Goal: Book appointment/travel/reservation: Book appointment/travel/reservation

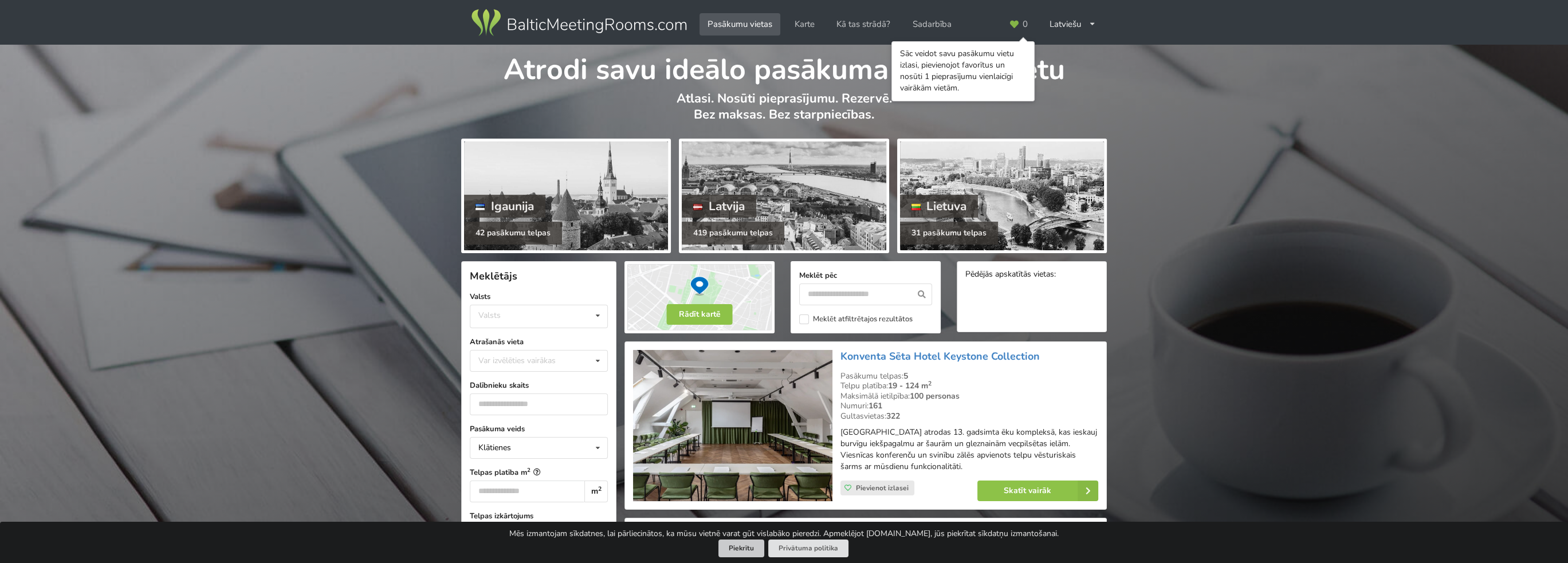
click at [754, 552] on button "Piekrītu" at bounding box center [741, 548] width 46 height 18
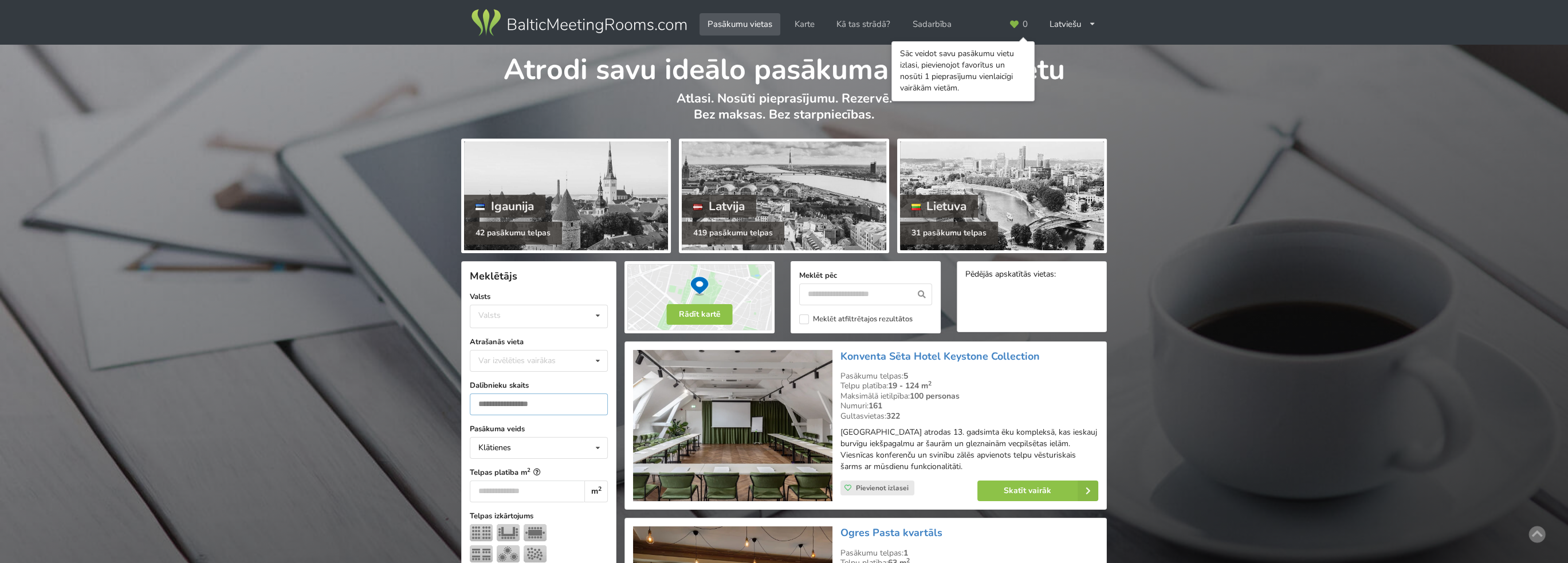
click at [532, 402] on input "number" at bounding box center [539, 403] width 138 height 21
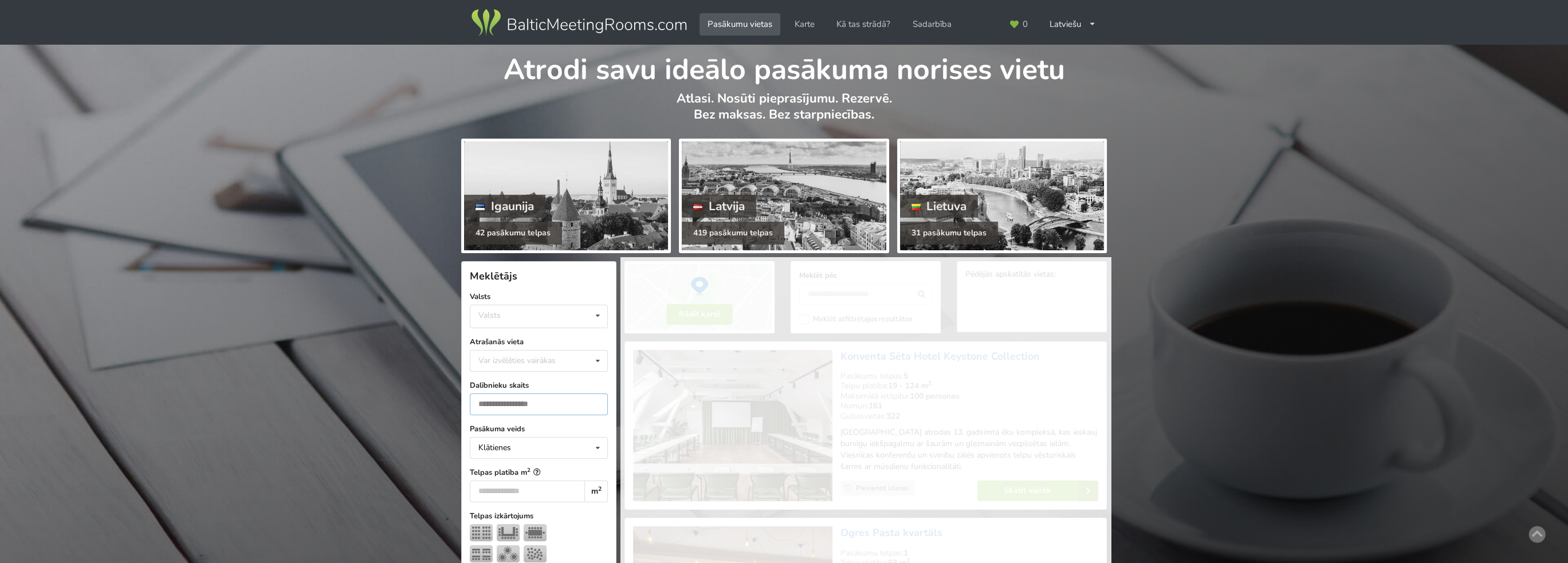
click at [596, 398] on input "*" at bounding box center [539, 403] width 138 height 21
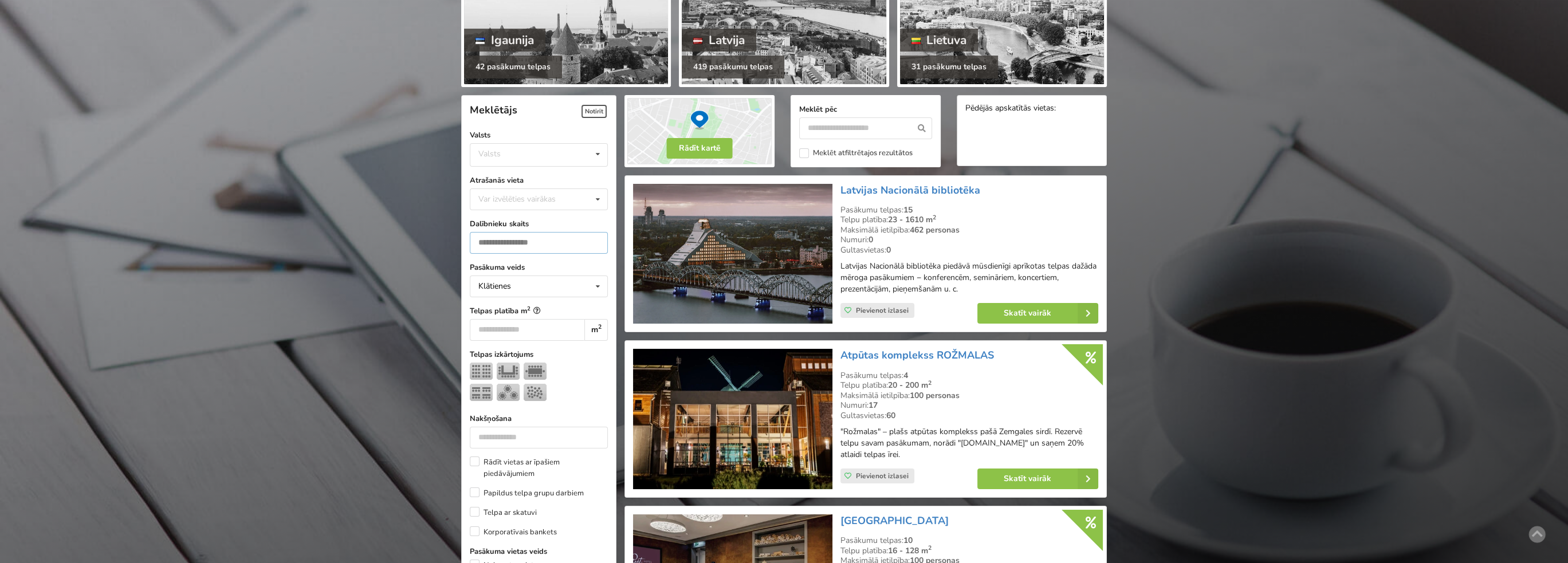
scroll to position [142, 0]
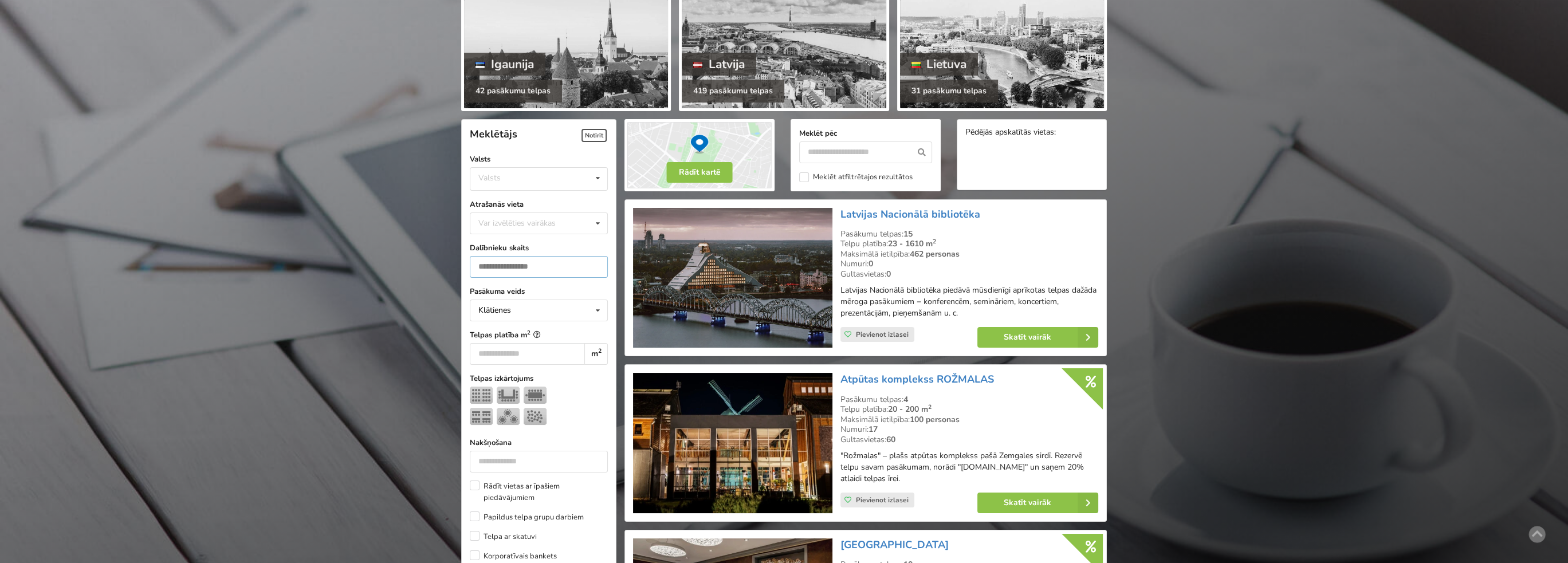
click at [593, 267] on input "*" at bounding box center [539, 266] width 138 height 21
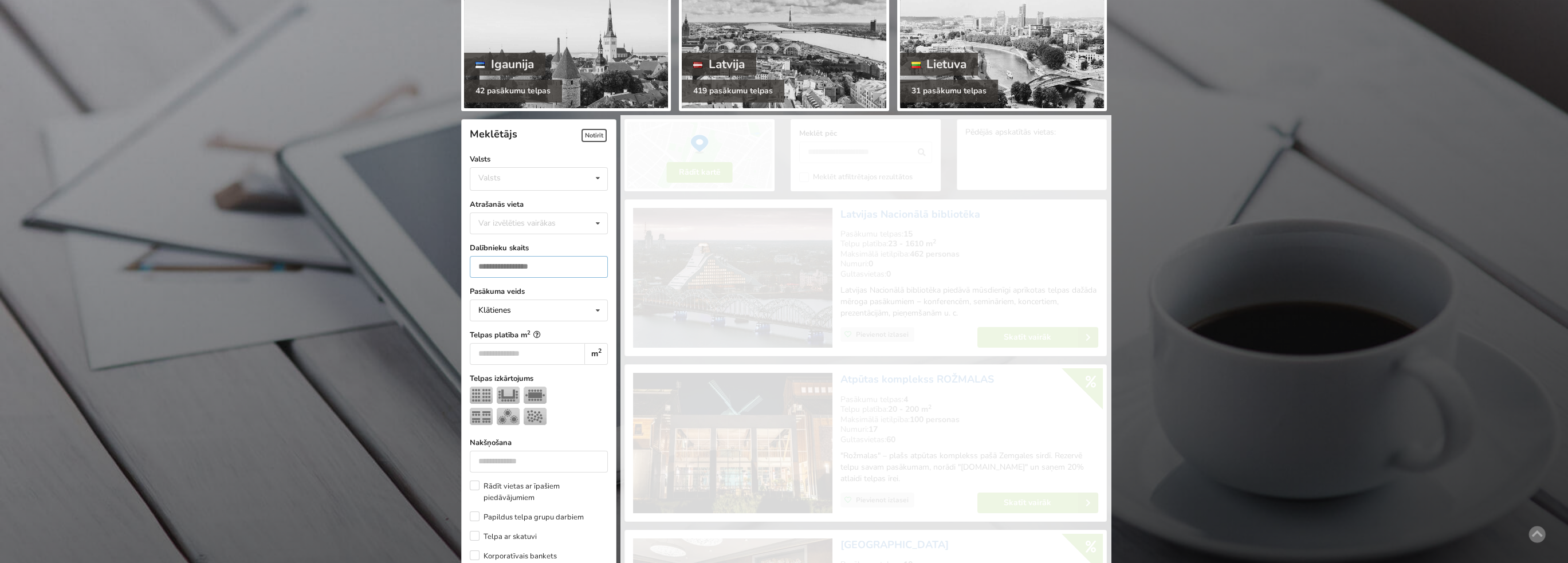
click at [594, 260] on input "*" at bounding box center [539, 266] width 138 height 21
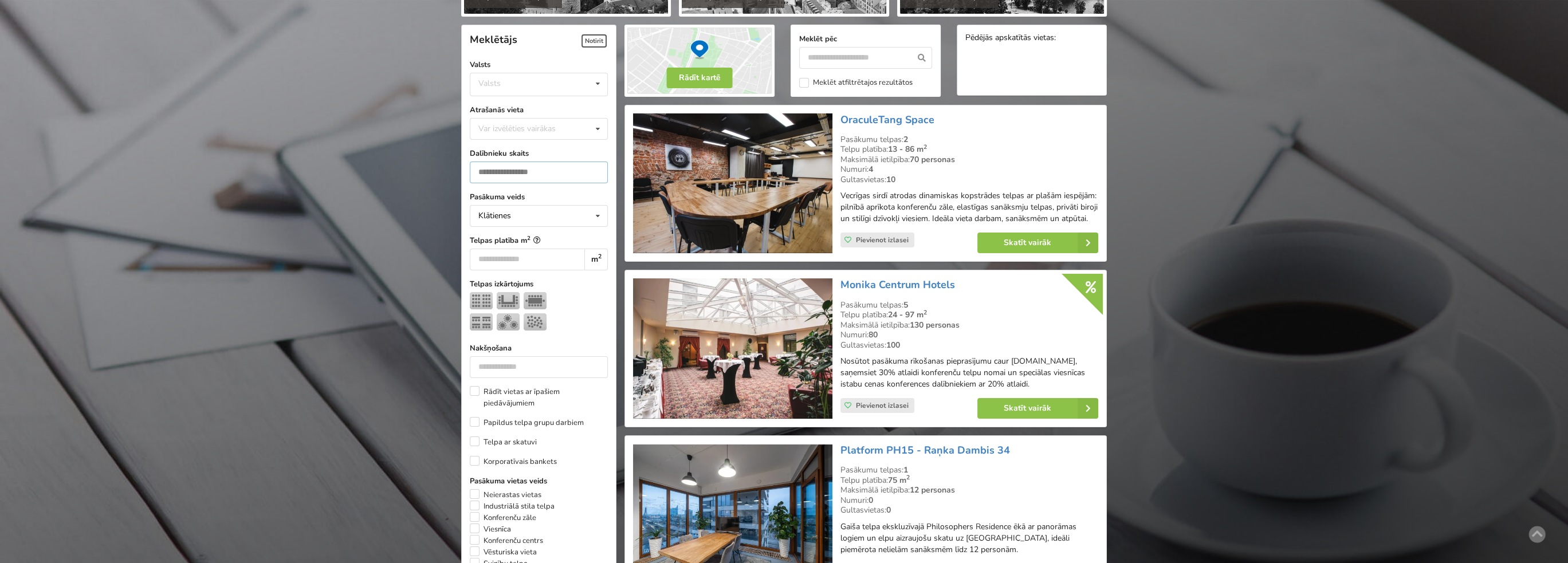
scroll to position [257, 0]
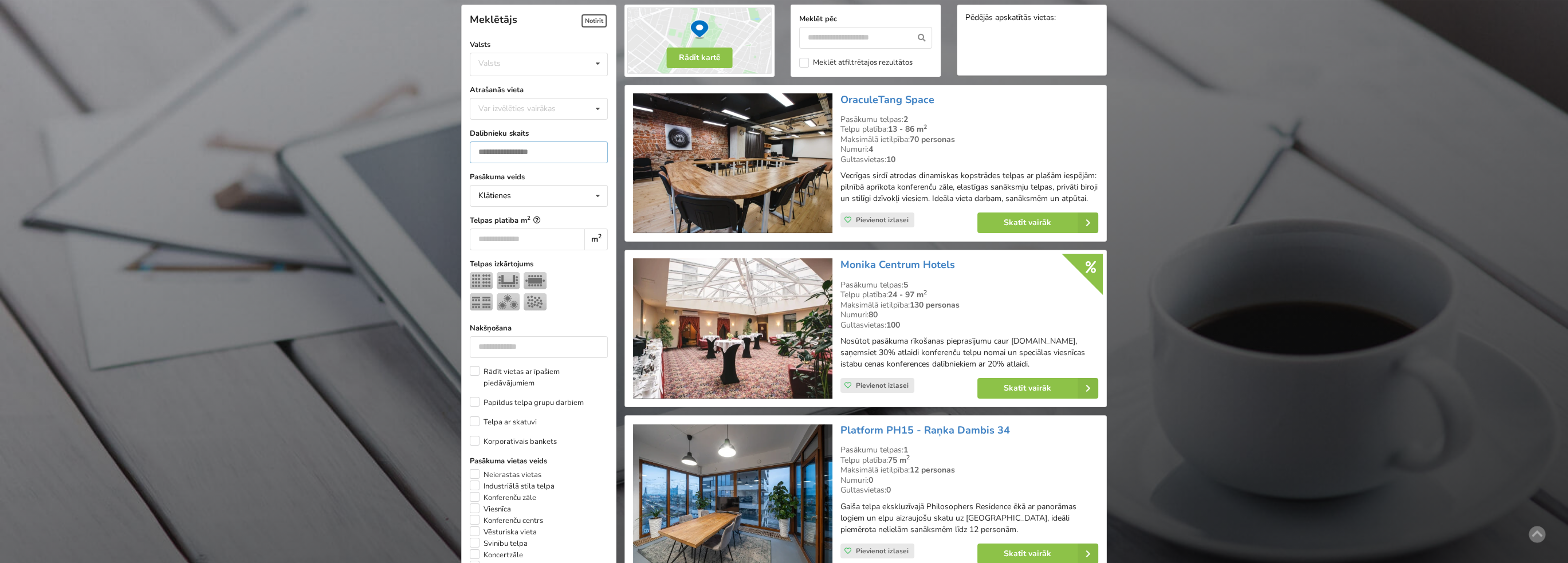
click at [595, 149] on input "*" at bounding box center [539, 151] width 138 height 21
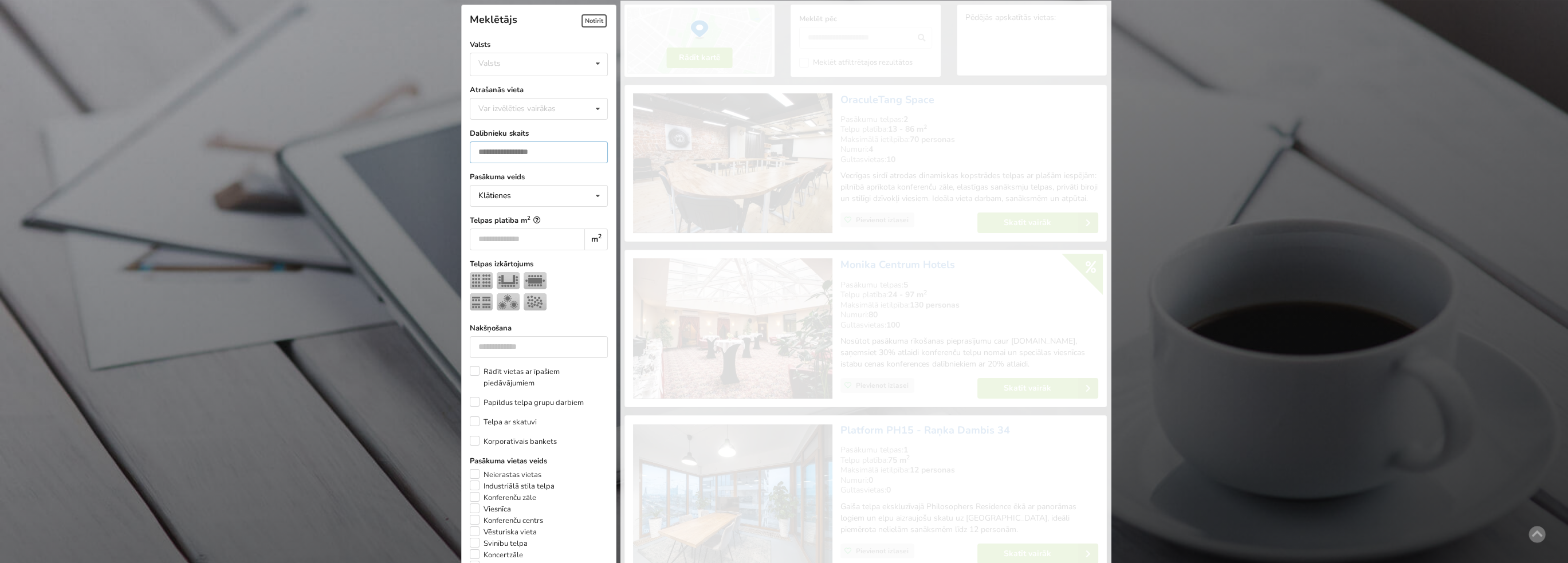
click at [595, 149] on input "*" at bounding box center [539, 151] width 138 height 21
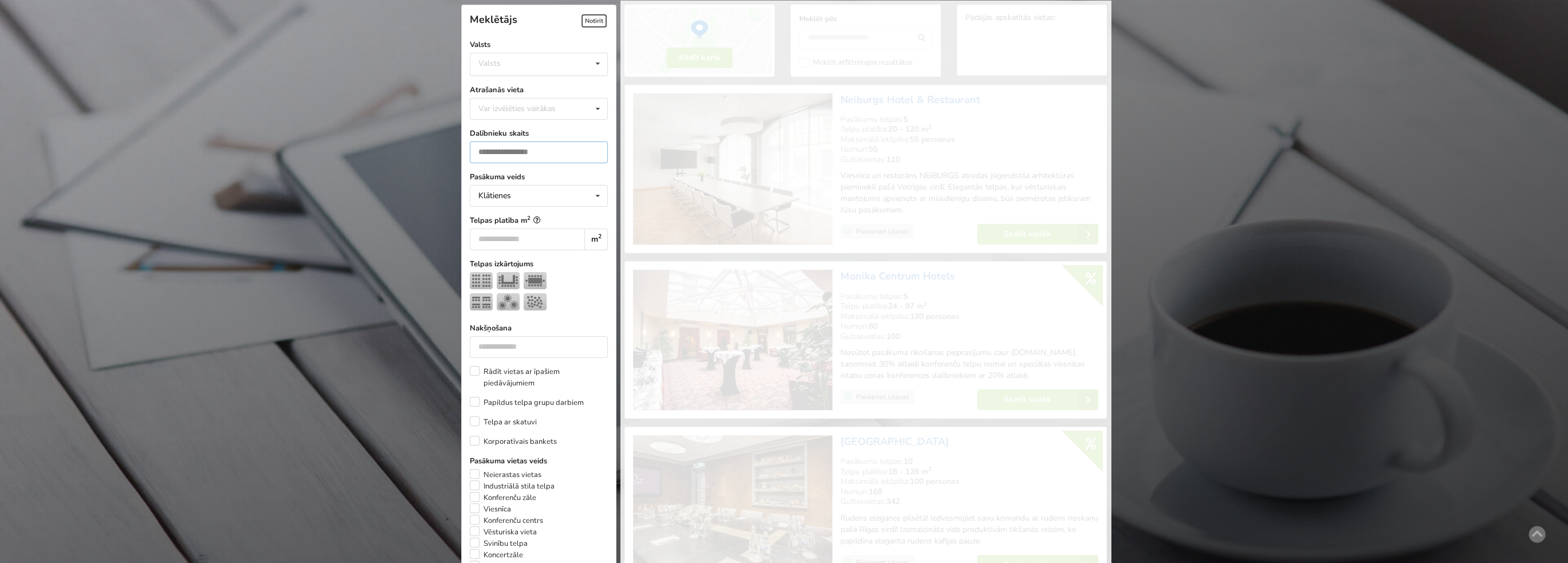
click at [593, 149] on input "*" at bounding box center [539, 151] width 138 height 21
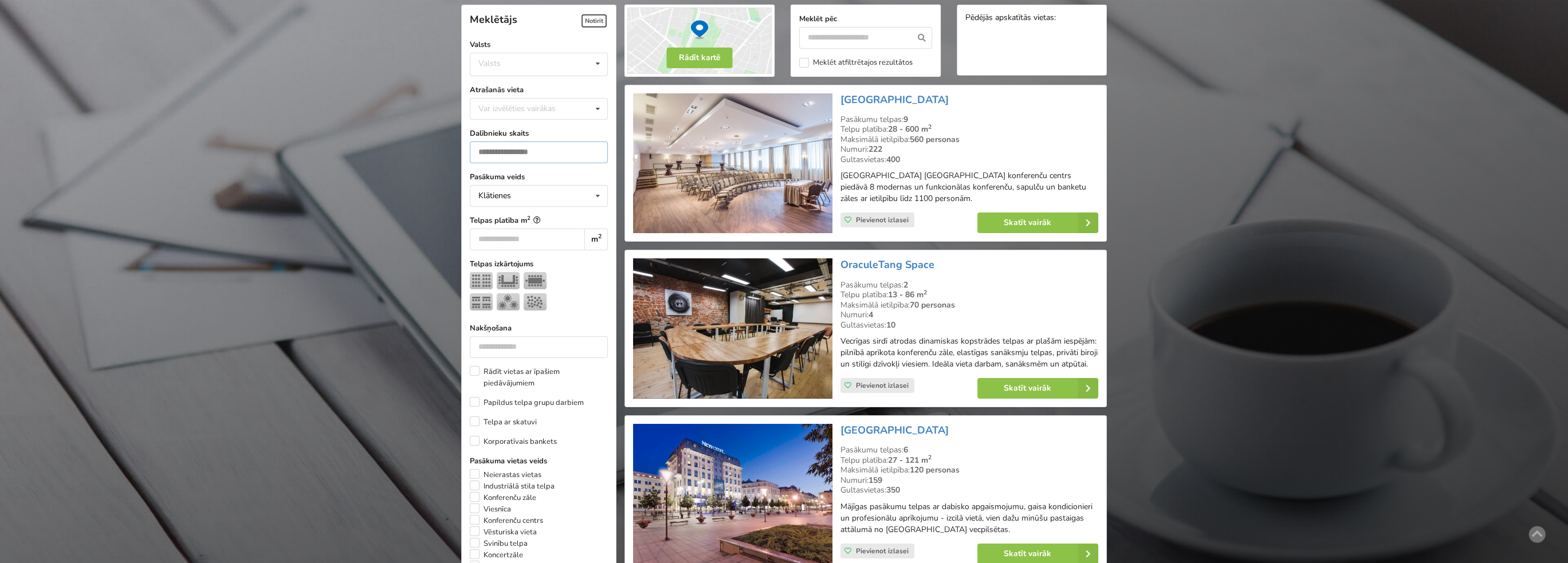
click at [593, 149] on input "*" at bounding box center [539, 151] width 138 height 21
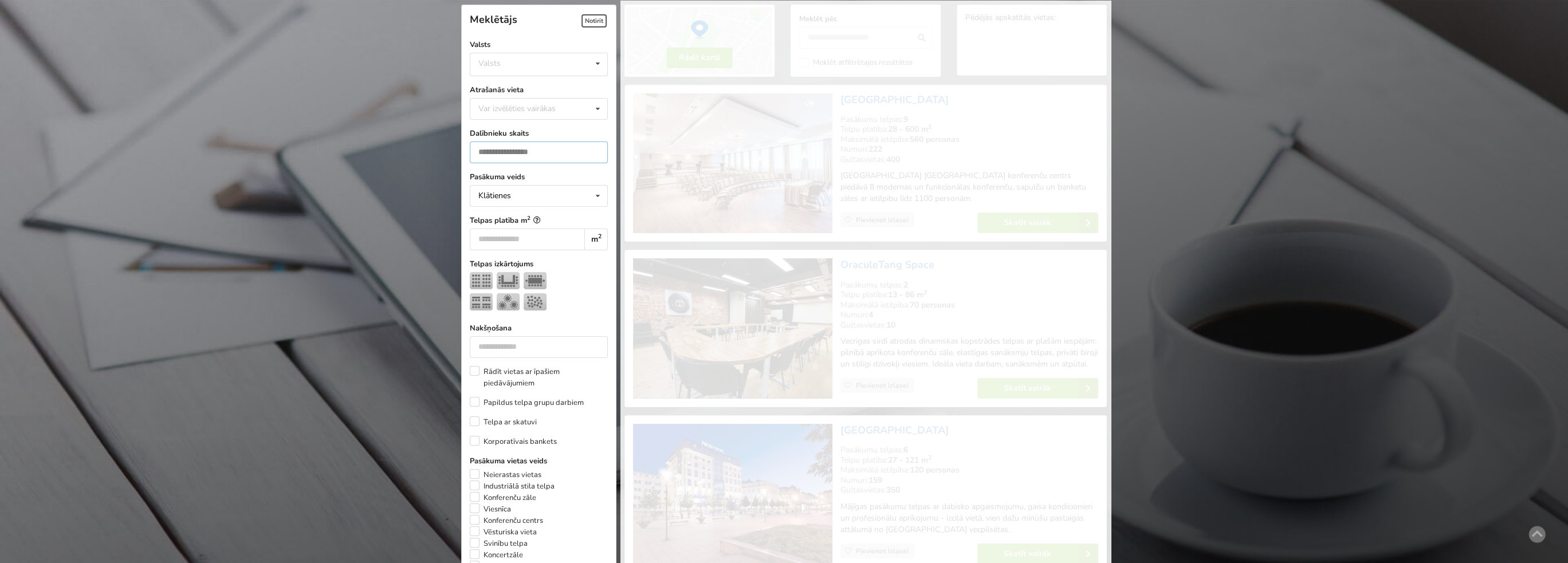
click at [593, 149] on input "*" at bounding box center [539, 151] width 138 height 21
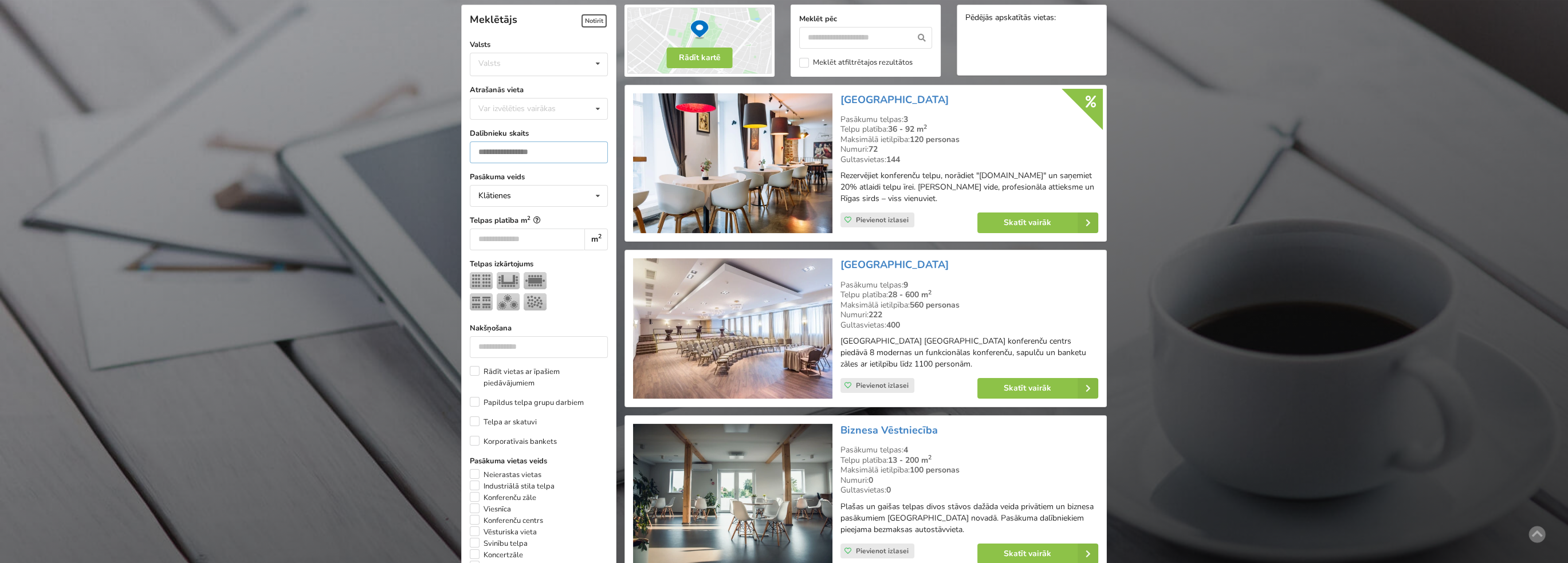
type input "*"
click at [593, 149] on input "*" at bounding box center [539, 151] width 138 height 21
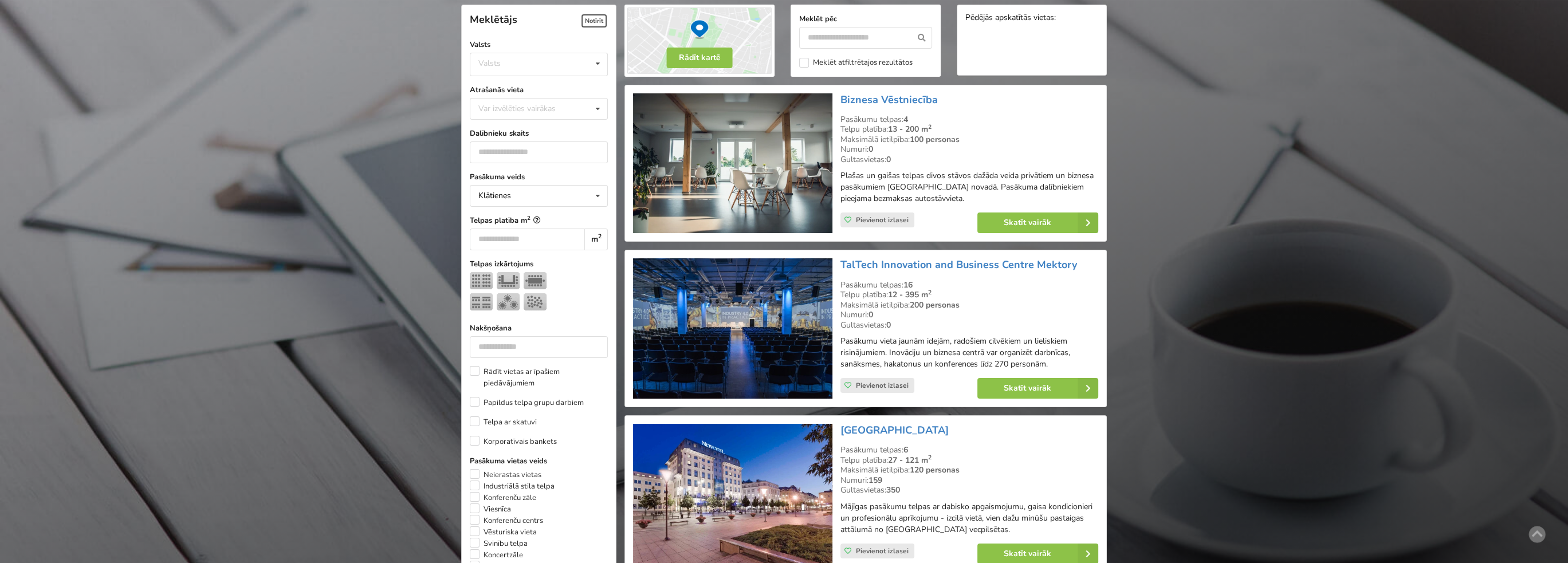
click at [562, 327] on label "Nakšņošana" at bounding box center [539, 328] width 138 height 11
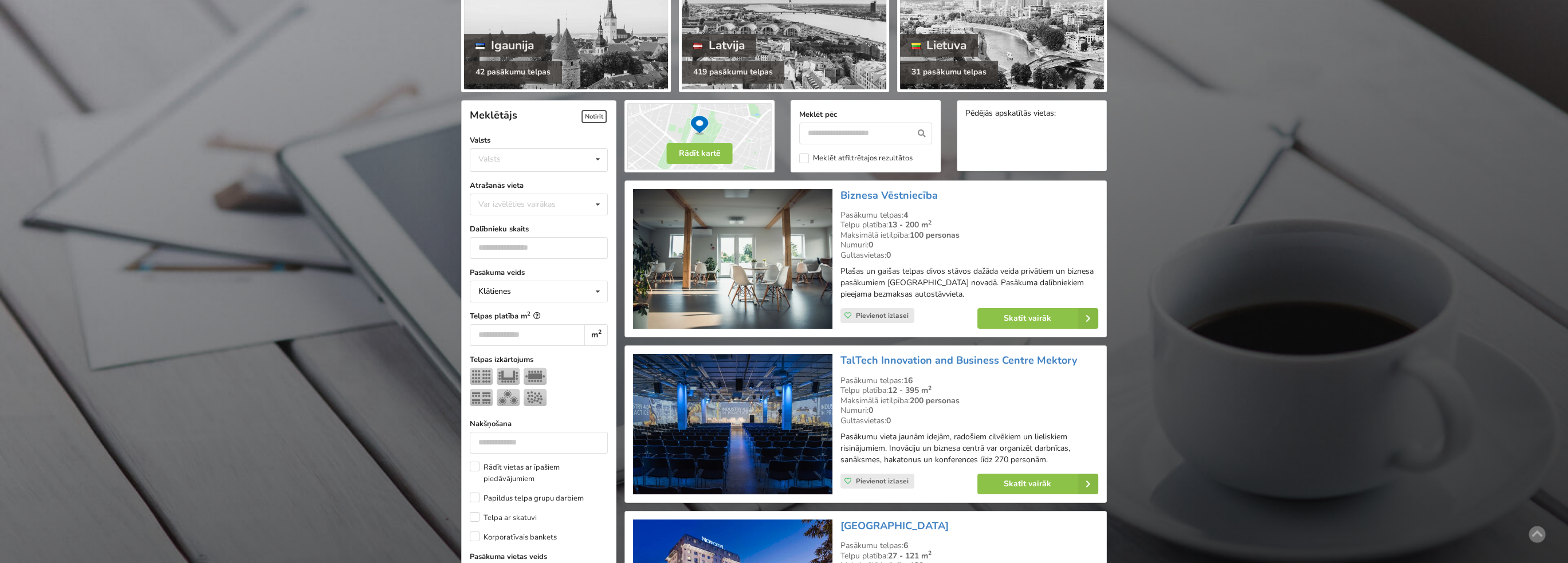
scroll to position [142, 0]
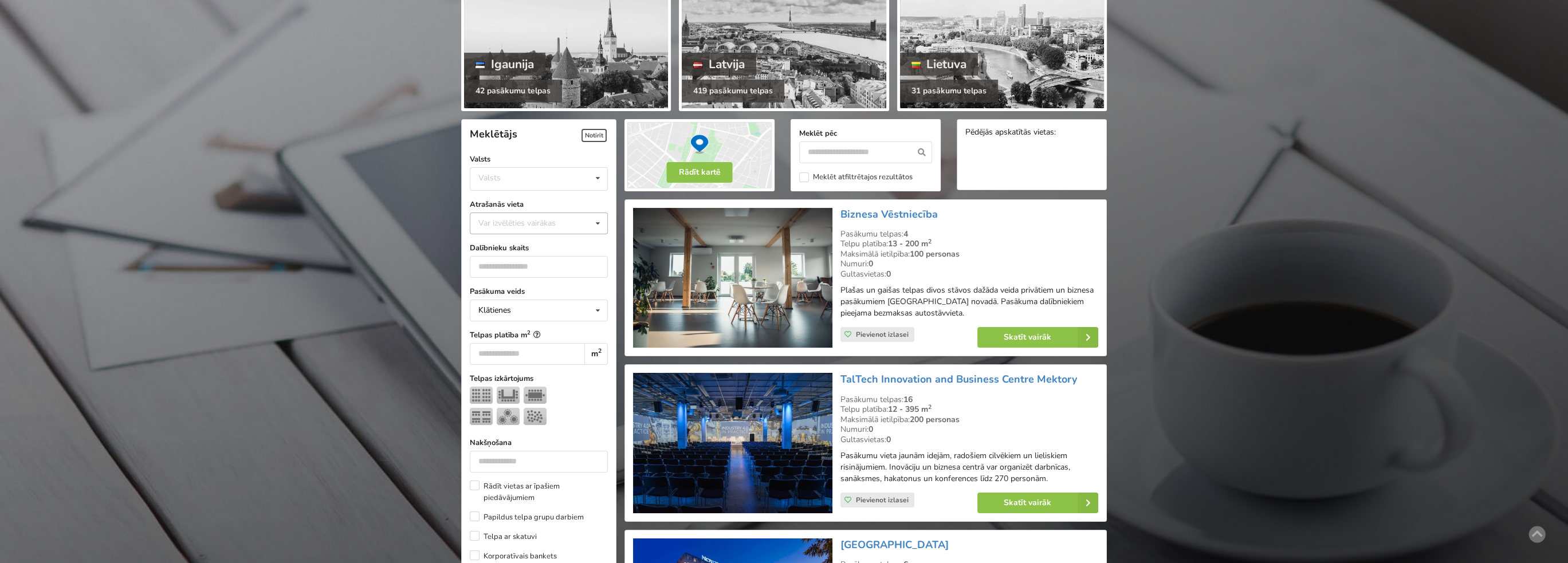
click at [596, 223] on icon at bounding box center [598, 223] width 17 height 21
click at [759, 277] on img at bounding box center [732, 278] width 199 height 140
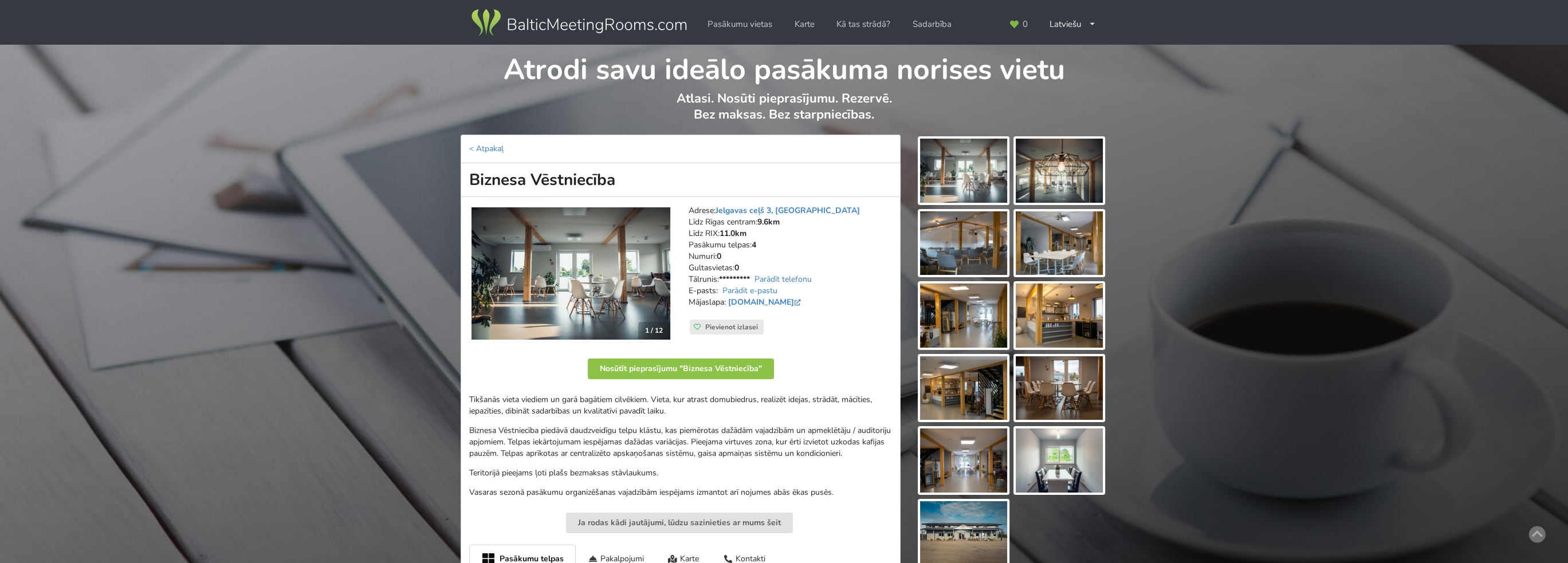
click at [967, 190] on img at bounding box center [963, 170] width 87 height 64
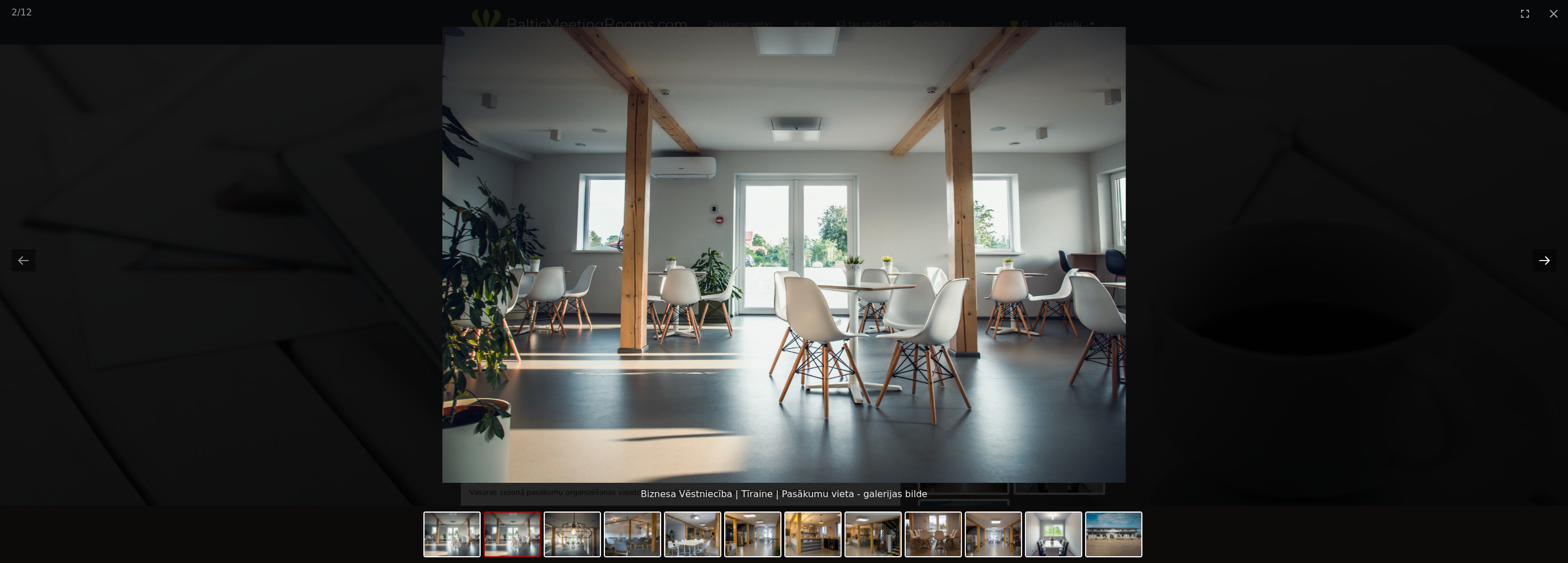
click at [1547, 261] on button "Next slide" at bounding box center [1545, 260] width 24 height 22
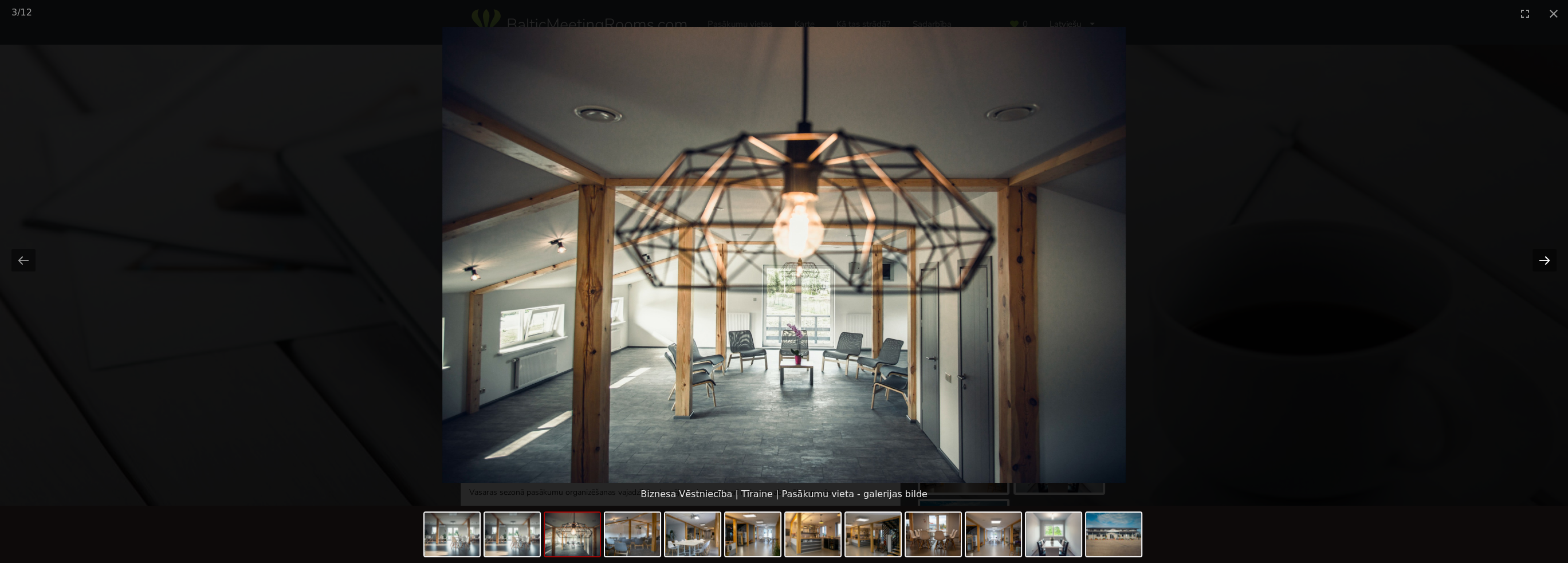
click at [1547, 261] on button "Next slide" at bounding box center [1545, 260] width 24 height 22
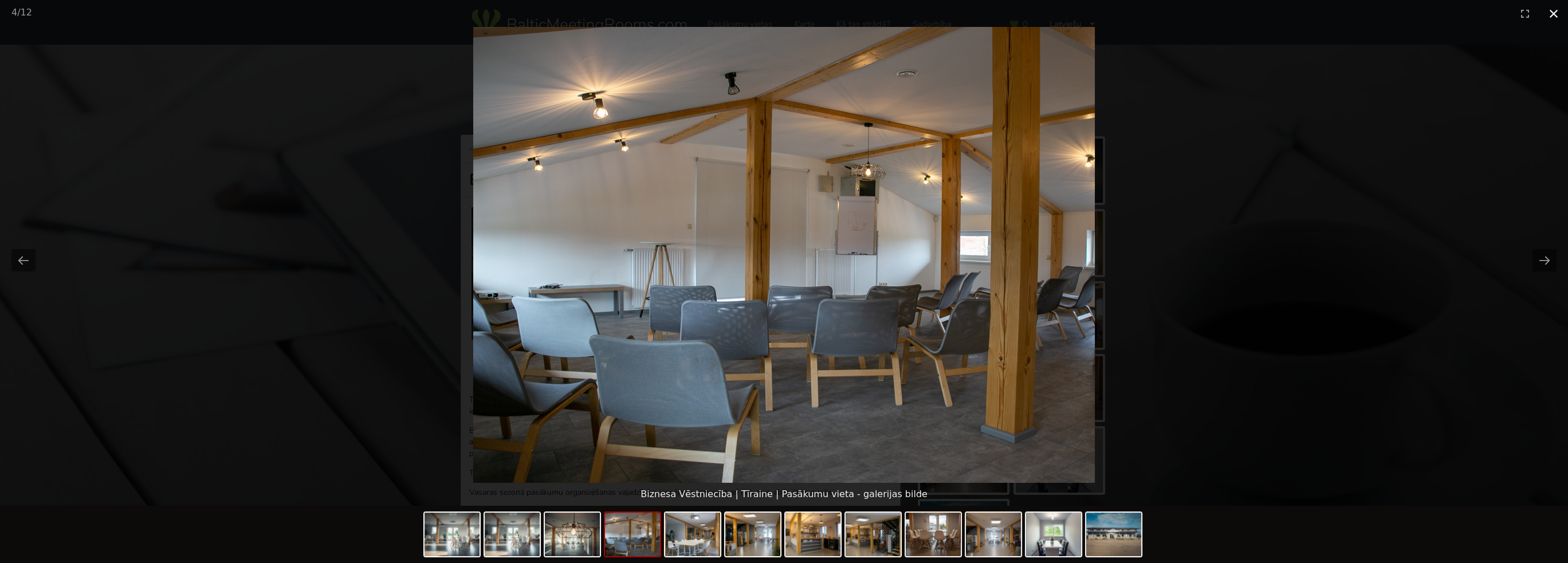
click at [1553, 8] on button "Close gallery" at bounding box center [1553, 13] width 29 height 27
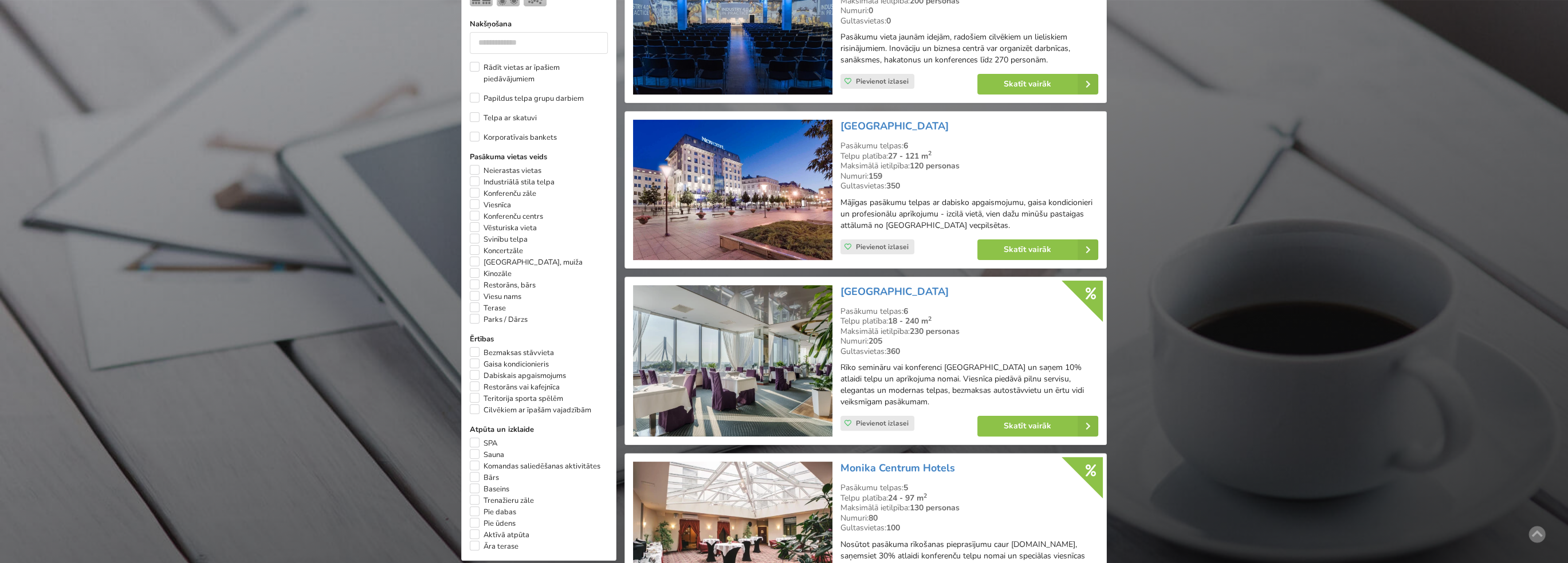
scroll to position [657, 0]
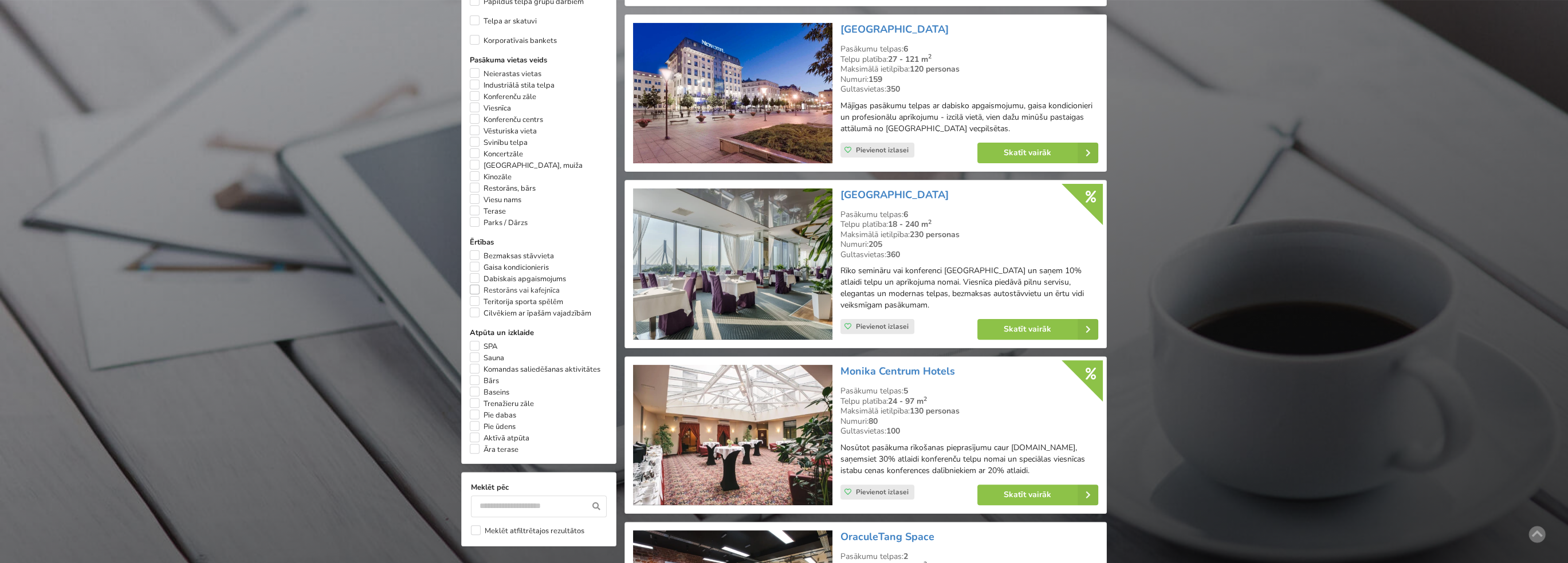
click at [474, 295] on label "Restorāns vai kafejnīca" at bounding box center [515, 290] width 90 height 11
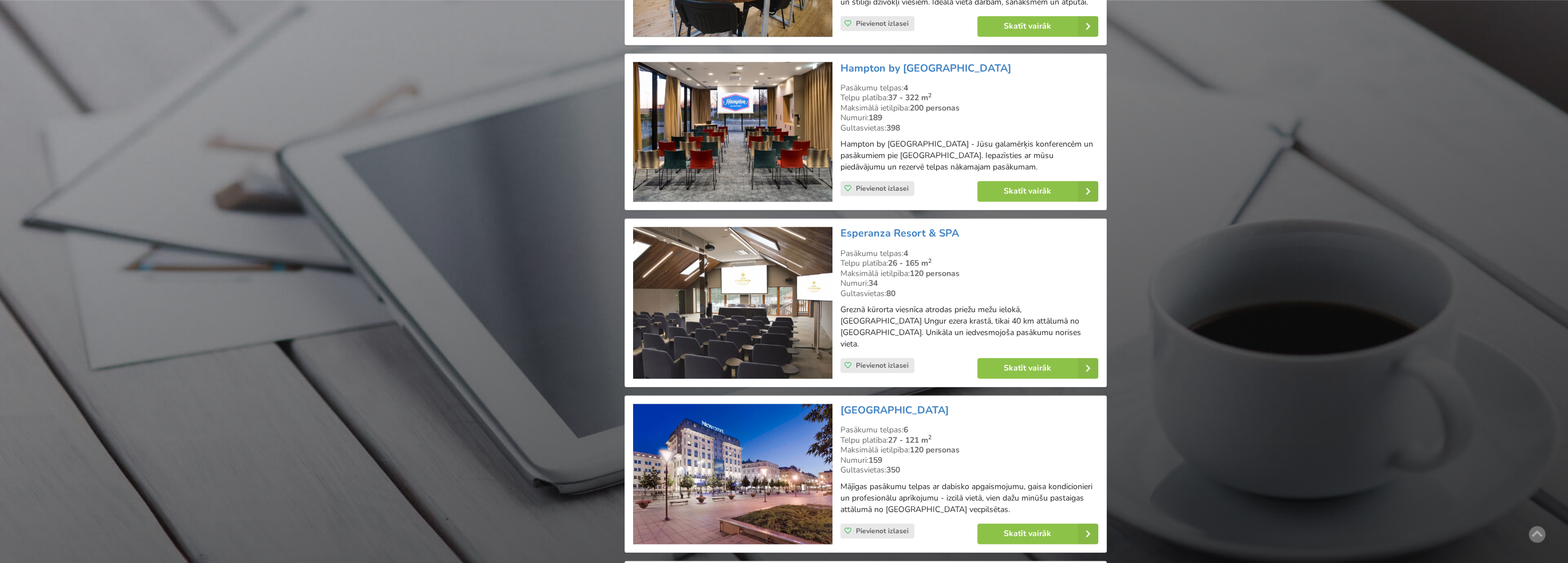
scroll to position [2203, 0]
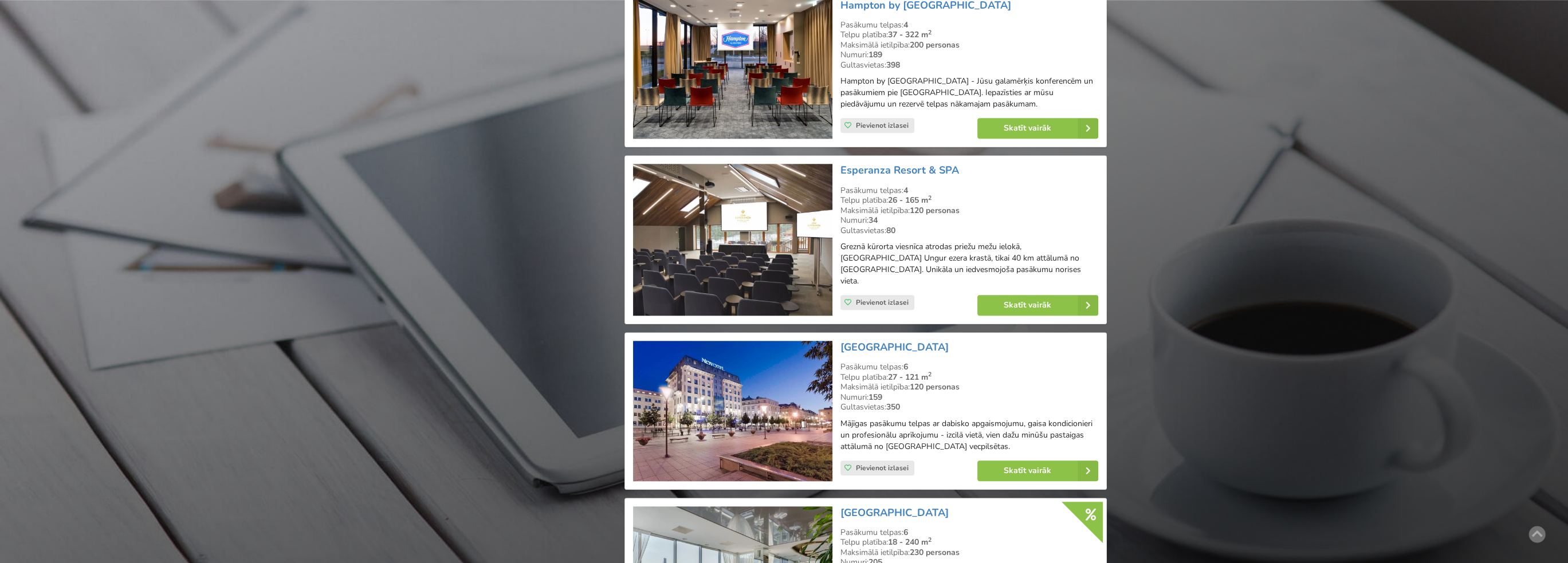
click at [778, 254] on img at bounding box center [732, 239] width 199 height 152
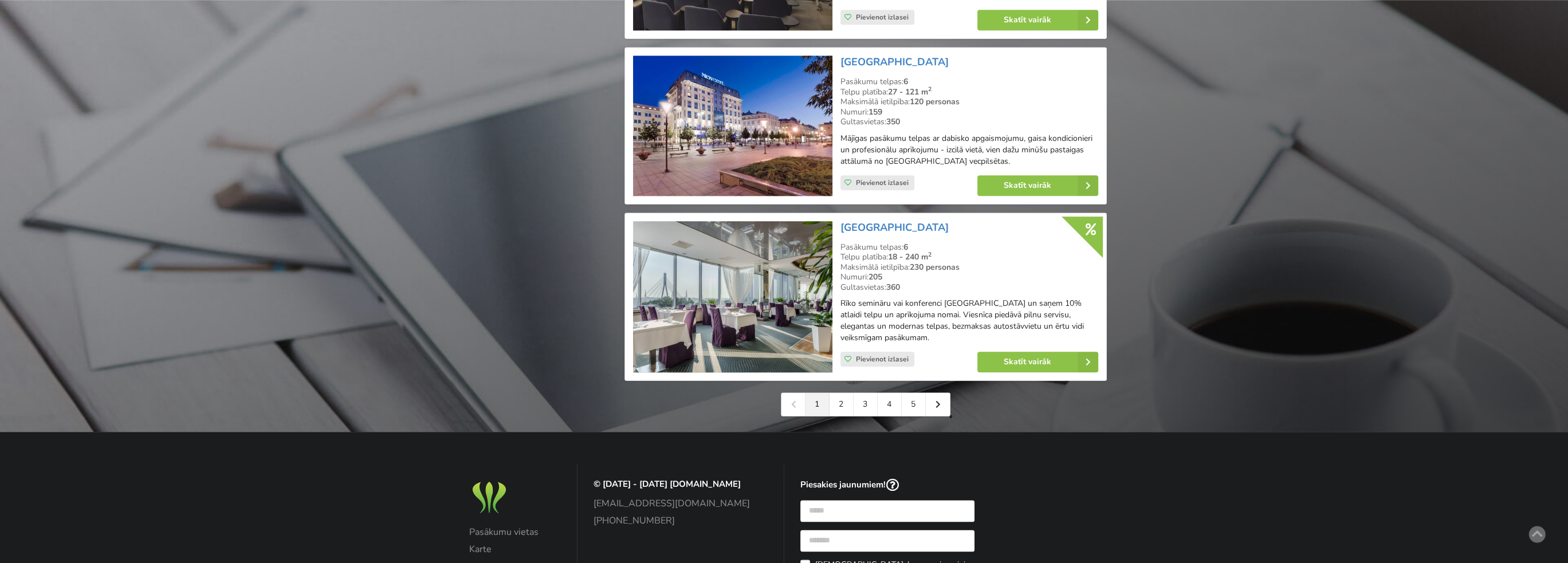
scroll to position [2490, 0]
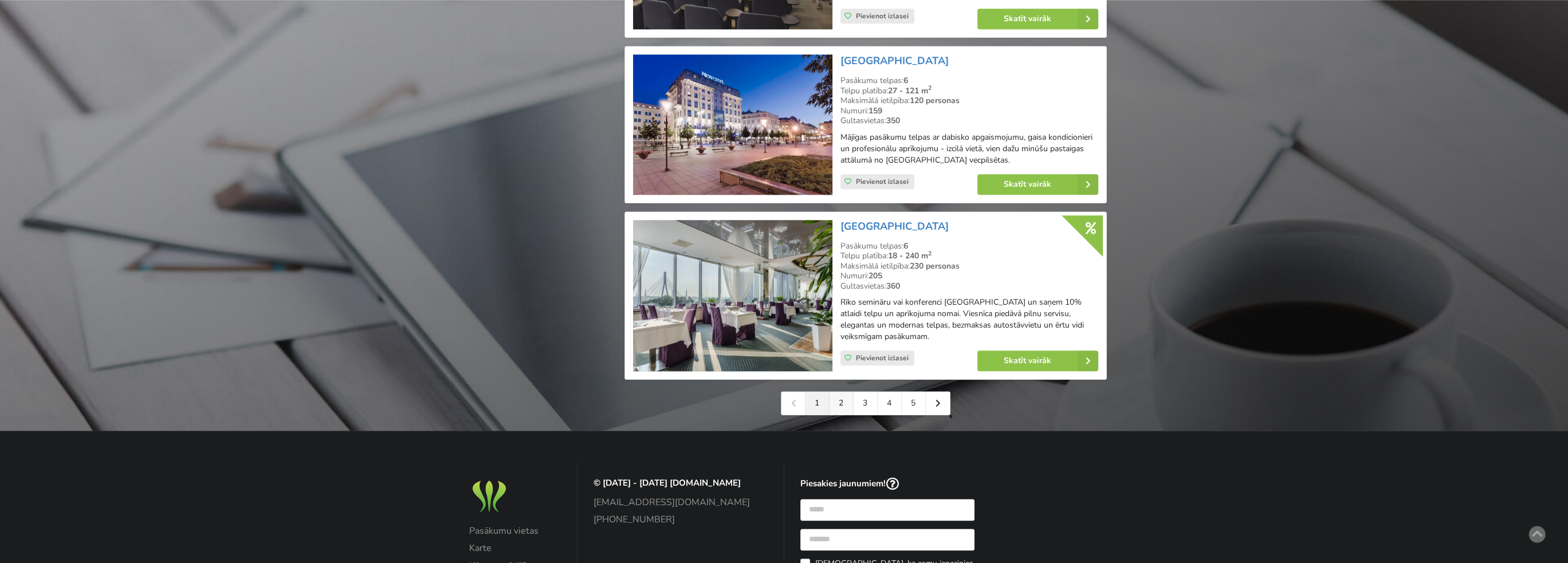
click at [836, 395] on link "2" at bounding box center [841, 402] width 24 height 23
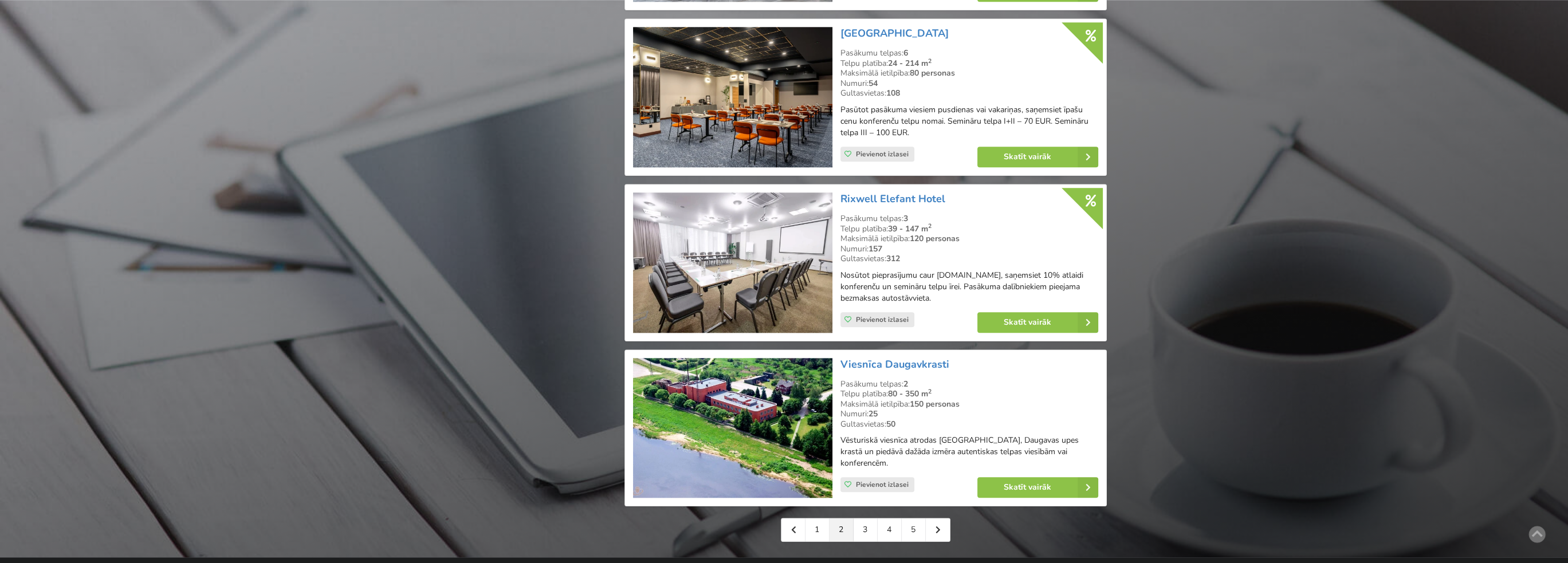
scroll to position [2347, 0]
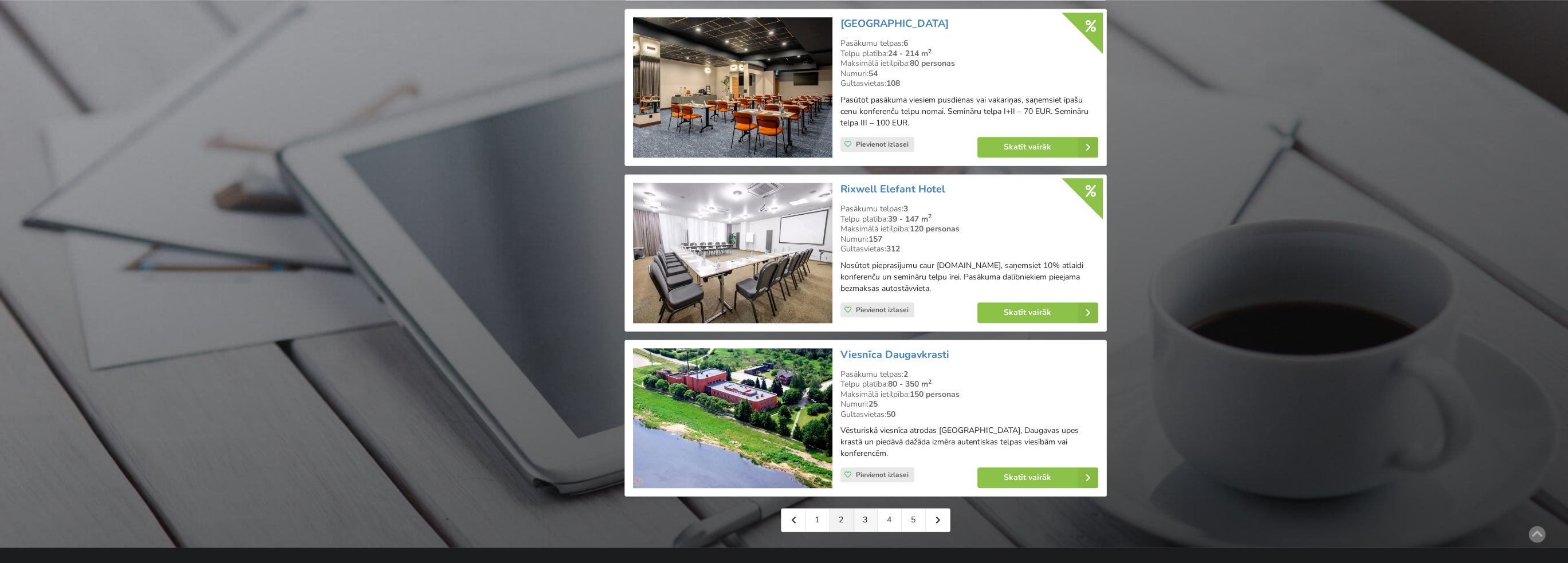
click at [866, 509] on link "3" at bounding box center [866, 520] width 24 height 23
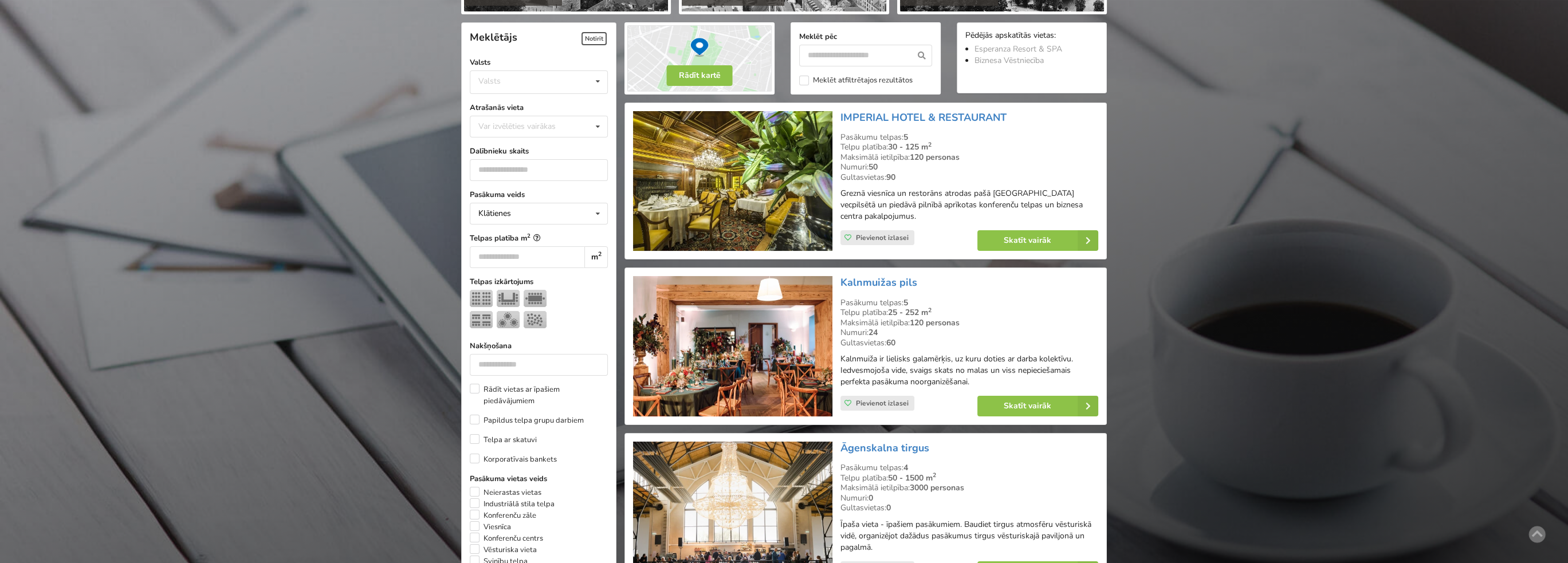
scroll to position [287, 0]
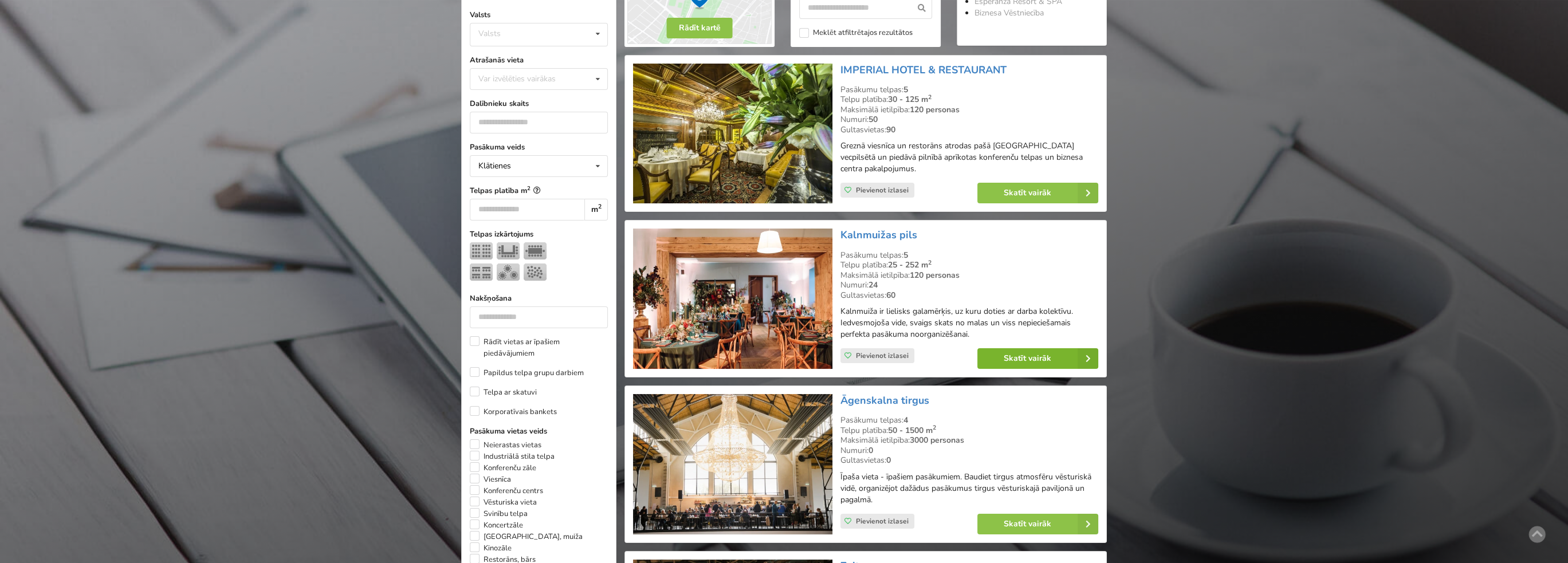
click at [995, 348] on link "Skatīt vairāk" at bounding box center [1037, 359] width 120 height 21
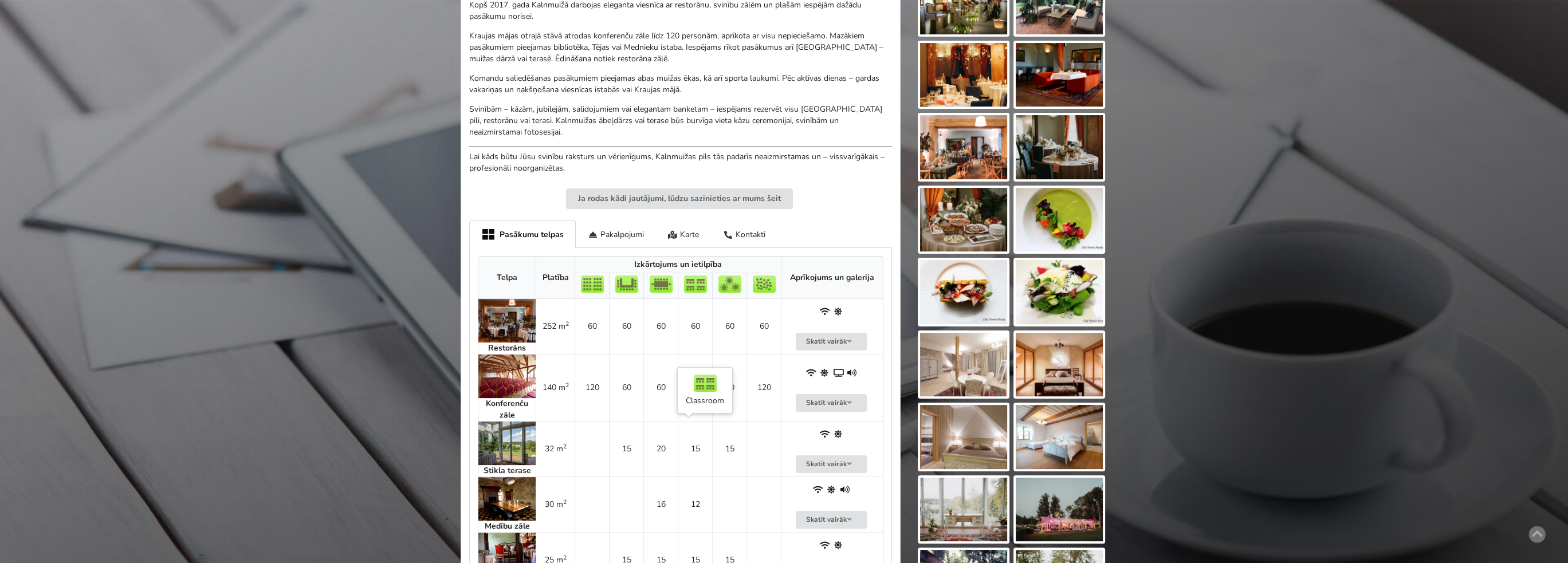
scroll to position [515, 0]
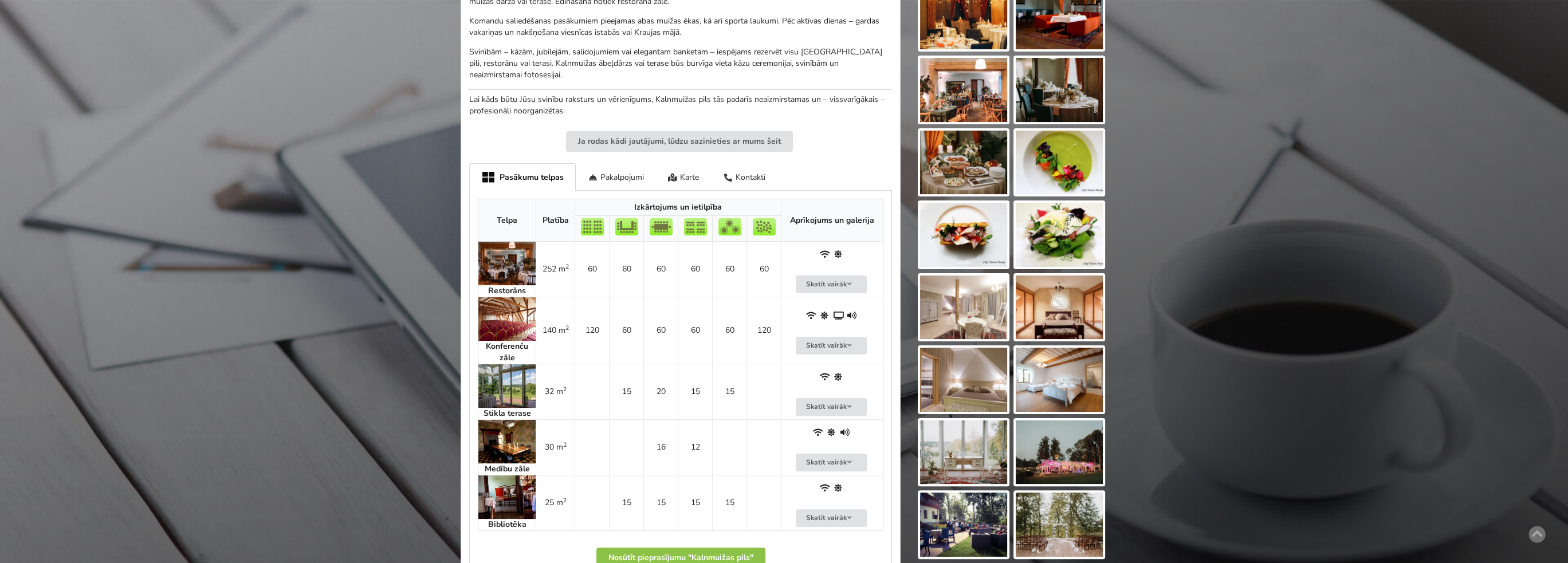
click at [501, 387] on img at bounding box center [506, 386] width 57 height 44
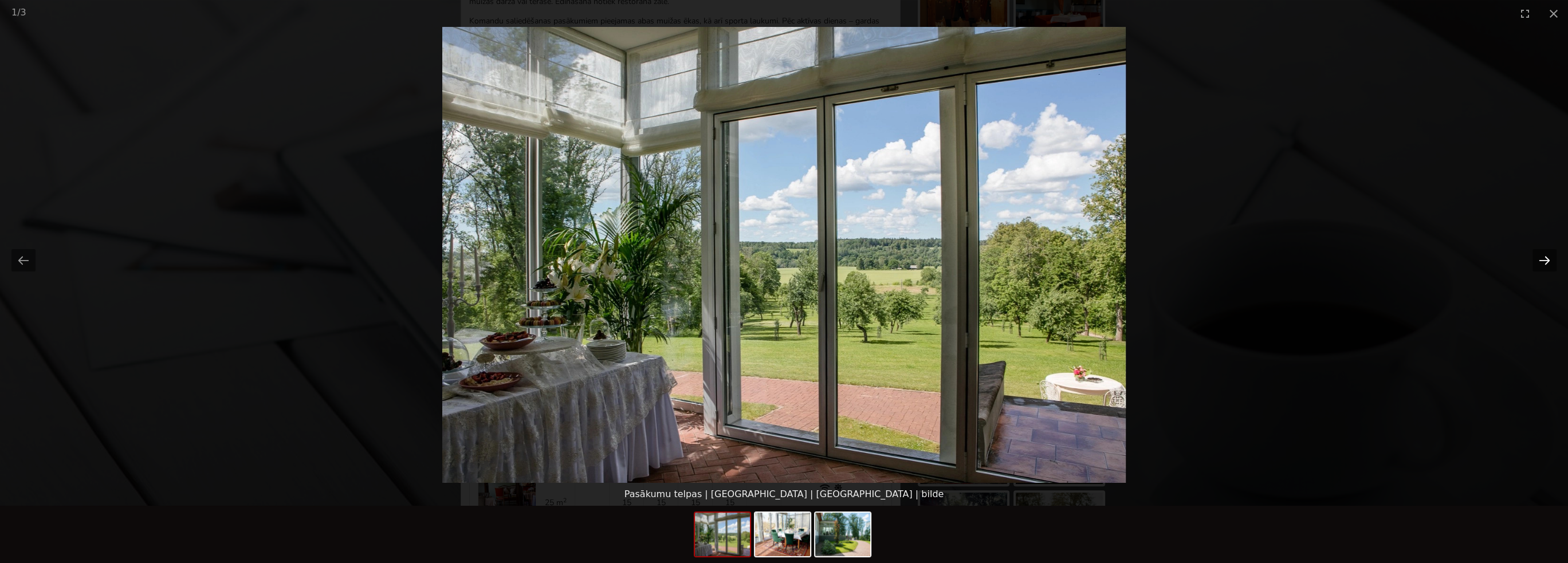
click at [1534, 260] on button "Next slide" at bounding box center [1545, 260] width 24 height 22
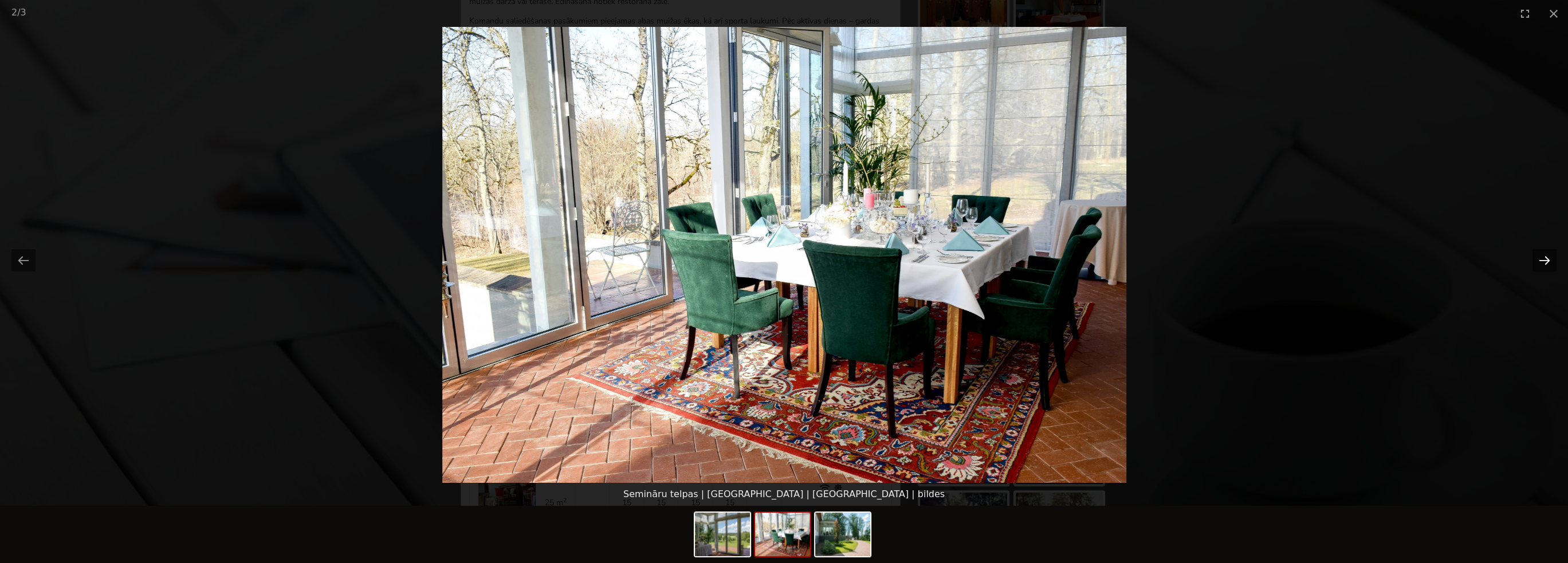
click at [1534, 260] on button "Next slide" at bounding box center [1545, 260] width 24 height 22
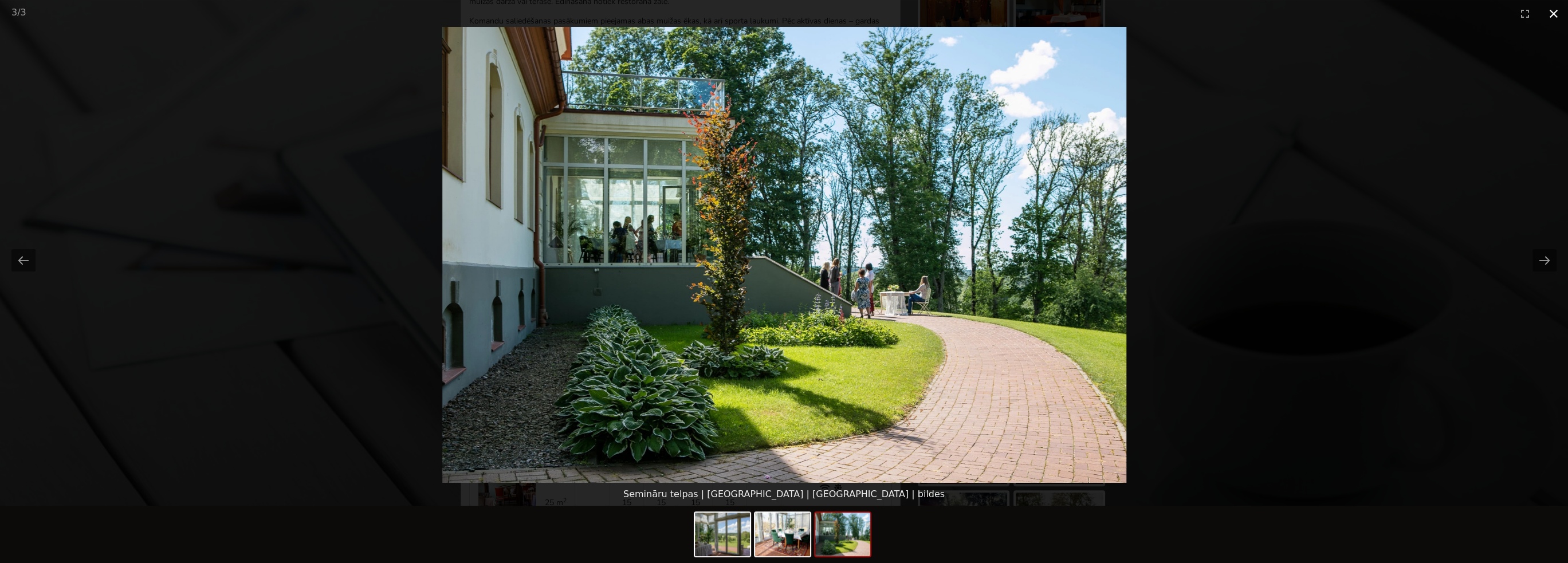
click at [1559, 12] on button "Close gallery" at bounding box center [1553, 13] width 29 height 27
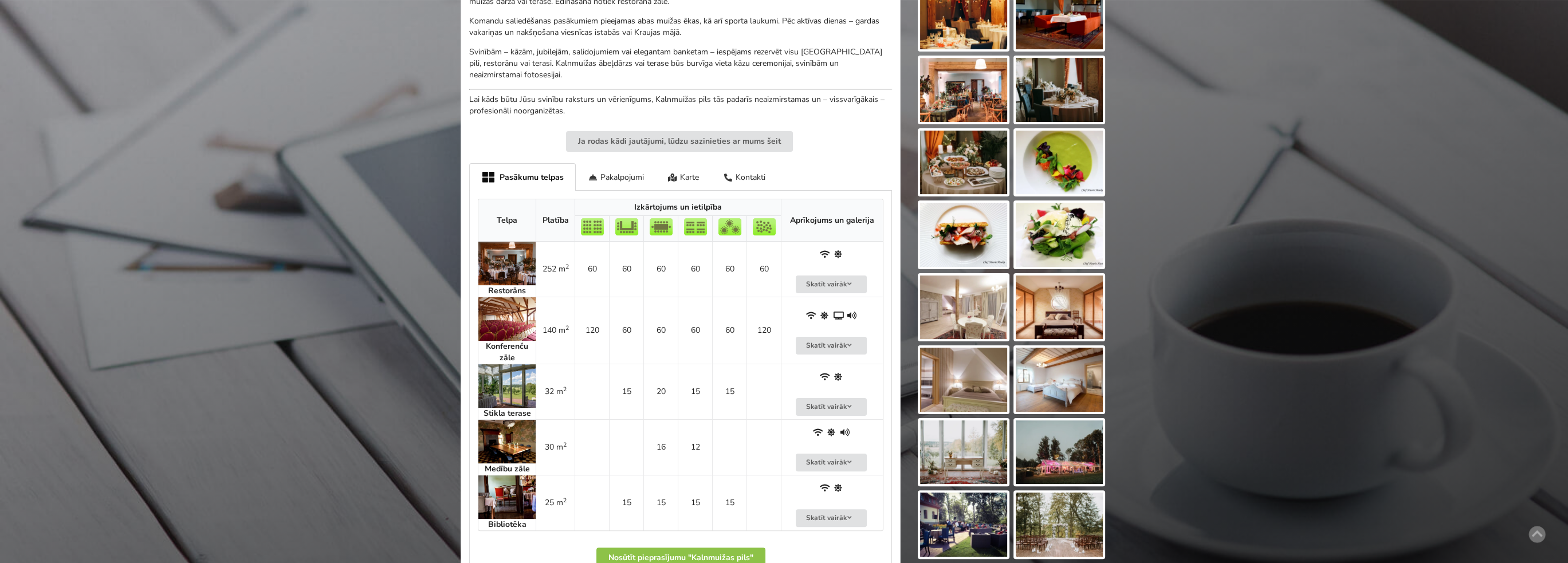
click at [510, 485] on img at bounding box center [506, 497] width 57 height 44
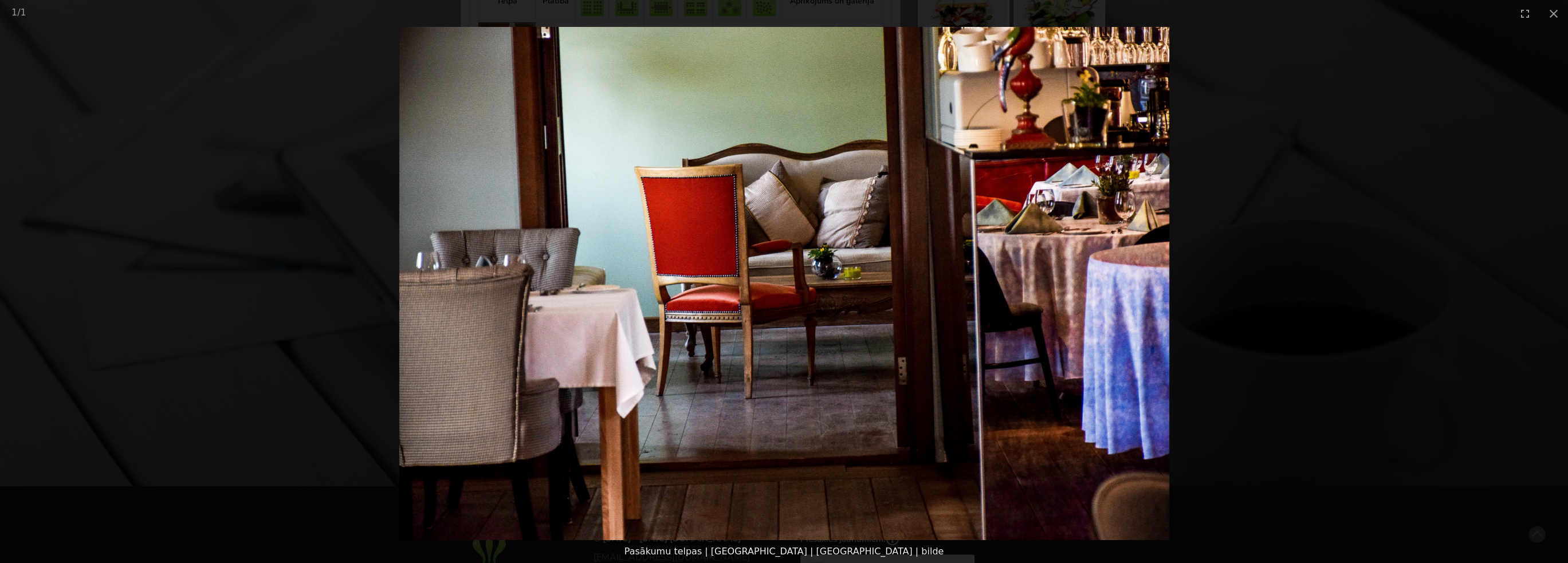
scroll to position [744, 0]
click at [1553, 16] on button "Close gallery" at bounding box center [1553, 13] width 29 height 27
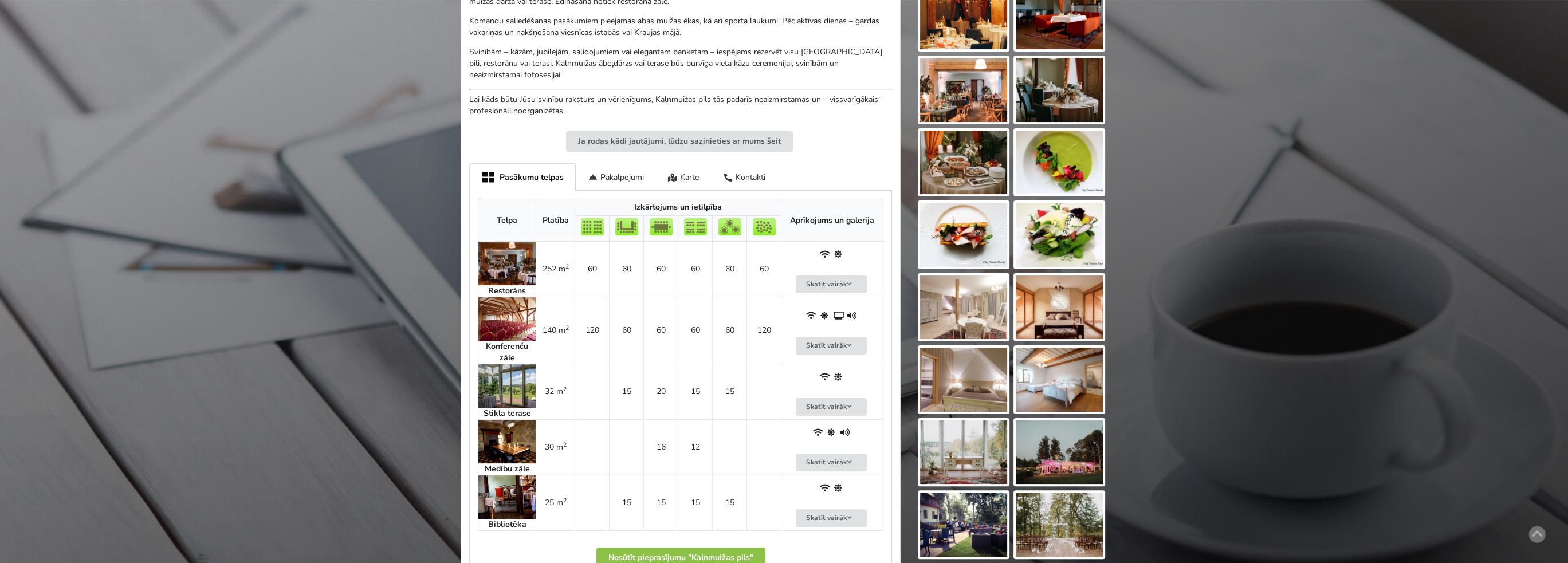
click at [490, 428] on img at bounding box center [506, 442] width 57 height 44
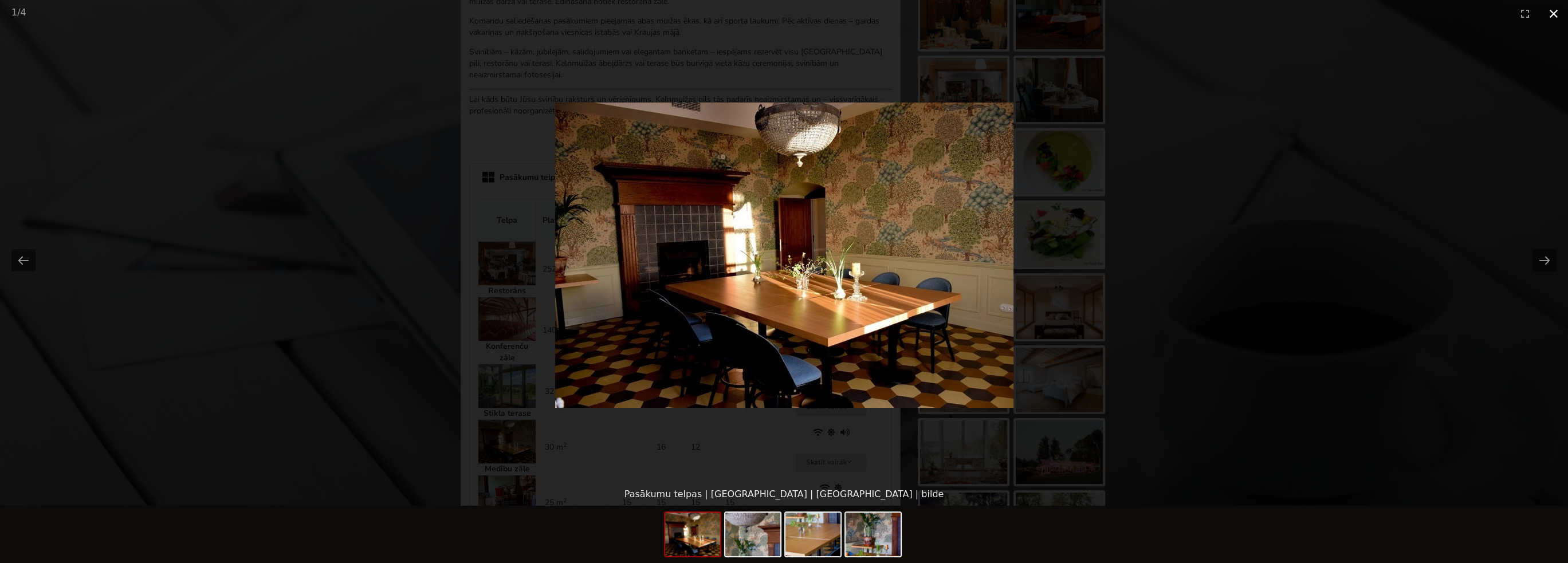
click at [1552, 12] on button "Close gallery" at bounding box center [1553, 13] width 29 height 27
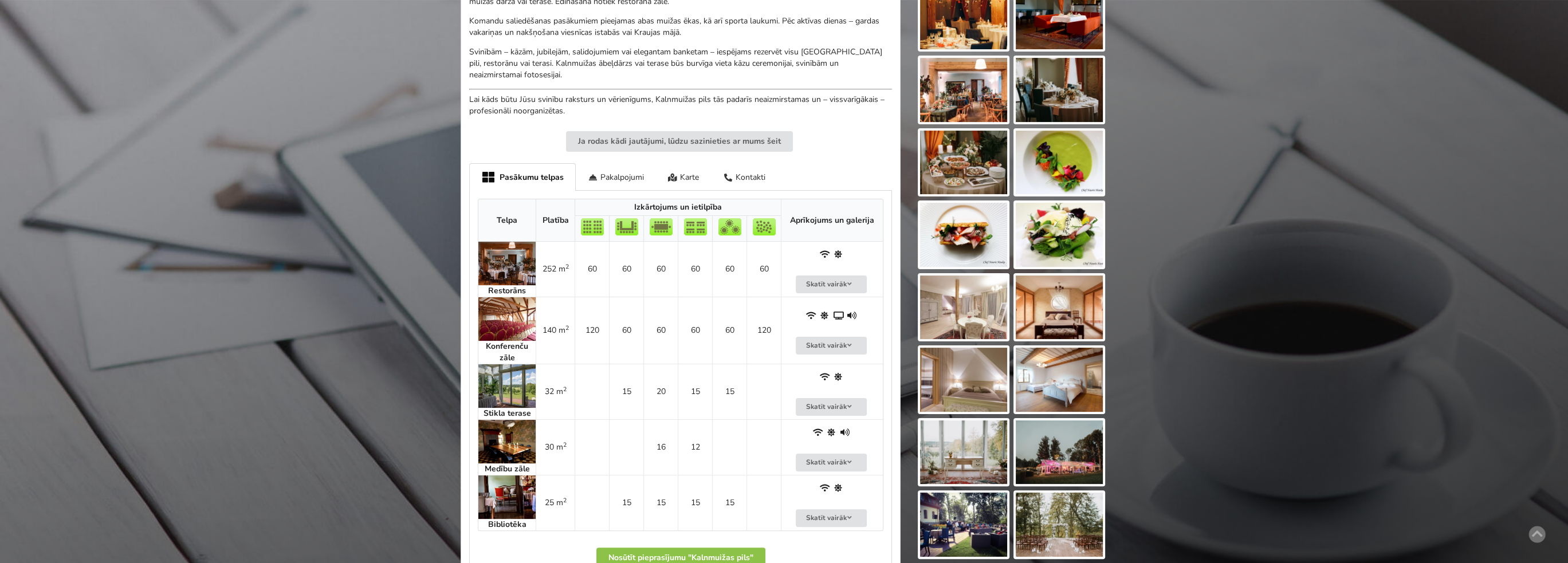
click at [506, 315] on img at bounding box center [506, 318] width 57 height 44
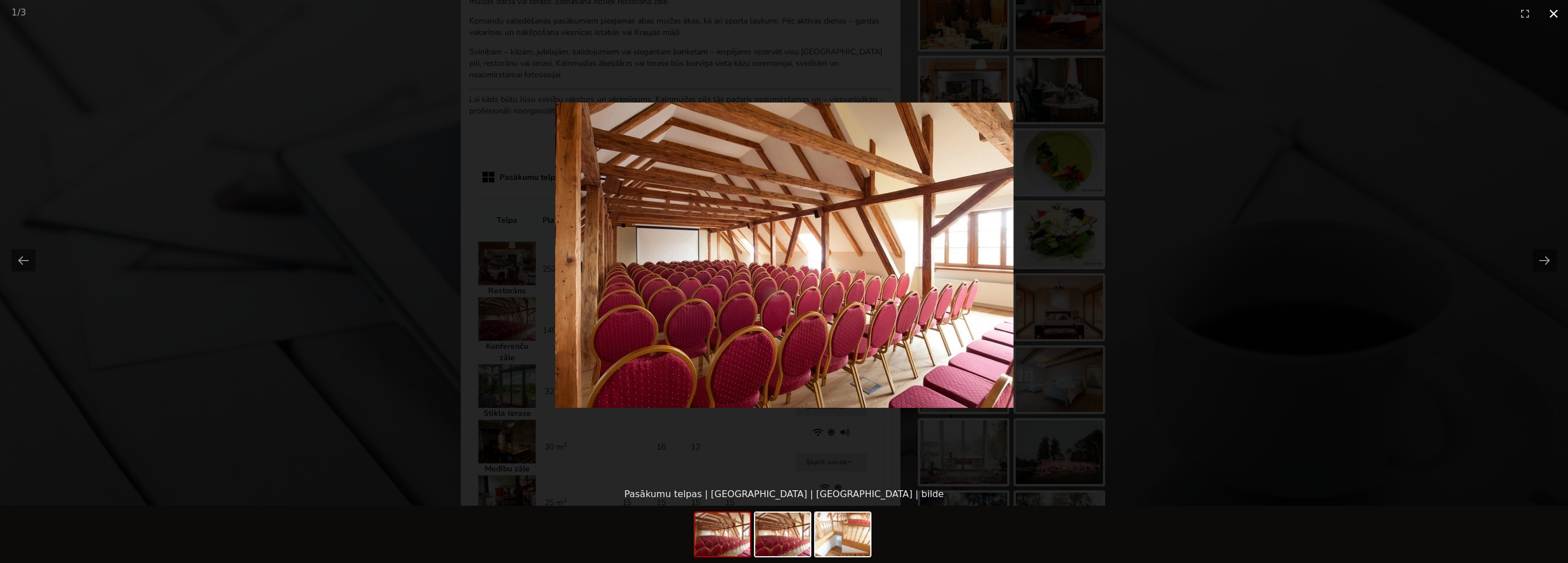
click at [1551, 11] on button "Close gallery" at bounding box center [1553, 13] width 29 height 27
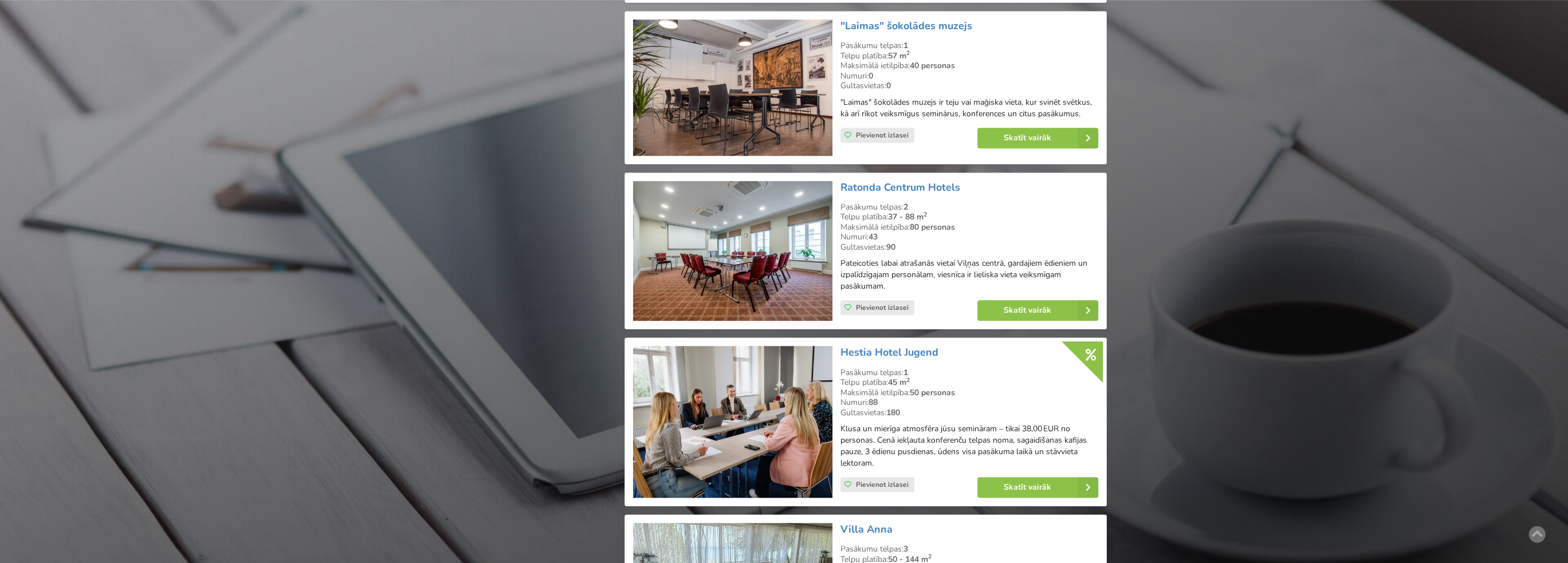
scroll to position [2004, 0]
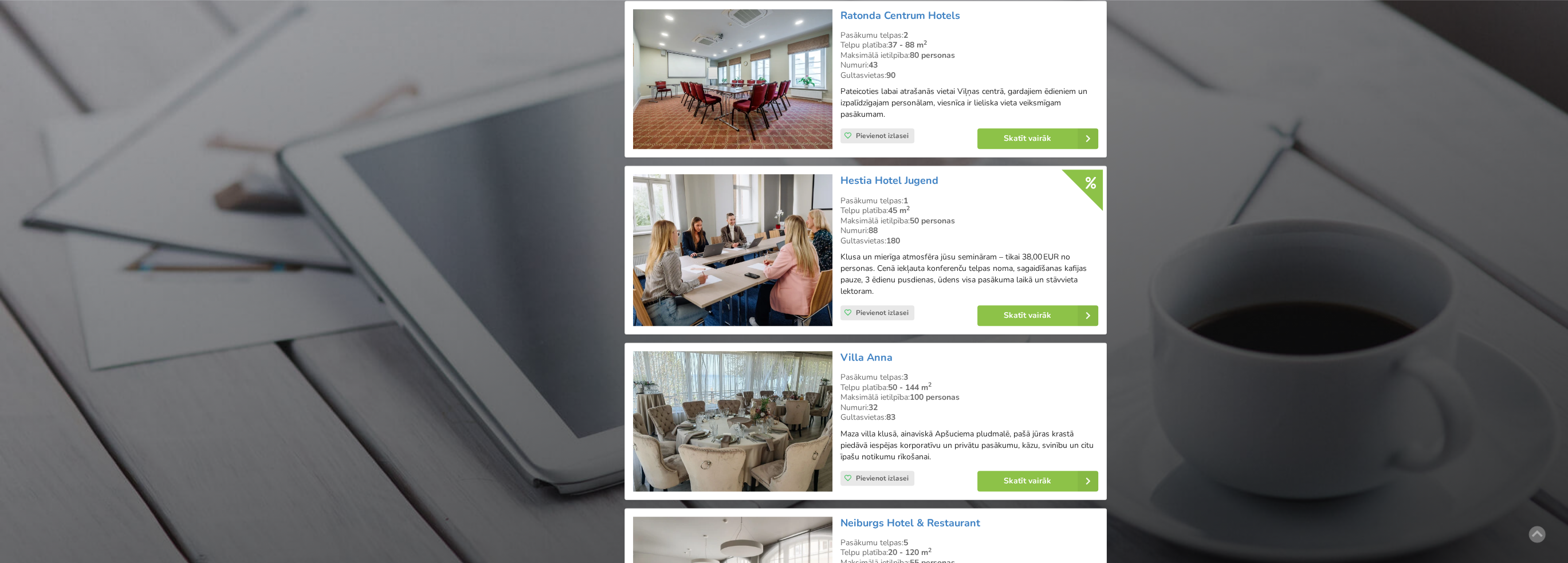
click at [756, 380] on img at bounding box center [732, 421] width 199 height 140
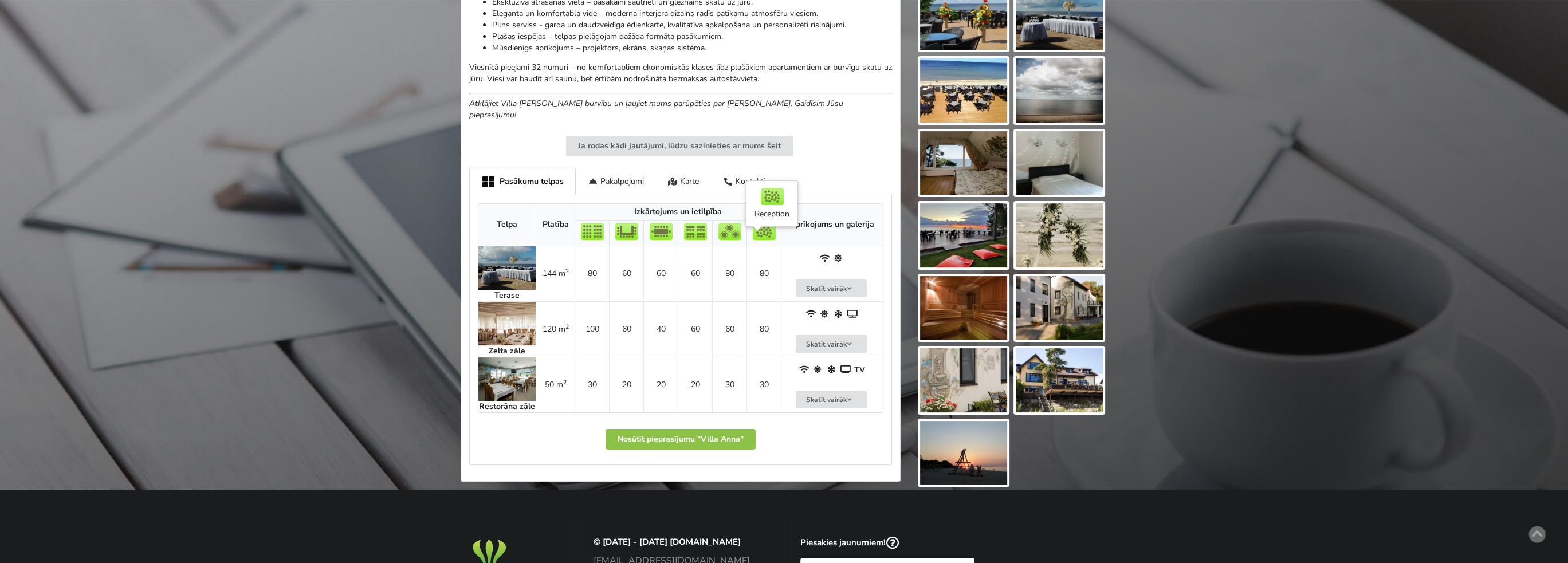
scroll to position [515, 0]
click at [516, 331] on td "Zelta zāle" at bounding box center [506, 328] width 57 height 55
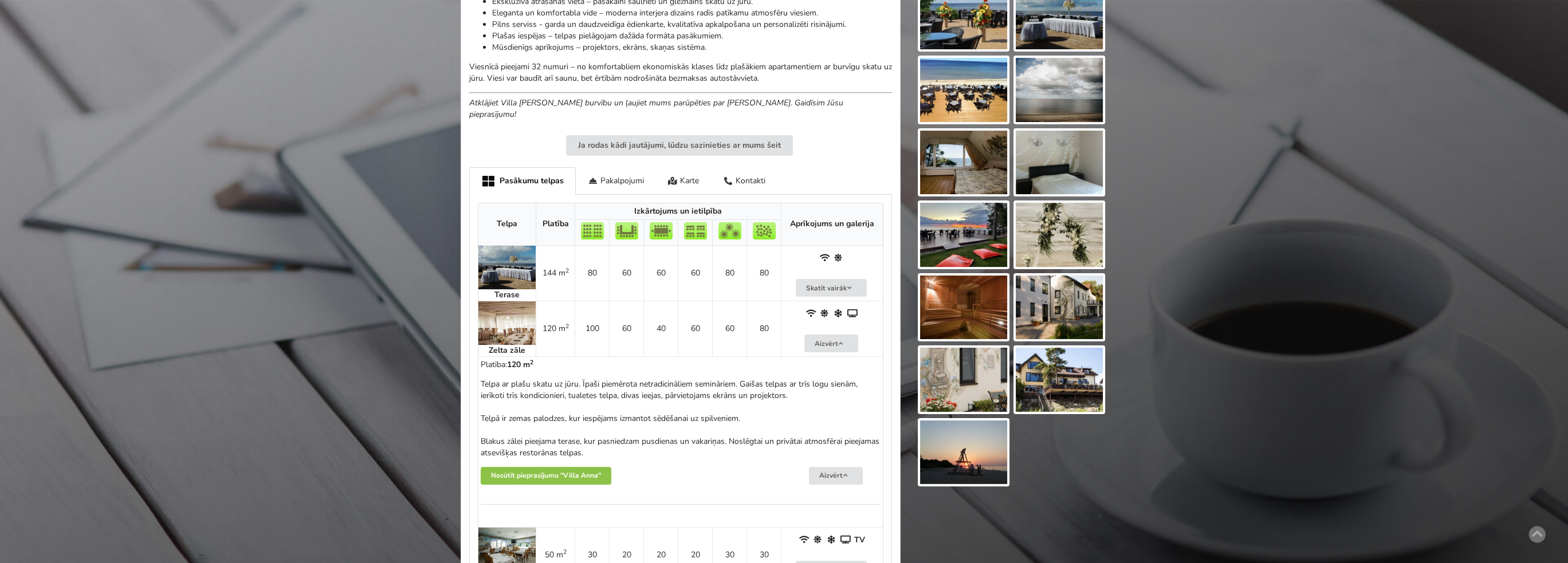
click at [513, 309] on img at bounding box center [506, 323] width 57 height 44
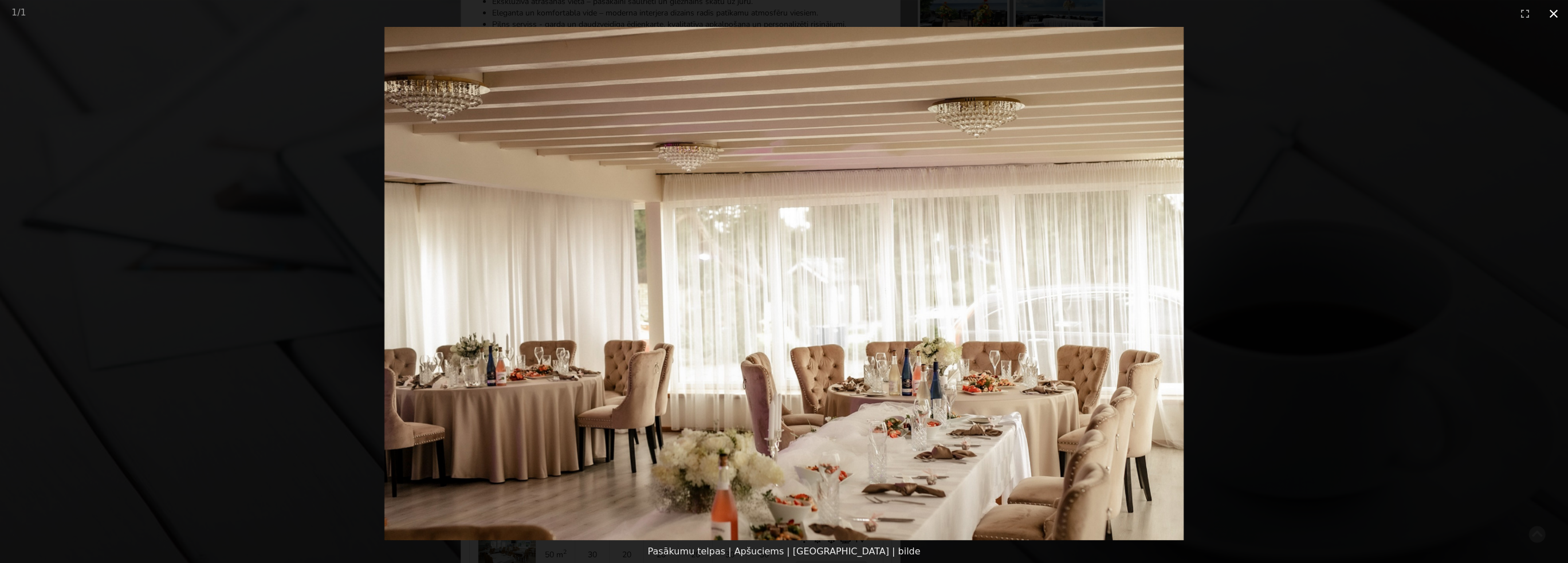
click at [1555, 11] on button "Close gallery" at bounding box center [1553, 13] width 29 height 27
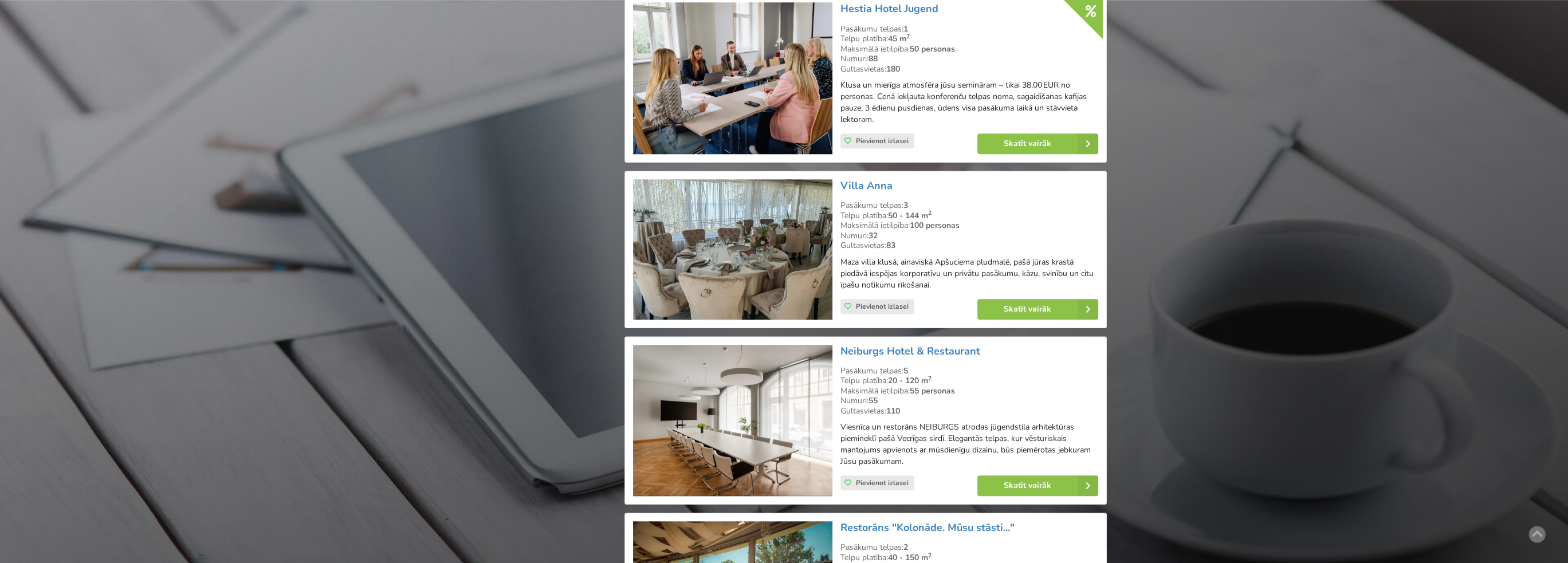
scroll to position [2347, 0]
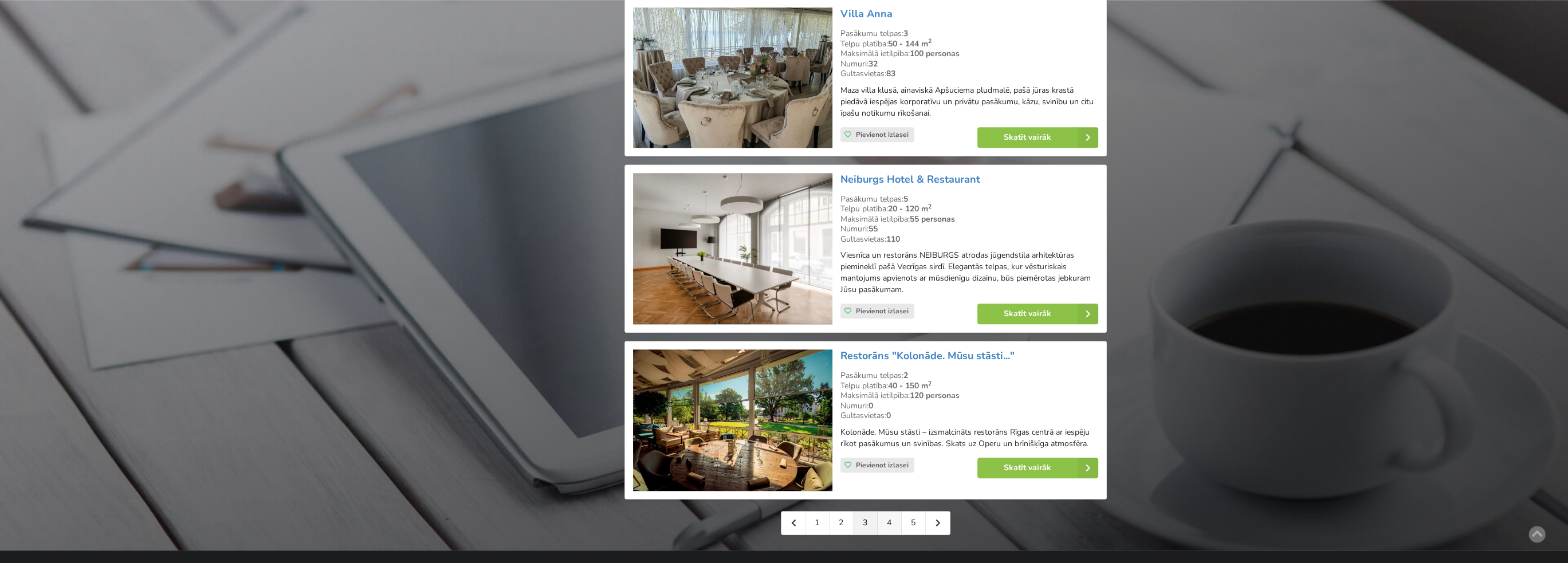
click at [893, 512] on link "4" at bounding box center [890, 523] width 24 height 23
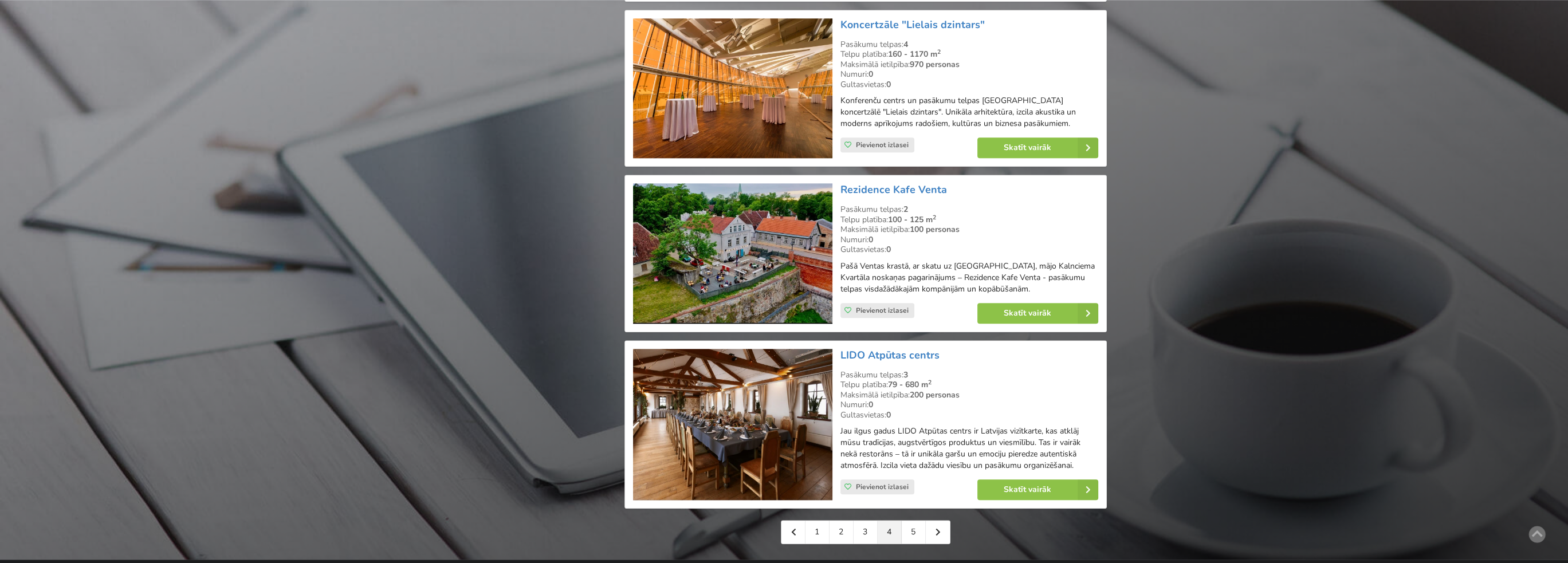
scroll to position [2405, 0]
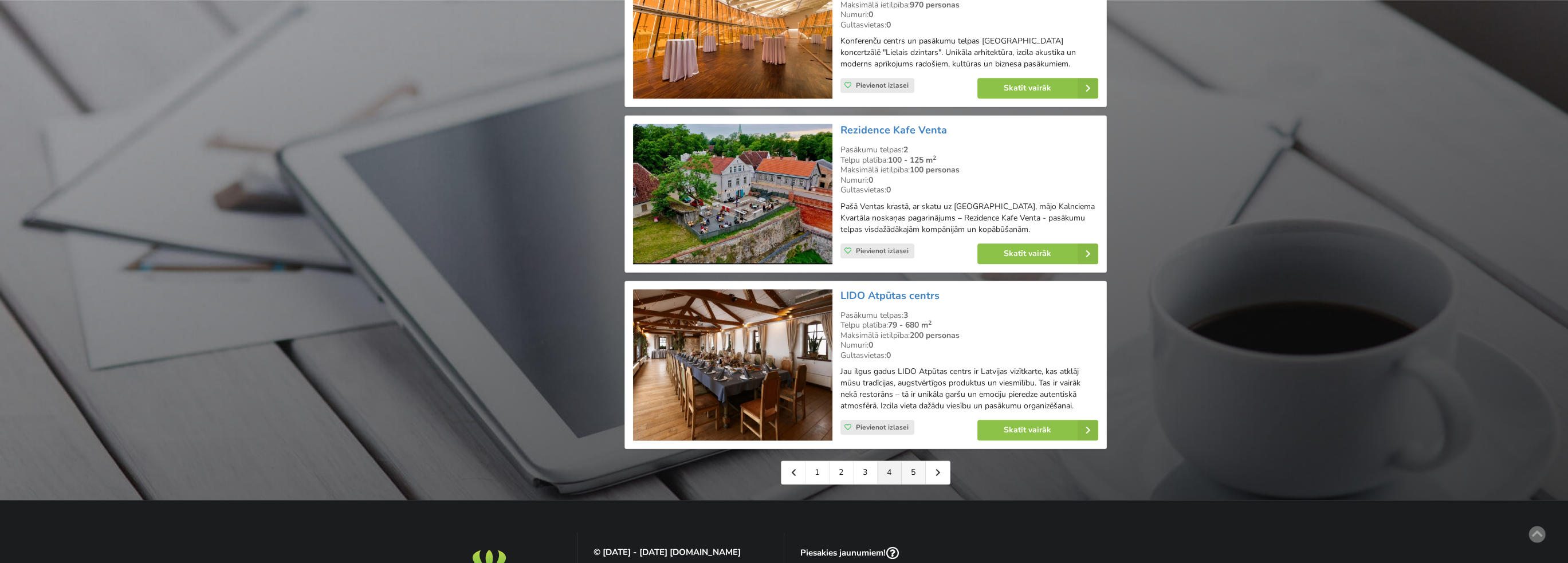
click at [911, 461] on link "5" at bounding box center [913, 472] width 24 height 23
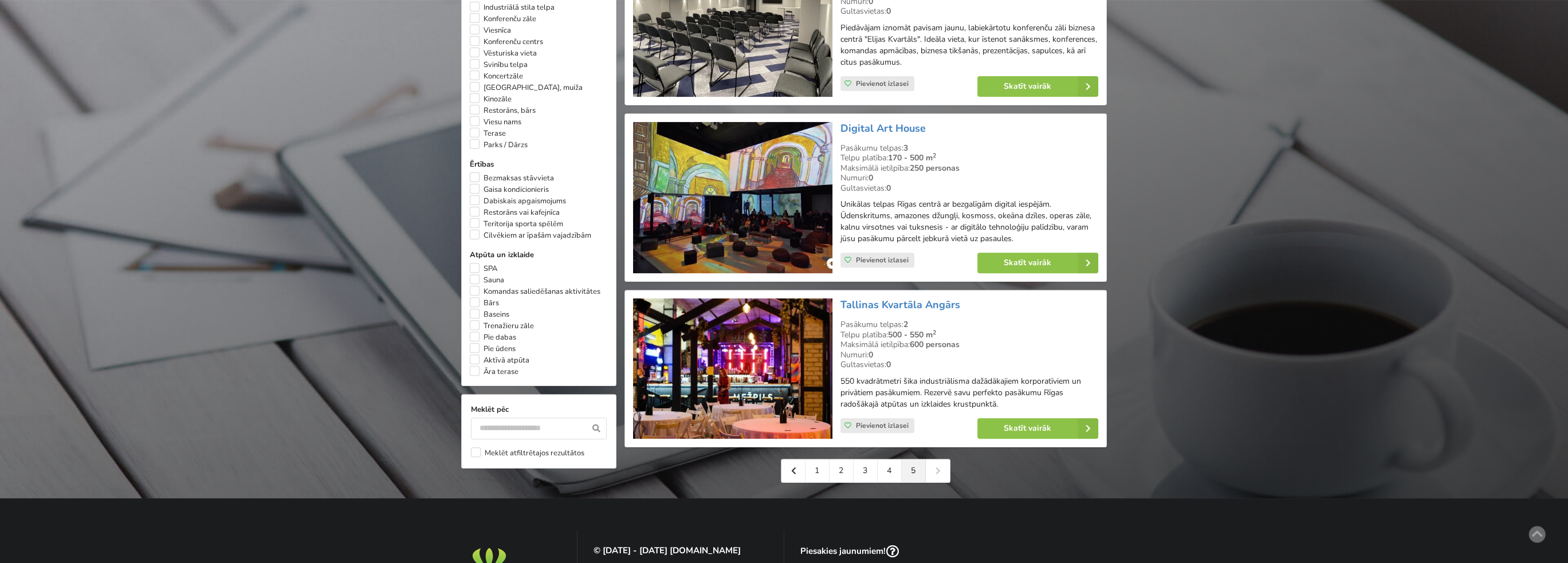
scroll to position [802, 0]
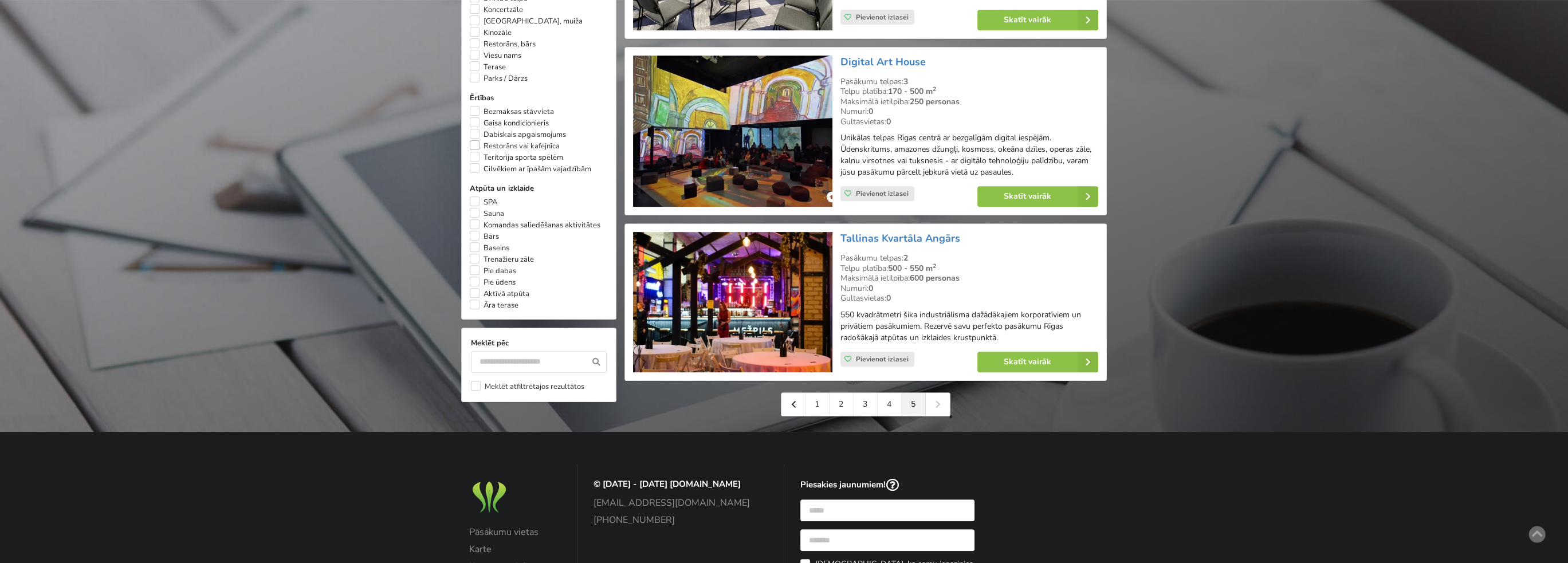
click at [474, 150] on label "Restorāns vai kafejnīca" at bounding box center [515, 146] width 90 height 11
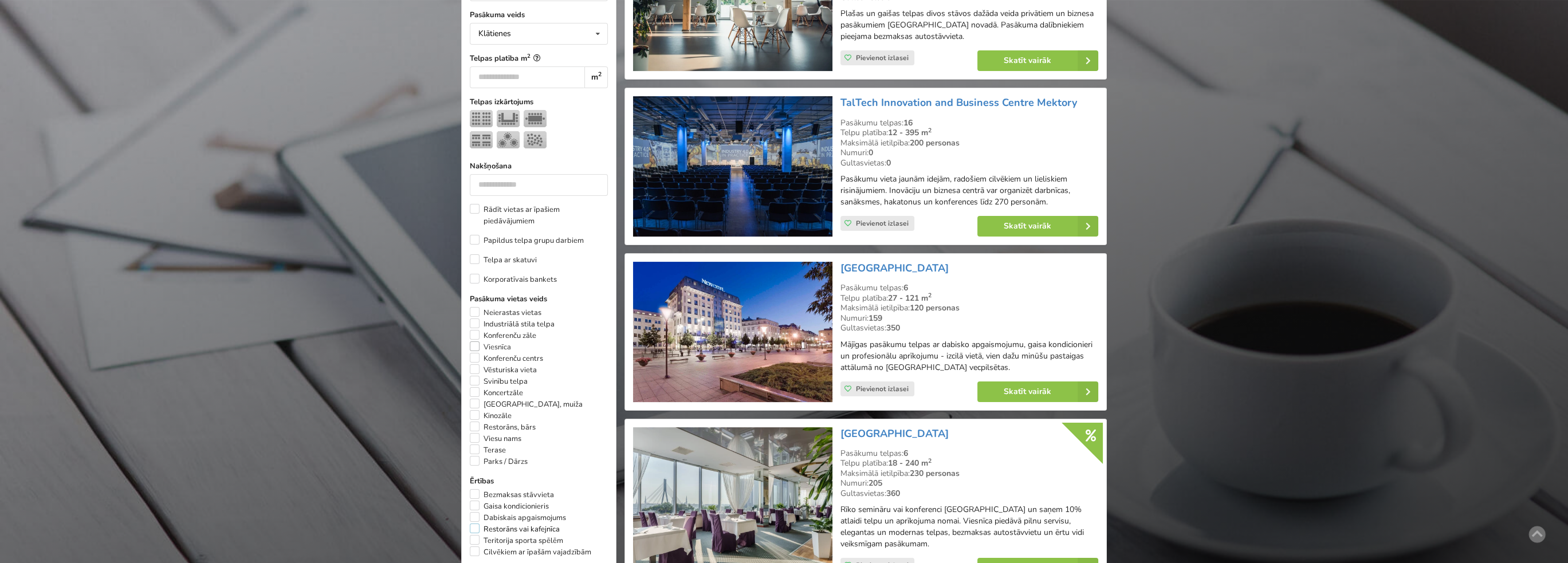
scroll to position [429, 0]
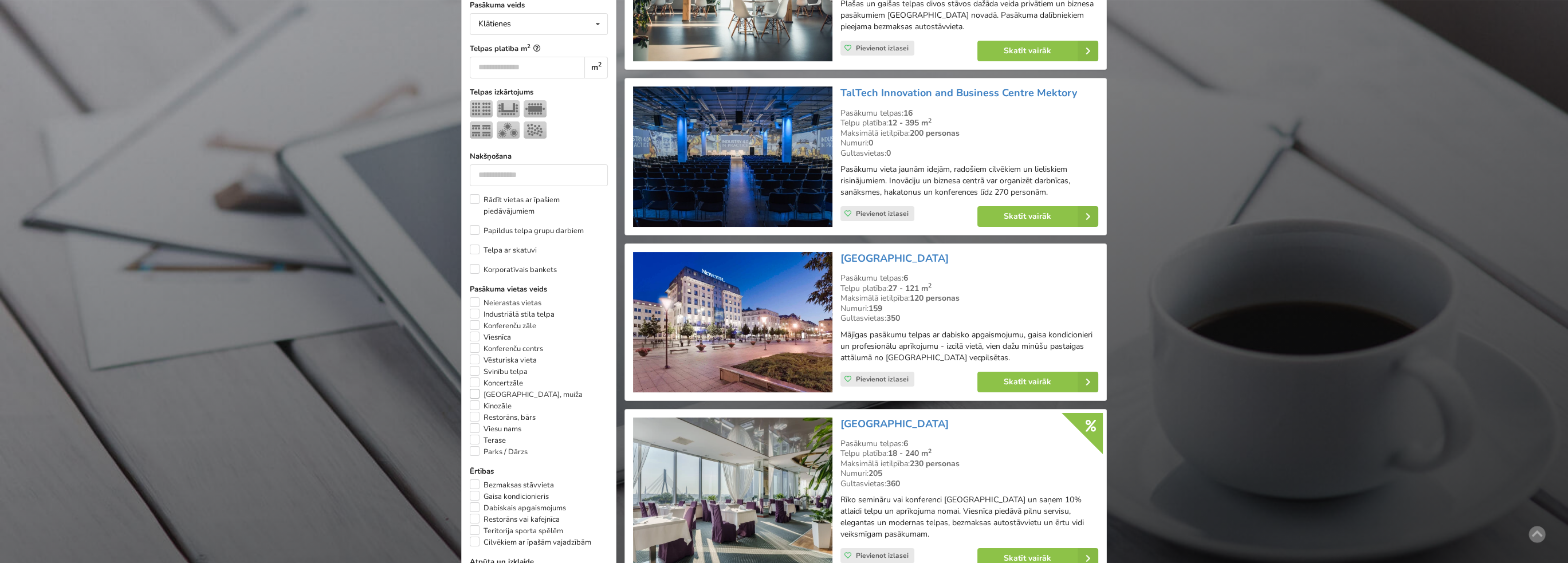
click at [476, 398] on label "[GEOGRAPHIC_DATA], muiža" at bounding box center [526, 394] width 113 height 11
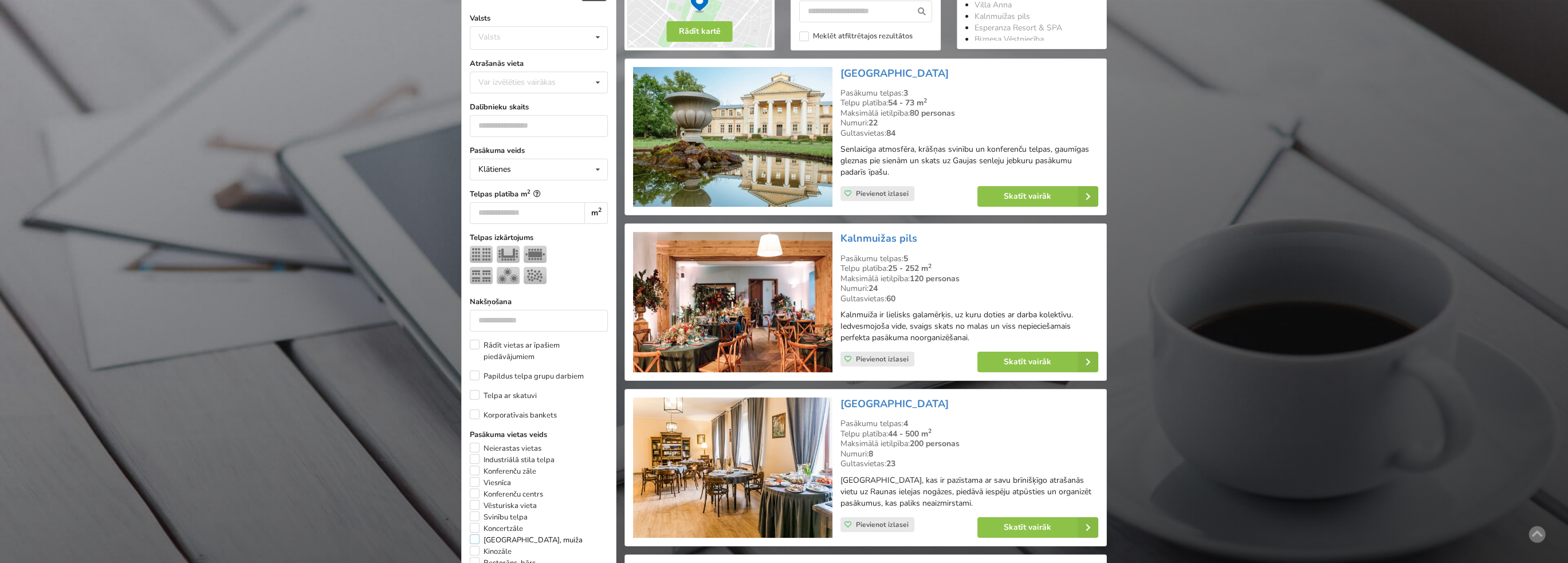
scroll to position [257, 0]
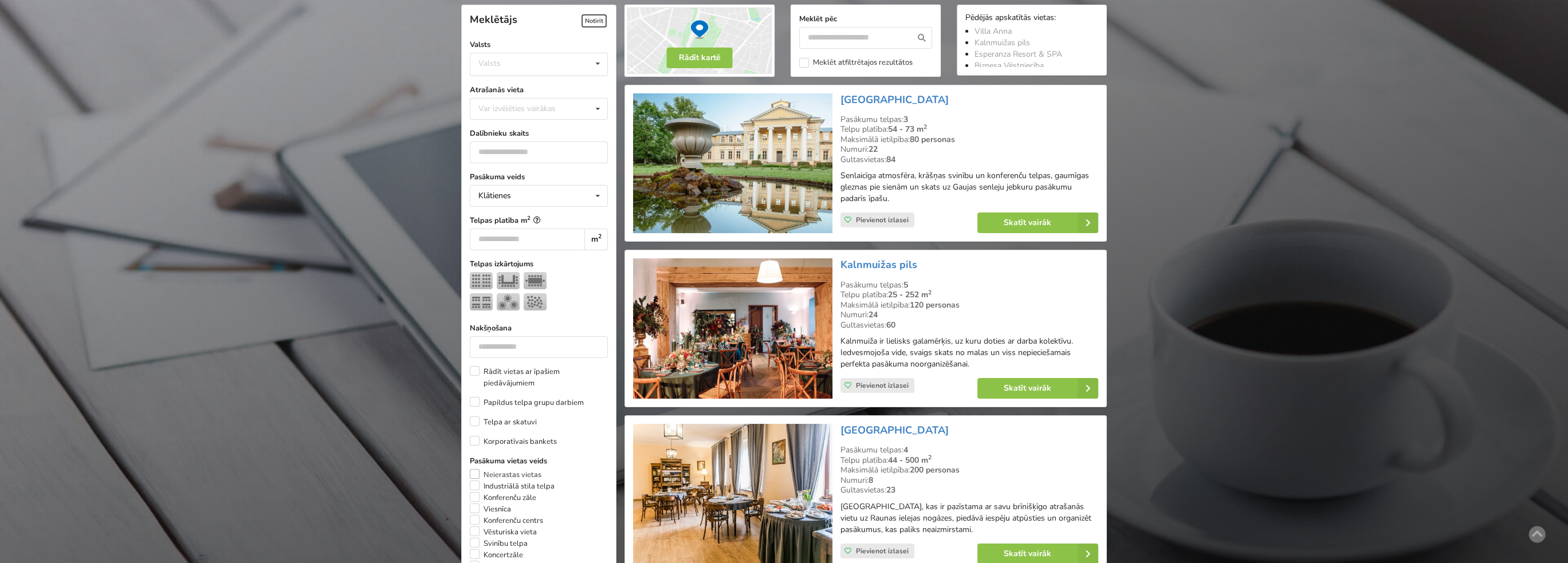
click at [476, 476] on label "Neierastas vietas" at bounding box center [505, 474] width 72 height 11
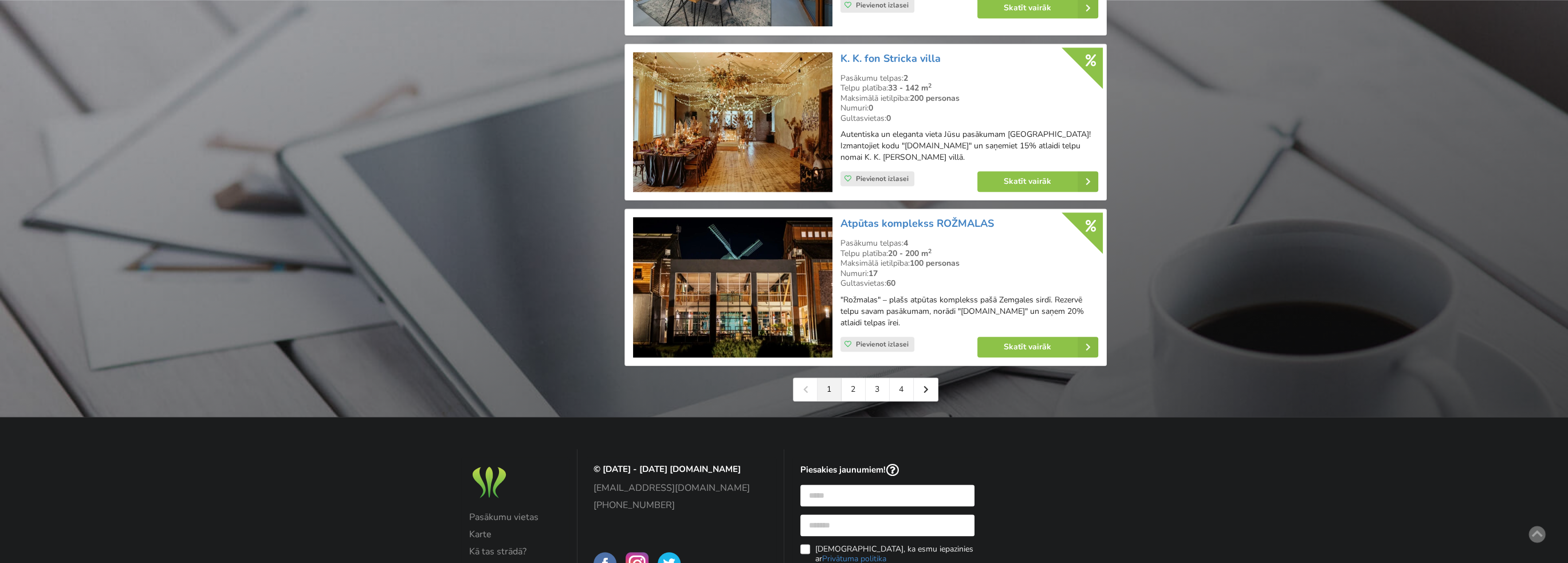
scroll to position [2547, 0]
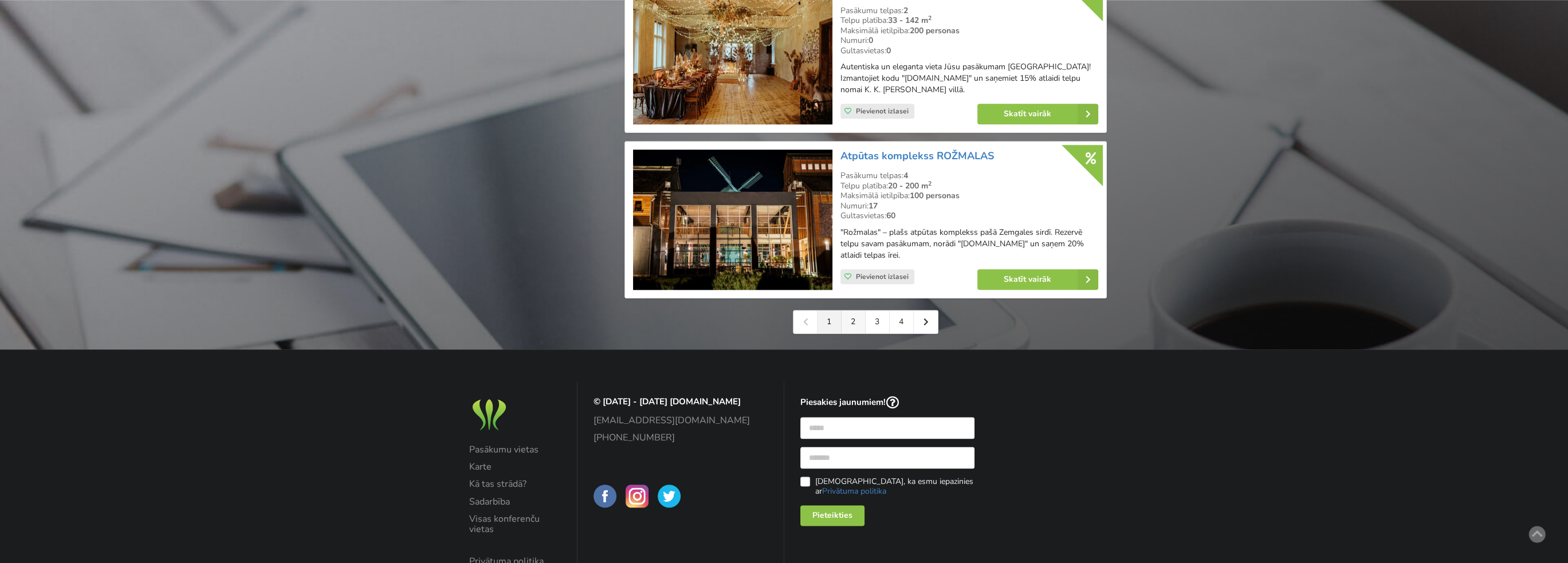
click at [847, 331] on link "2" at bounding box center [854, 321] width 24 height 23
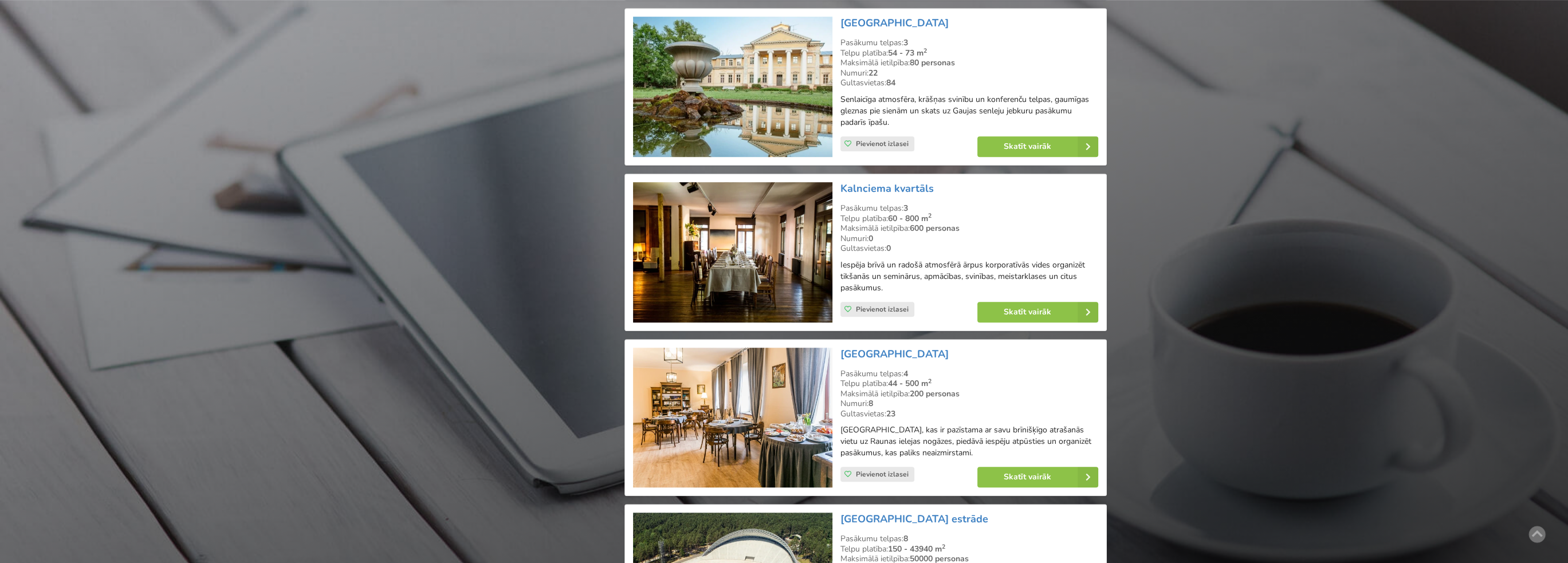
scroll to position [1661, 0]
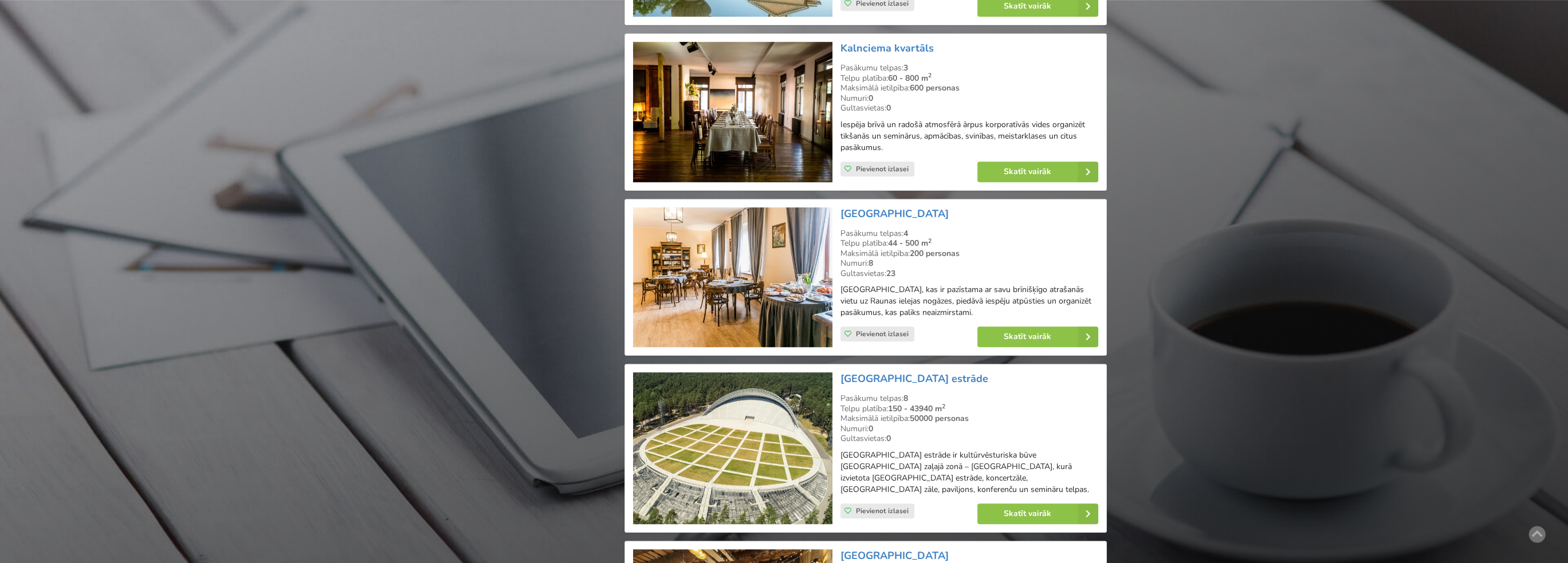
click at [780, 249] on img at bounding box center [732, 277] width 199 height 140
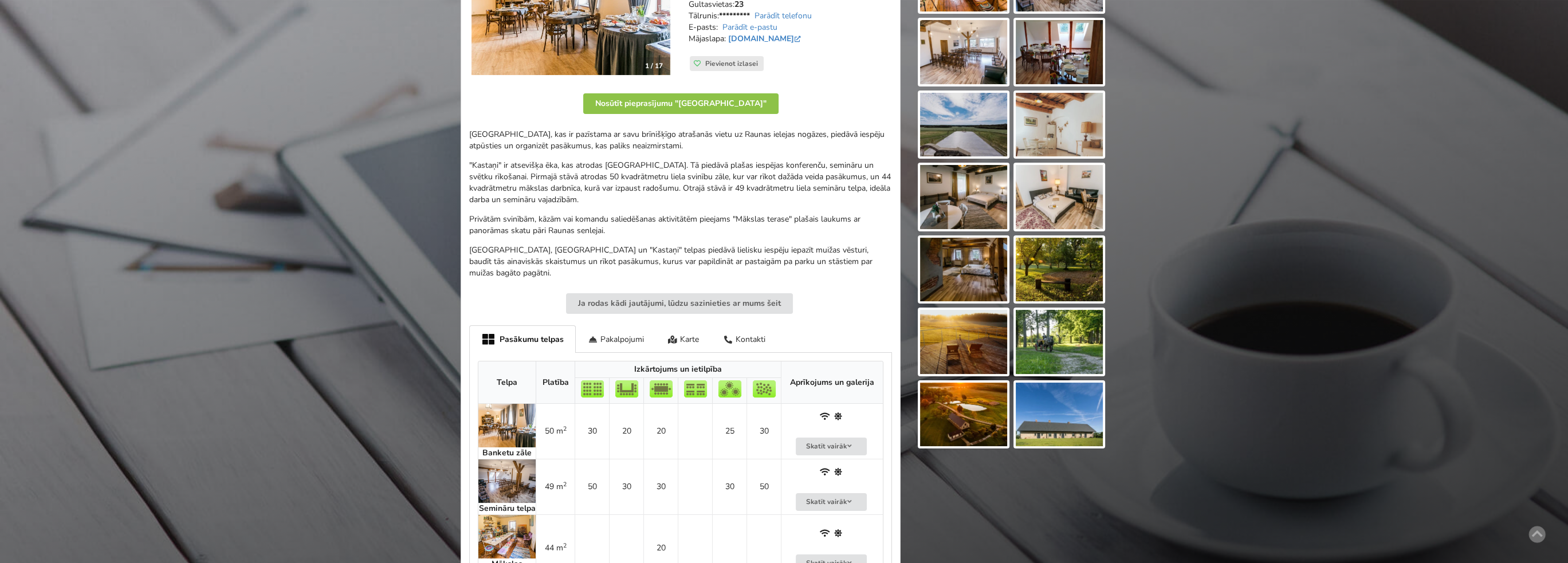
scroll to position [287, 0]
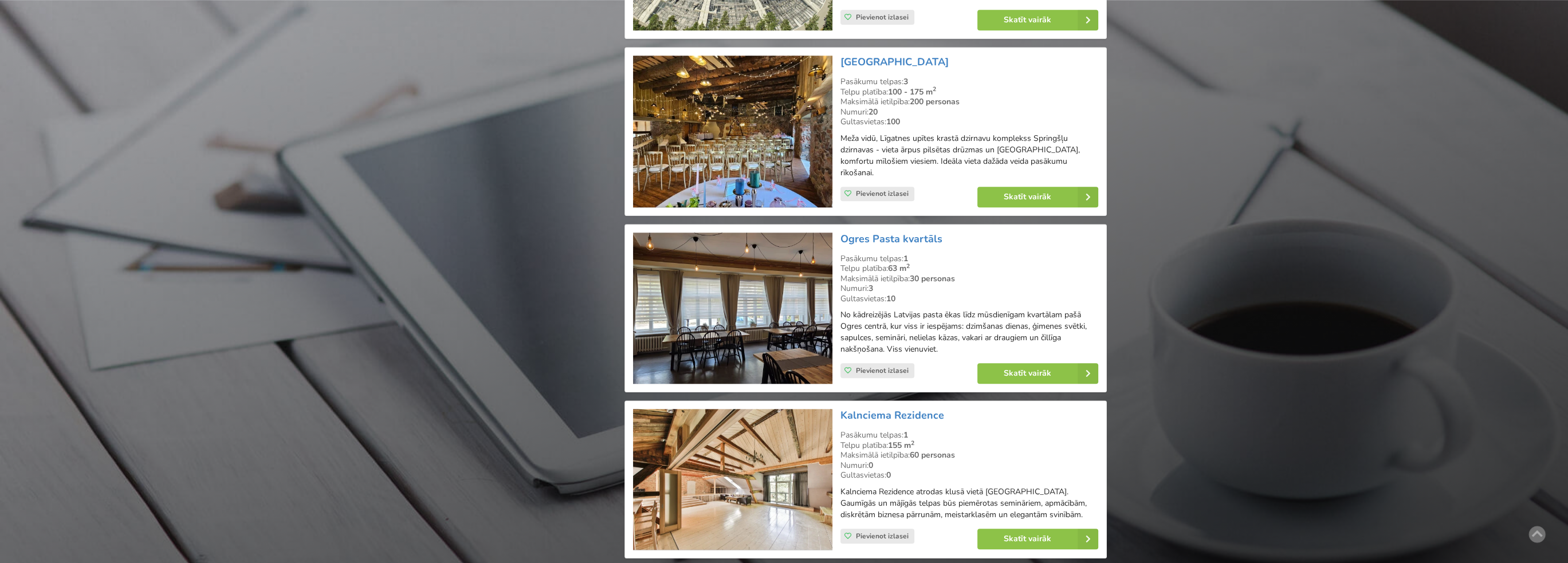
scroll to position [2175, 0]
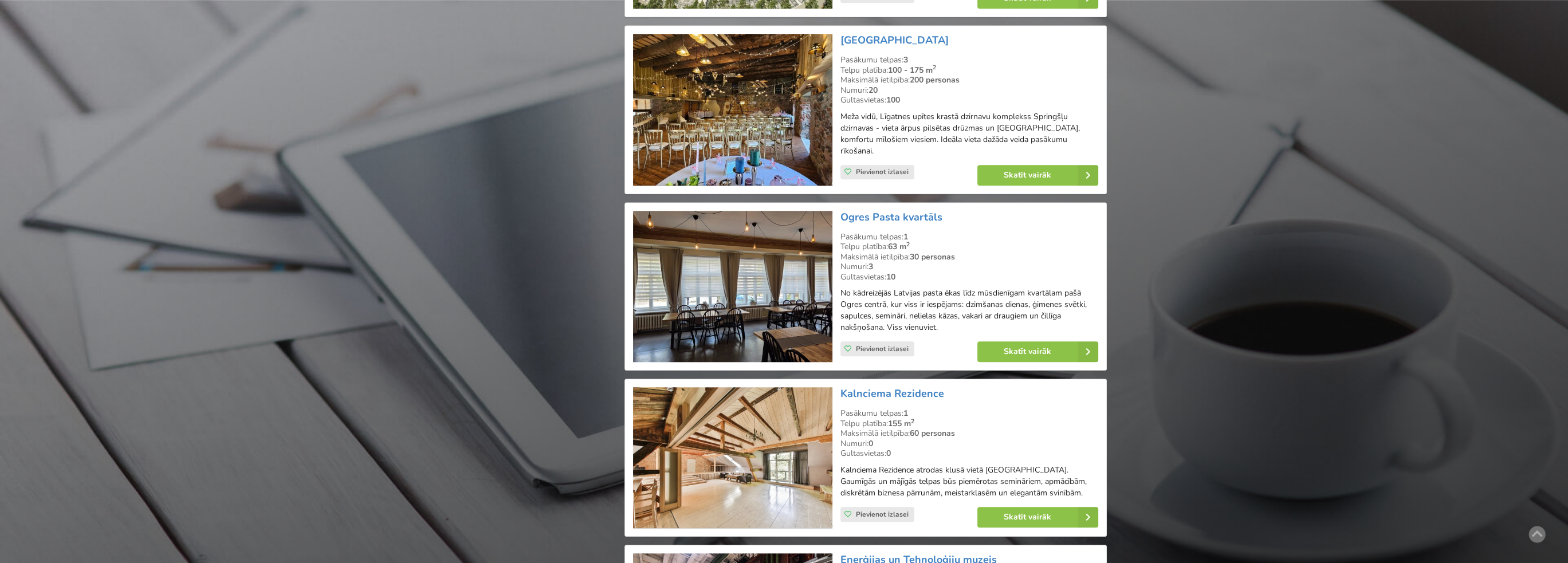
click at [795, 272] on img at bounding box center [732, 287] width 199 height 152
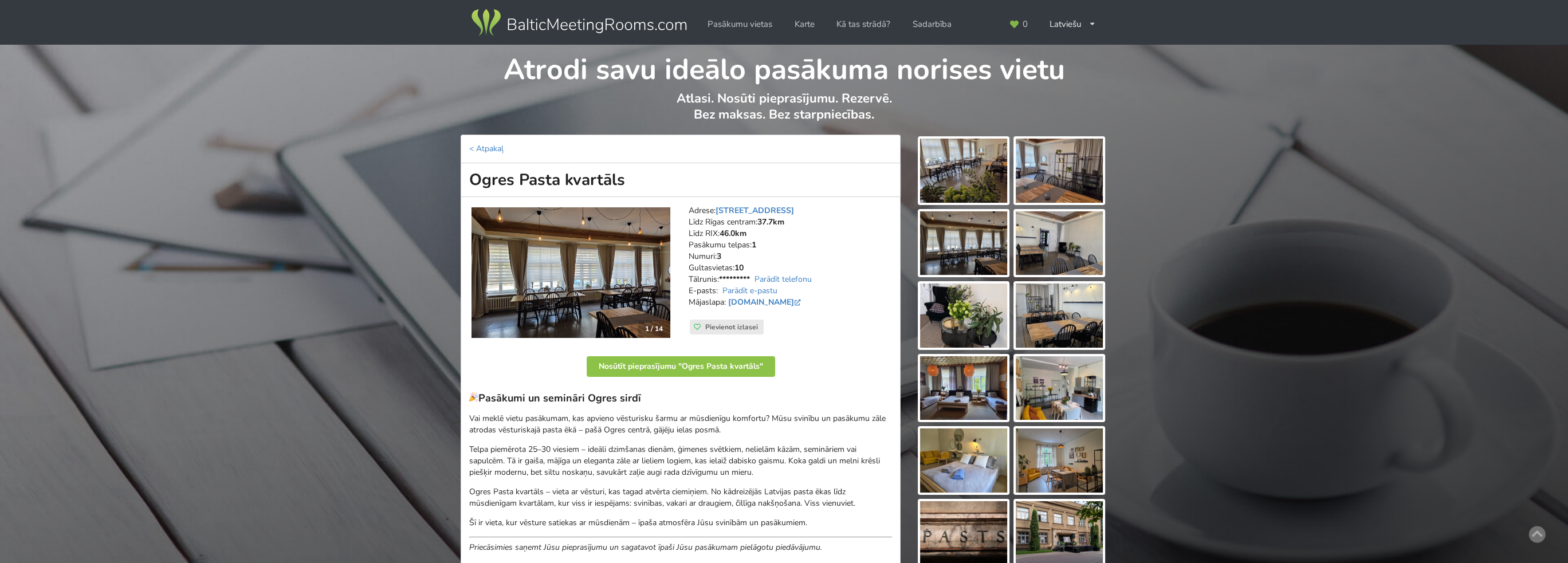
click at [947, 178] on img at bounding box center [963, 170] width 87 height 64
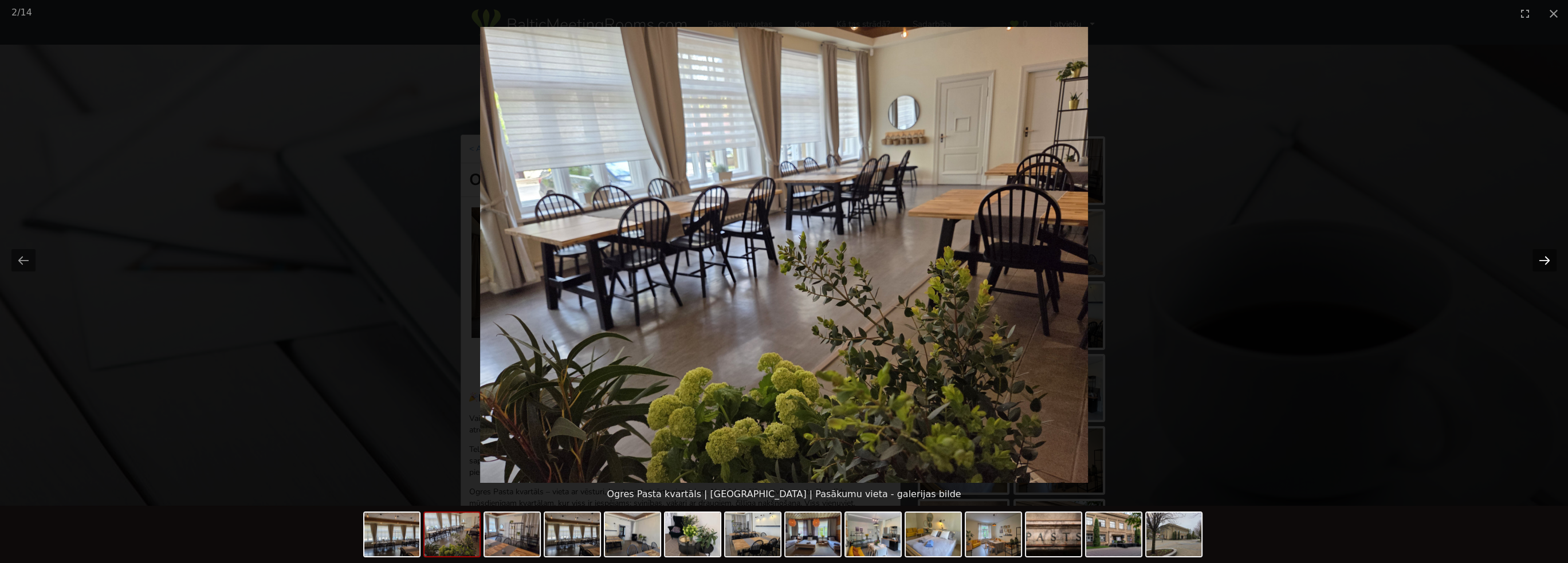
click at [1536, 260] on button "Next slide" at bounding box center [1545, 260] width 24 height 22
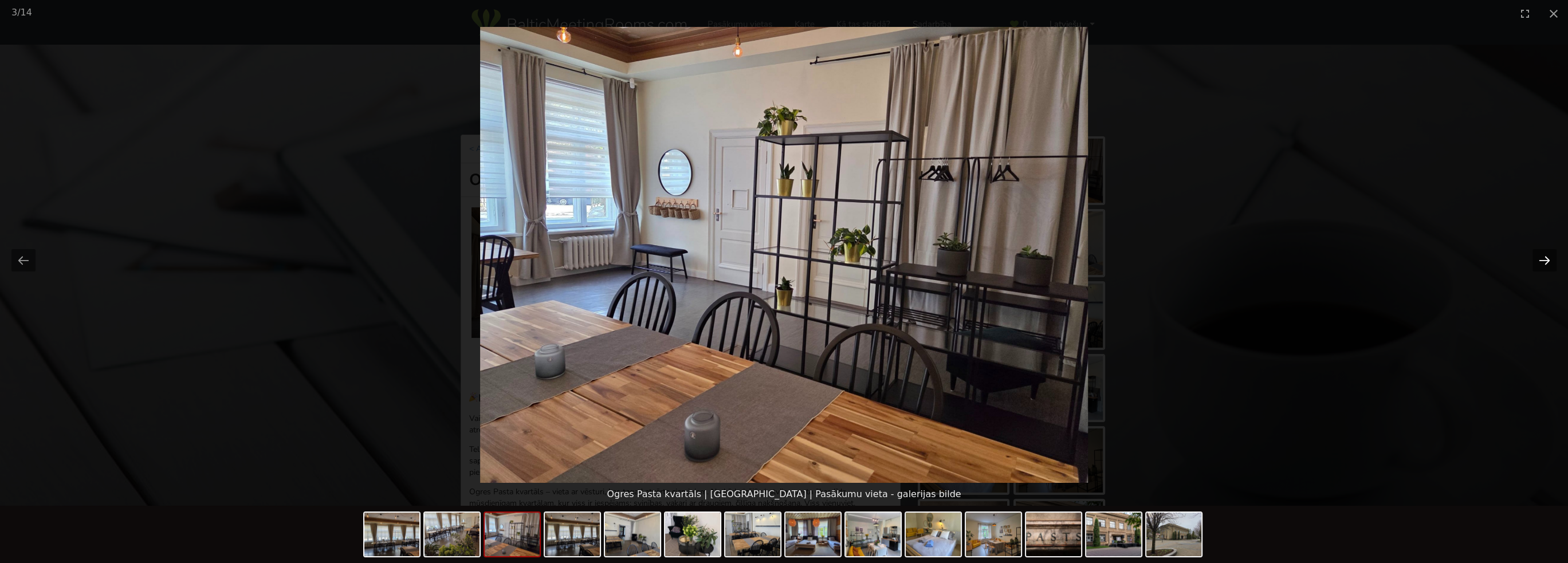
click at [1536, 259] on button "Next slide" at bounding box center [1545, 260] width 24 height 22
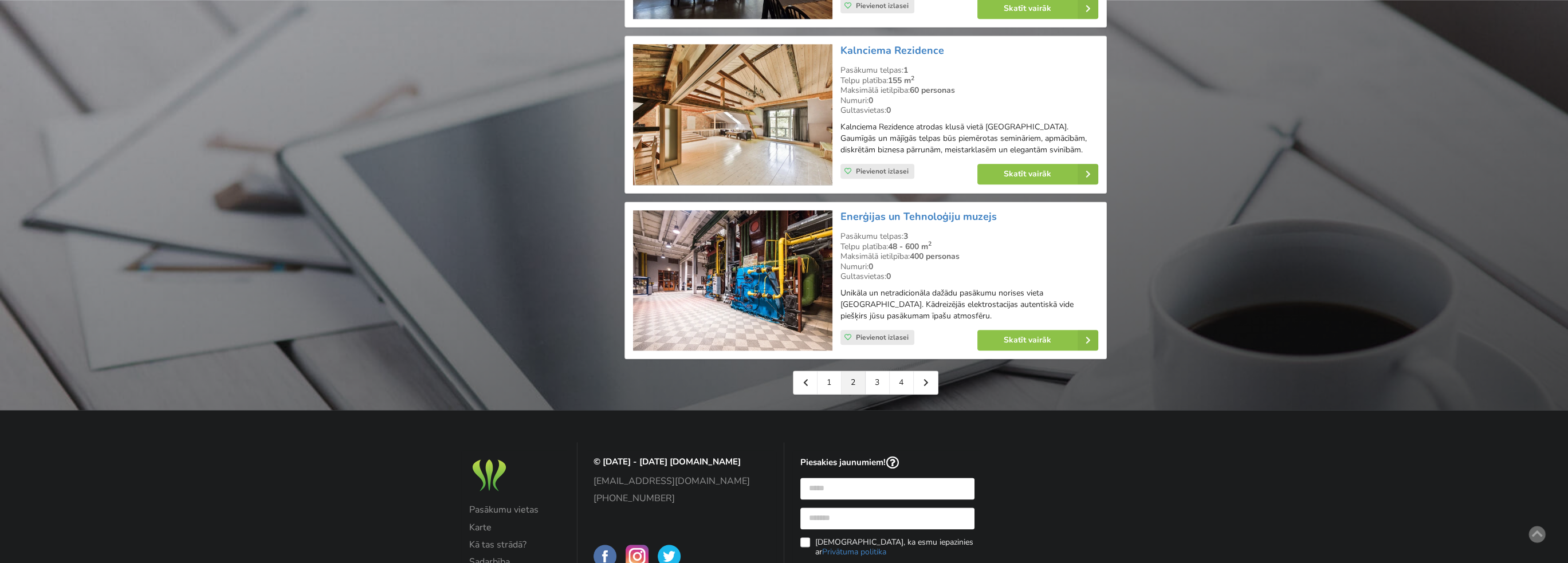
scroll to position [2519, 0]
click at [871, 371] on link "3" at bounding box center [878, 382] width 24 height 23
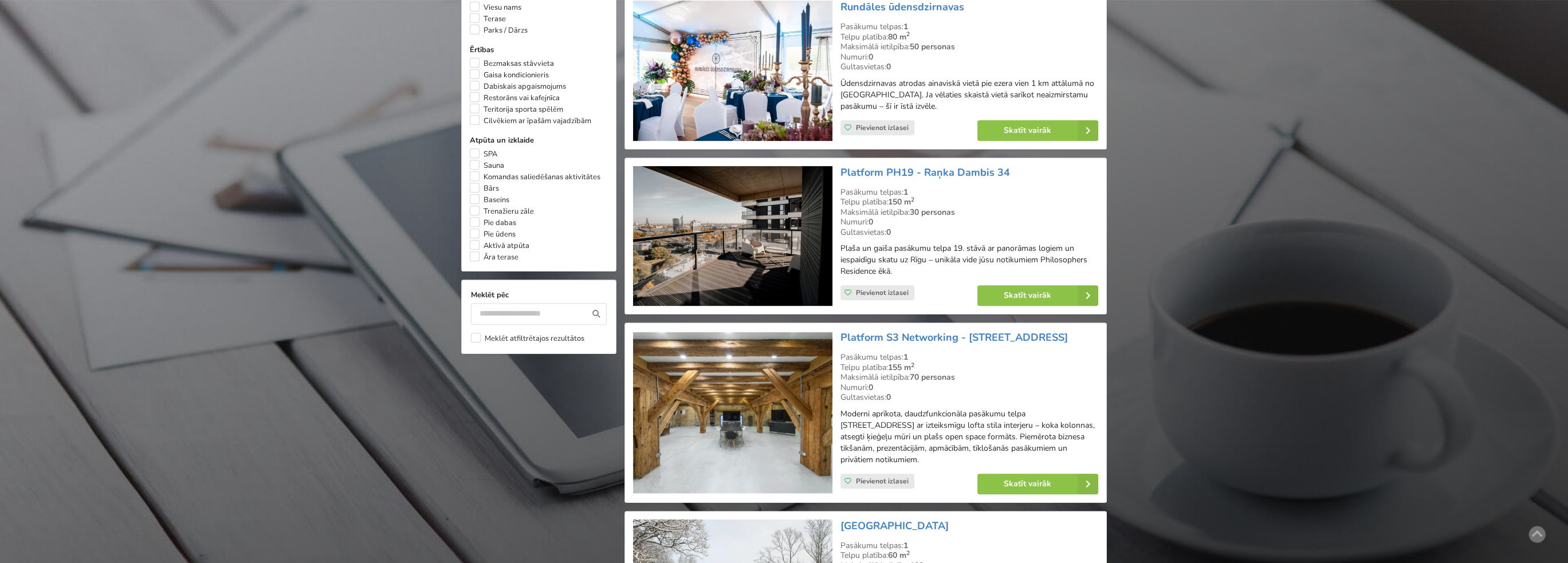
scroll to position [916, 0]
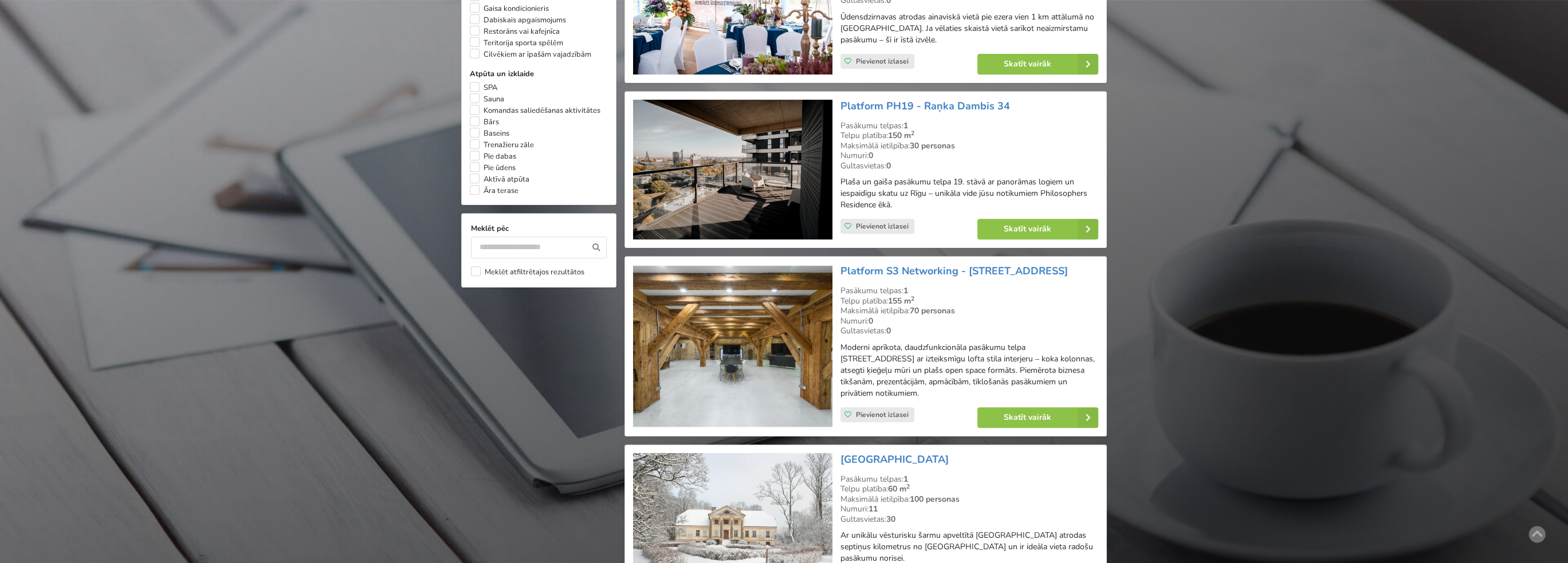
click at [779, 289] on img at bounding box center [732, 345] width 199 height 163
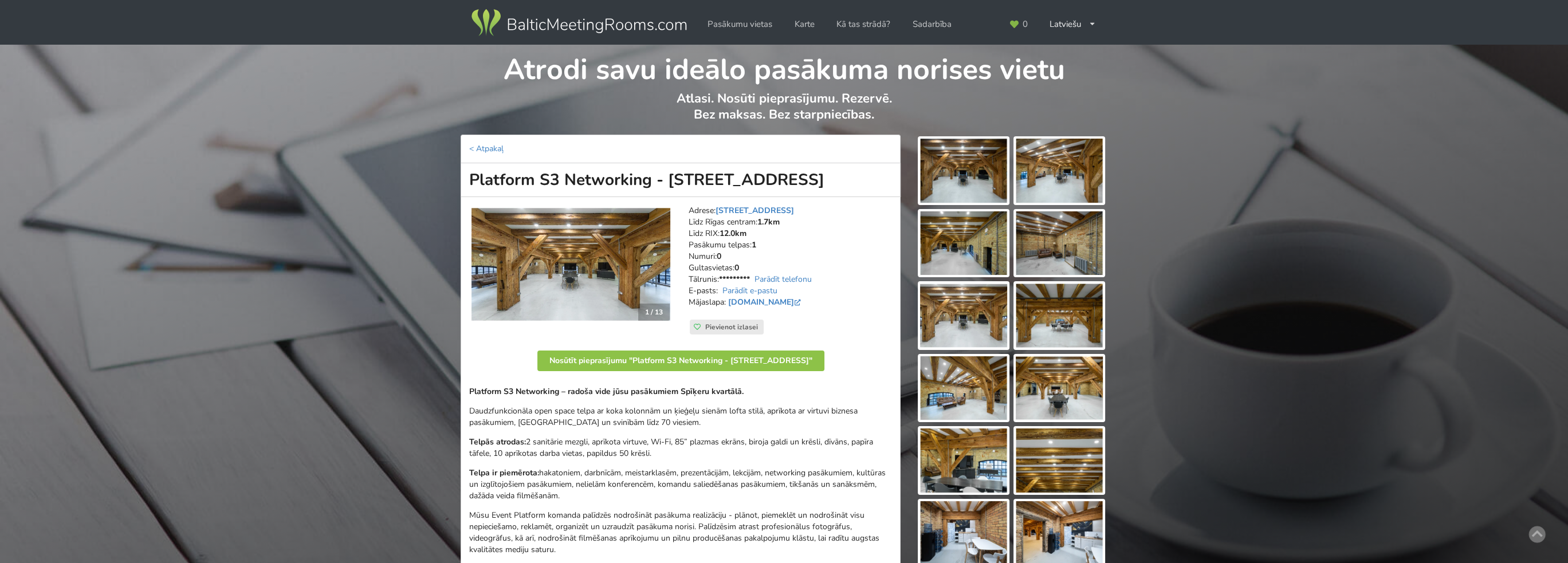
click at [946, 182] on img at bounding box center [963, 170] width 87 height 64
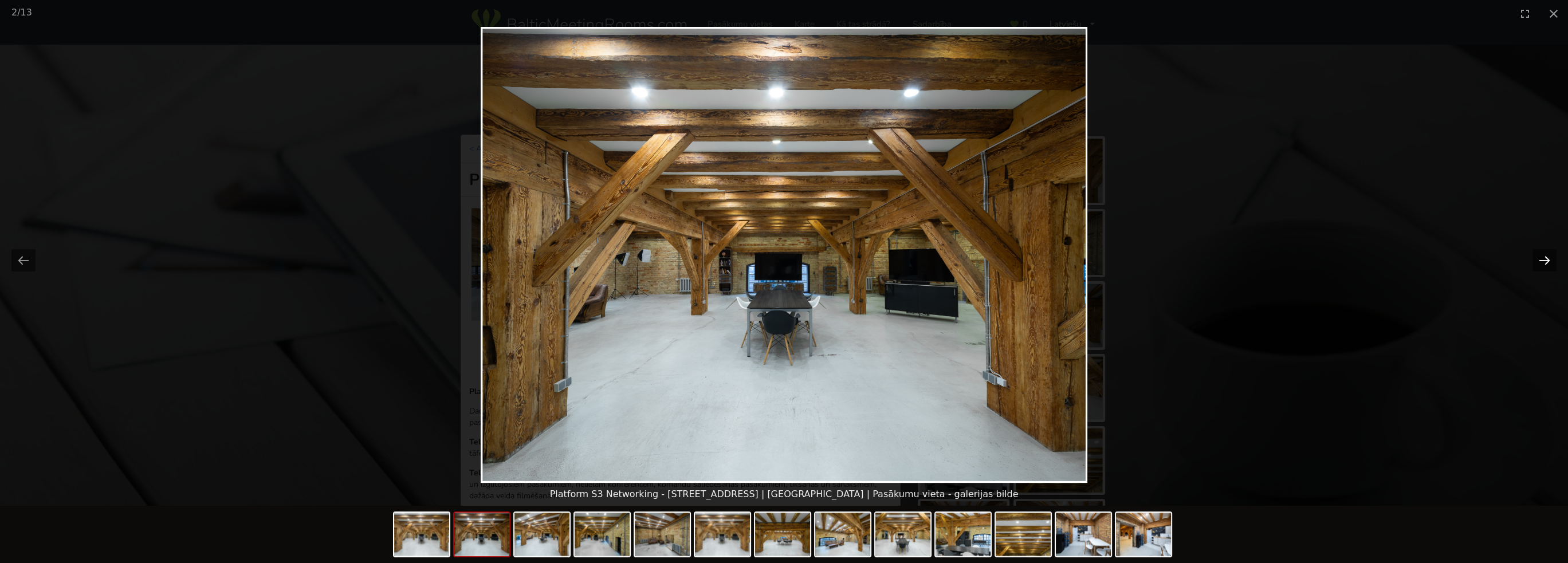
click at [1541, 264] on button "Next slide" at bounding box center [1545, 260] width 24 height 22
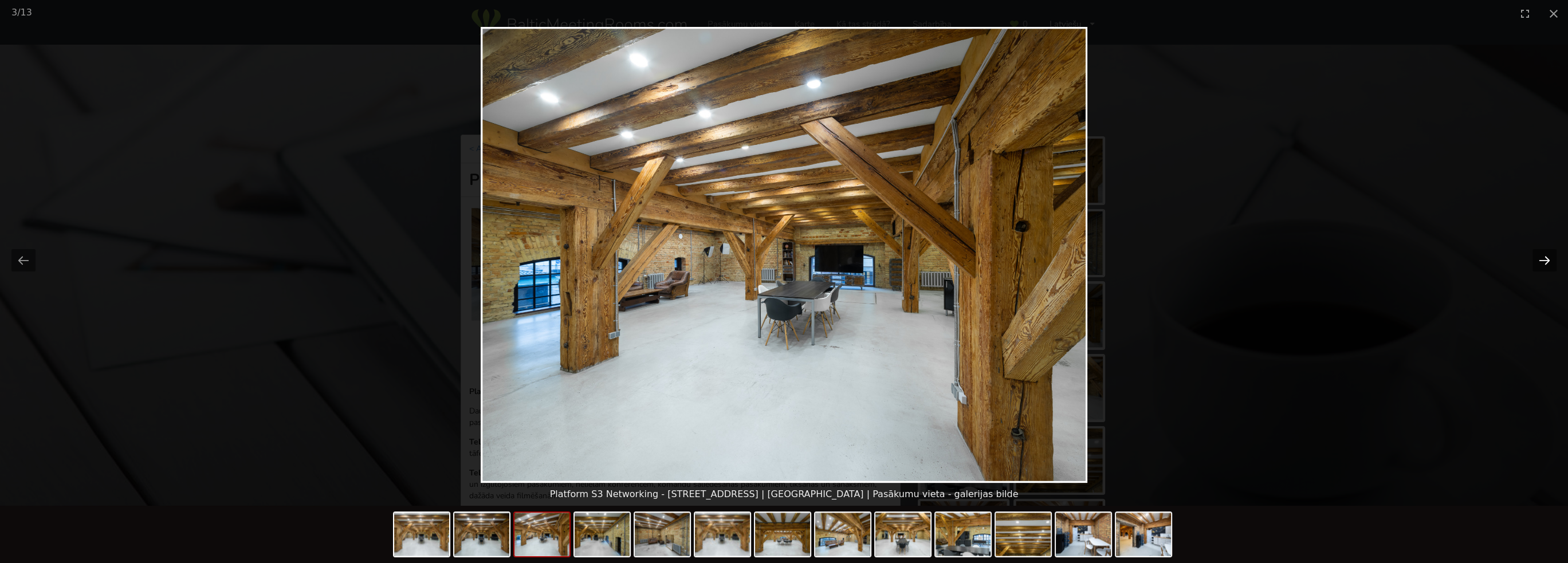
click at [1540, 264] on button "Next slide" at bounding box center [1545, 260] width 24 height 22
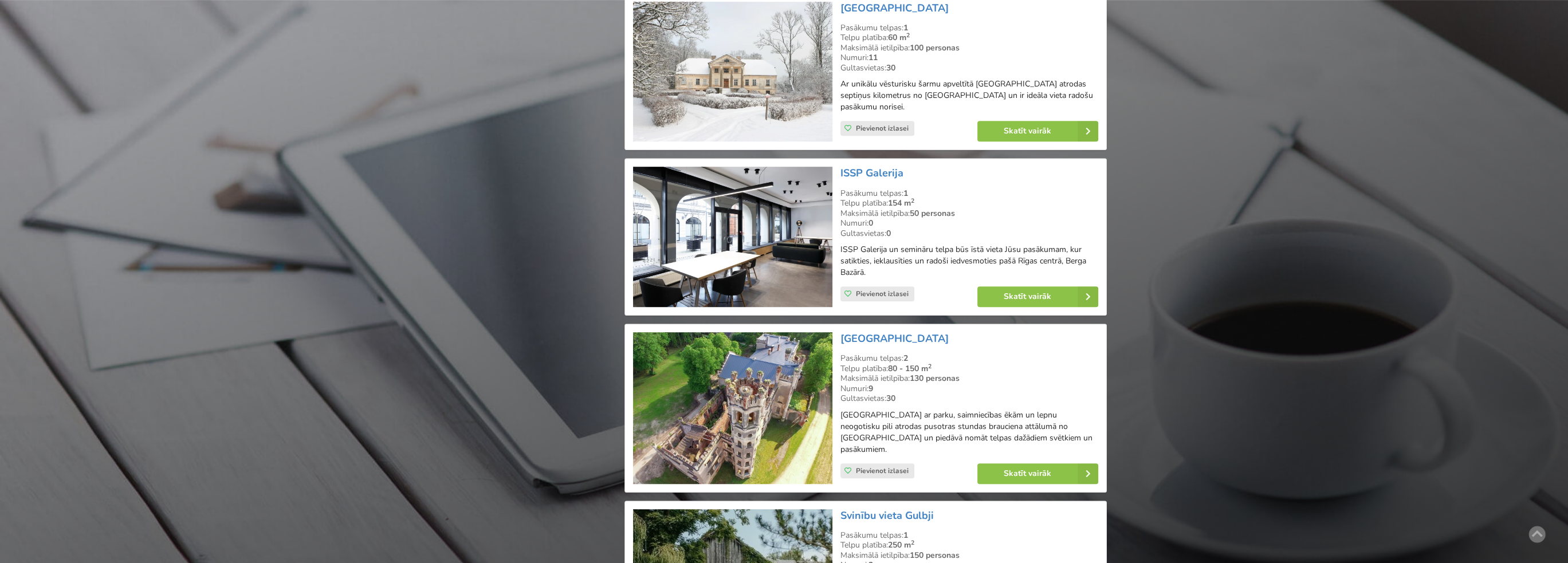
scroll to position [1374, 0]
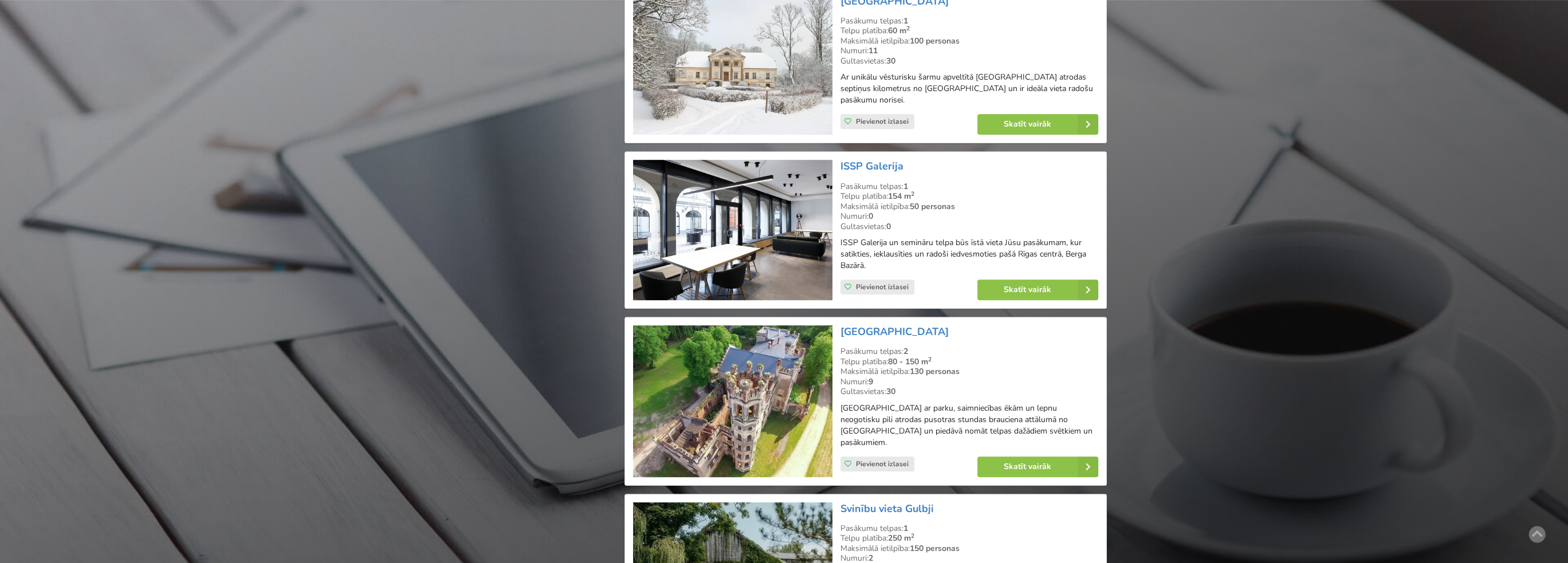
click at [727, 355] on img at bounding box center [732, 401] width 199 height 152
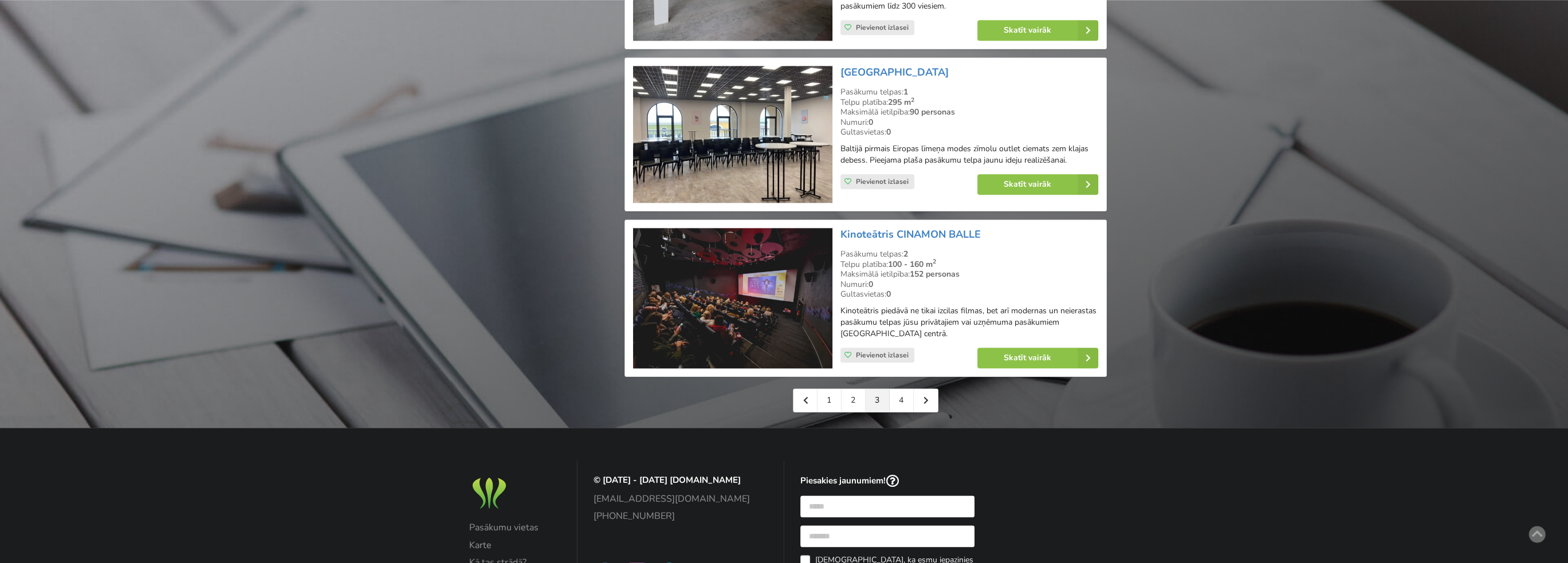
scroll to position [2519, 0]
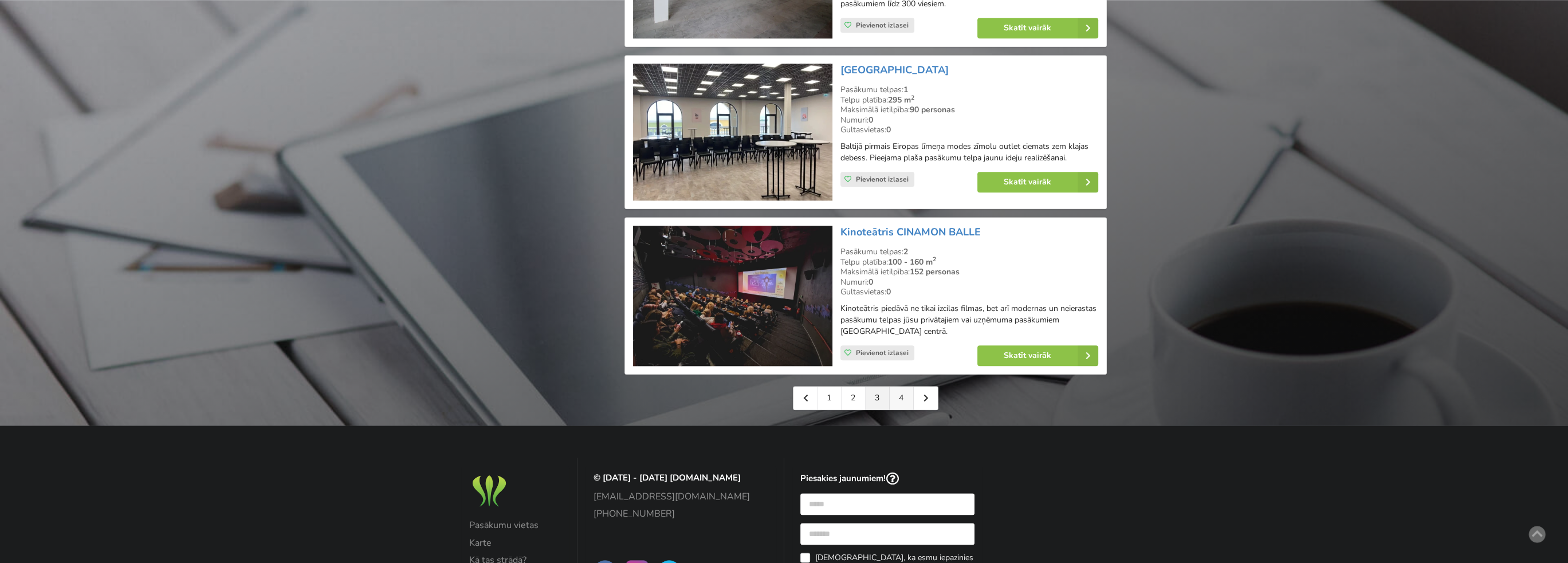
click at [898, 387] on link "4" at bounding box center [901, 398] width 24 height 23
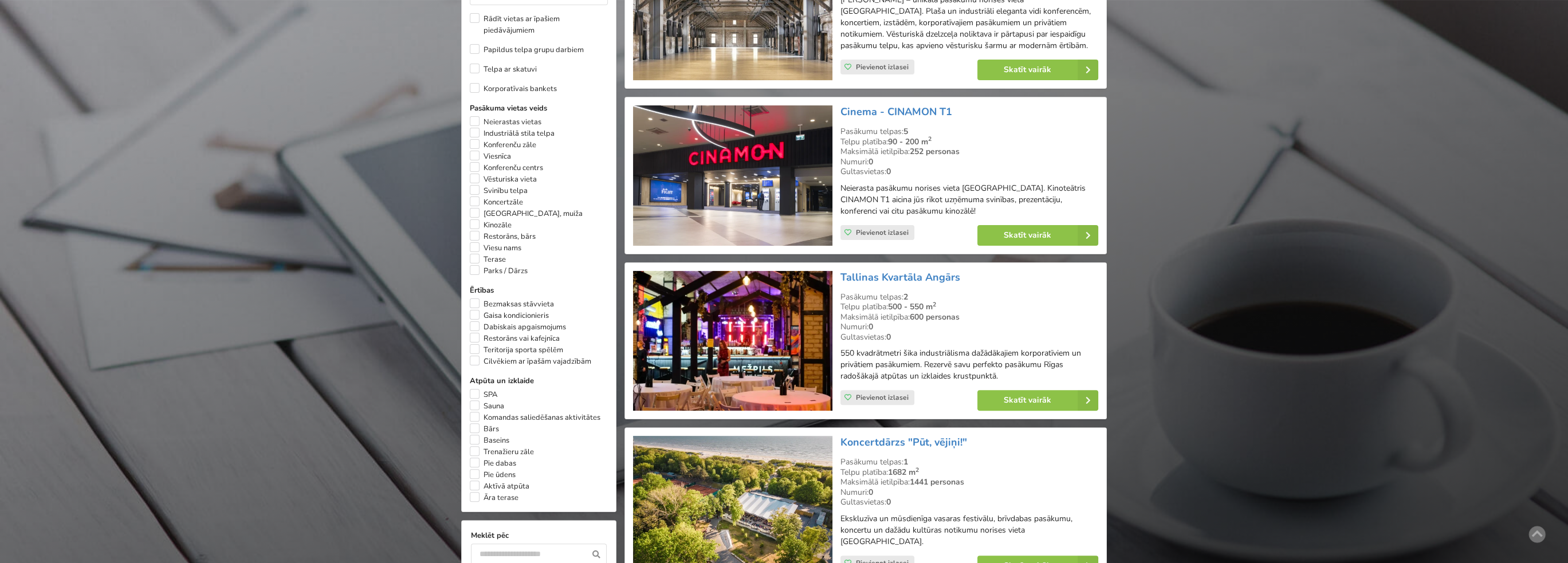
scroll to position [572, 0]
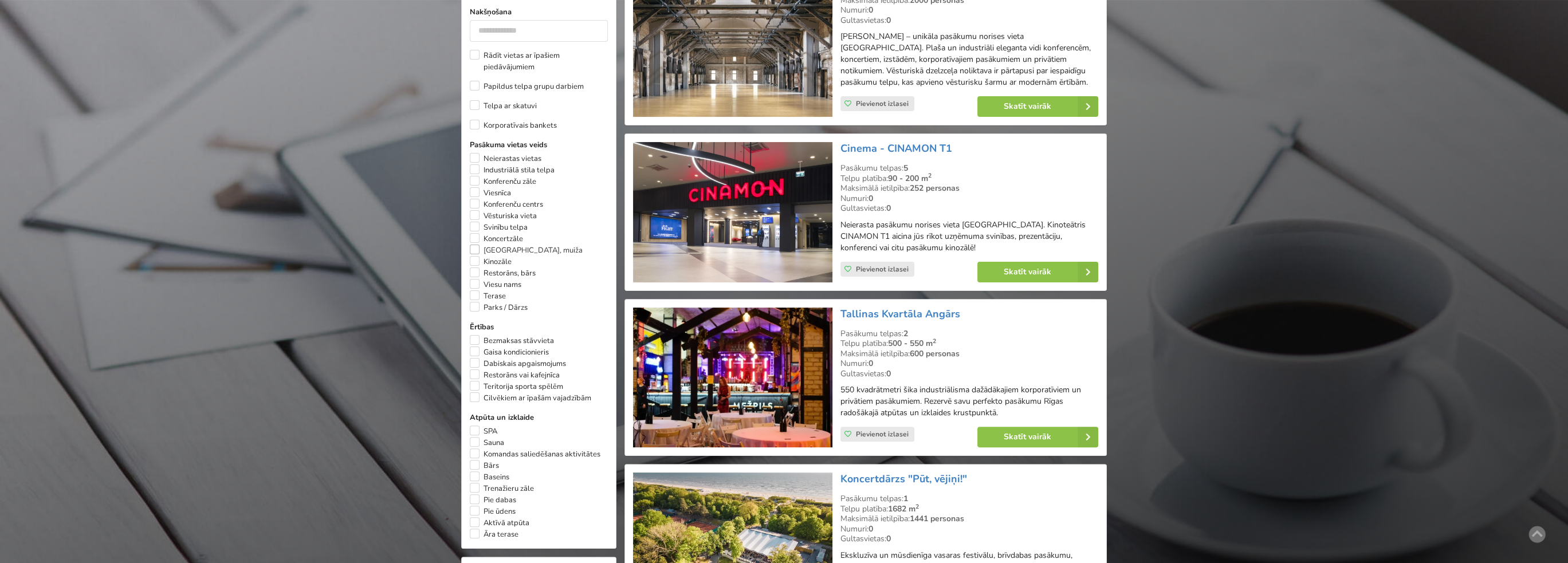
click at [474, 249] on label "Pils, muiža" at bounding box center [526, 250] width 113 height 11
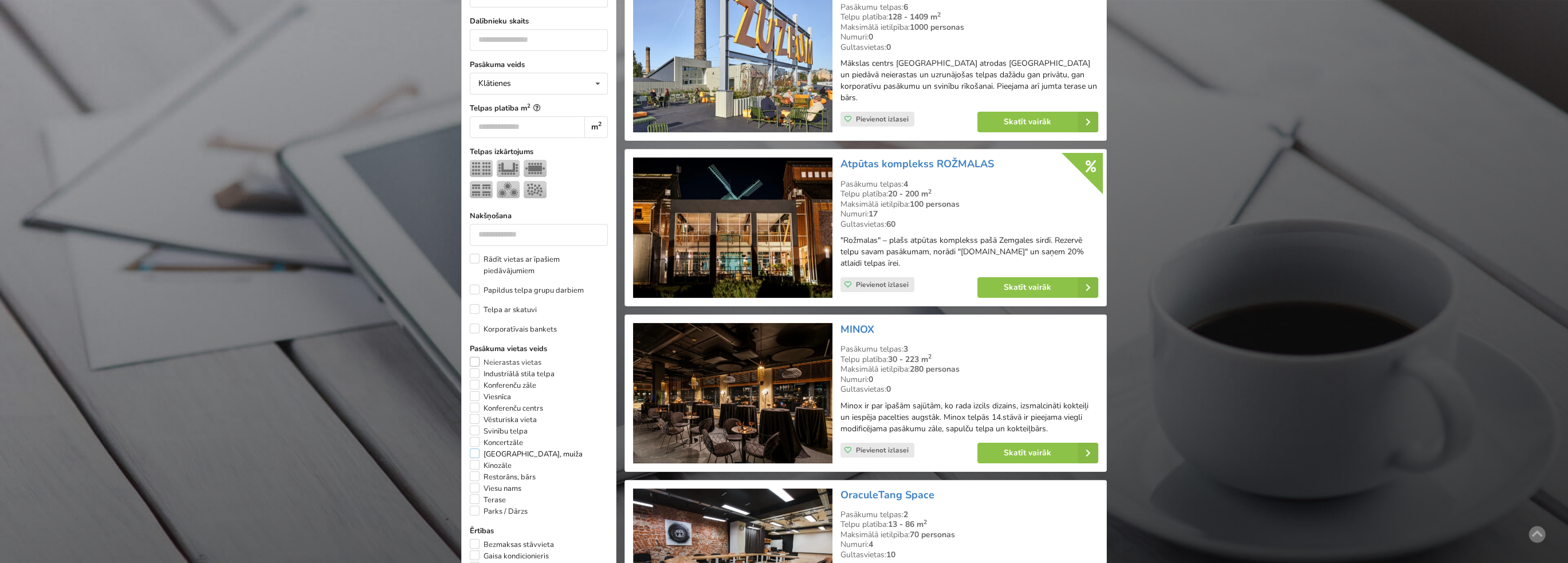
scroll to position [371, 0]
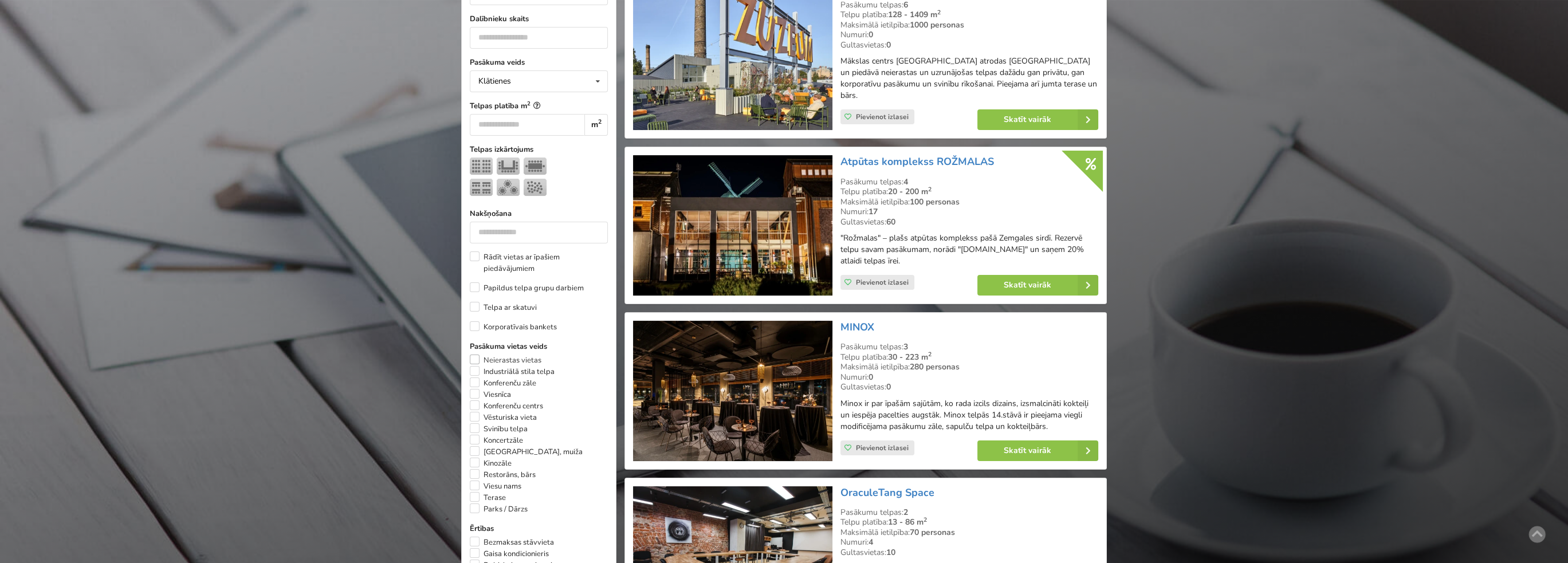
click at [475, 359] on label "Neierastas vietas" at bounding box center [505, 360] width 72 height 11
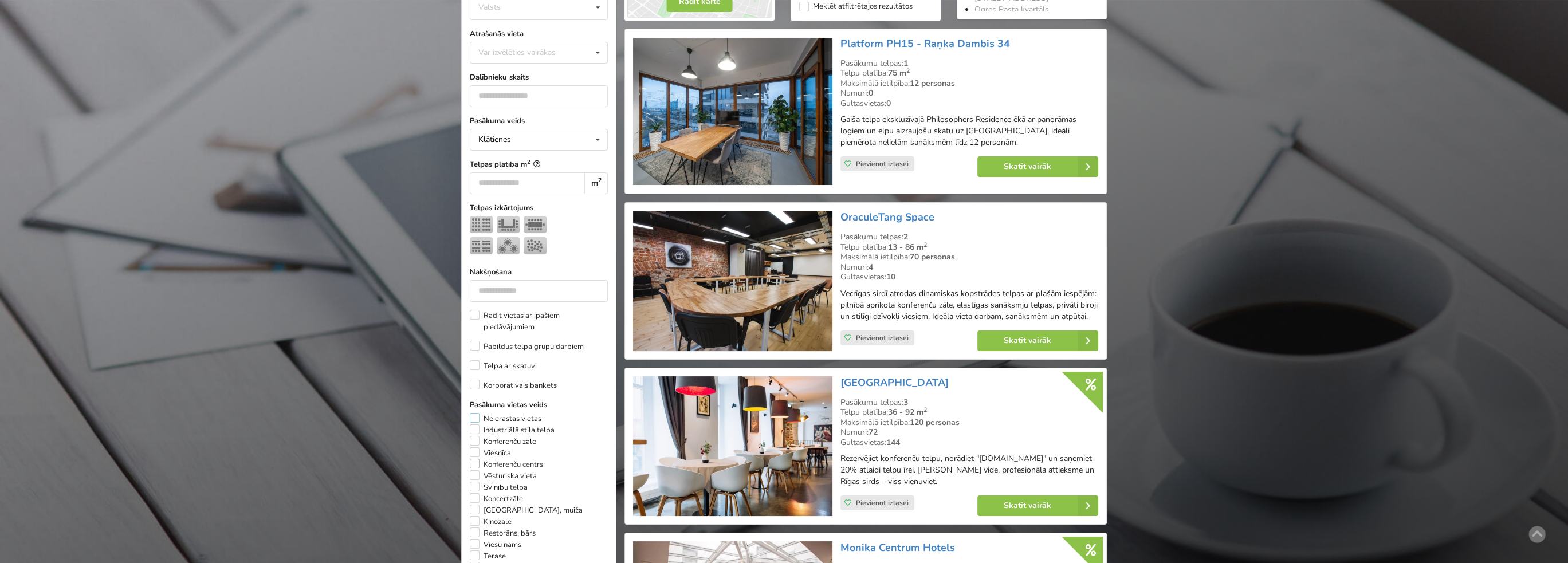
scroll to position [371, 0]
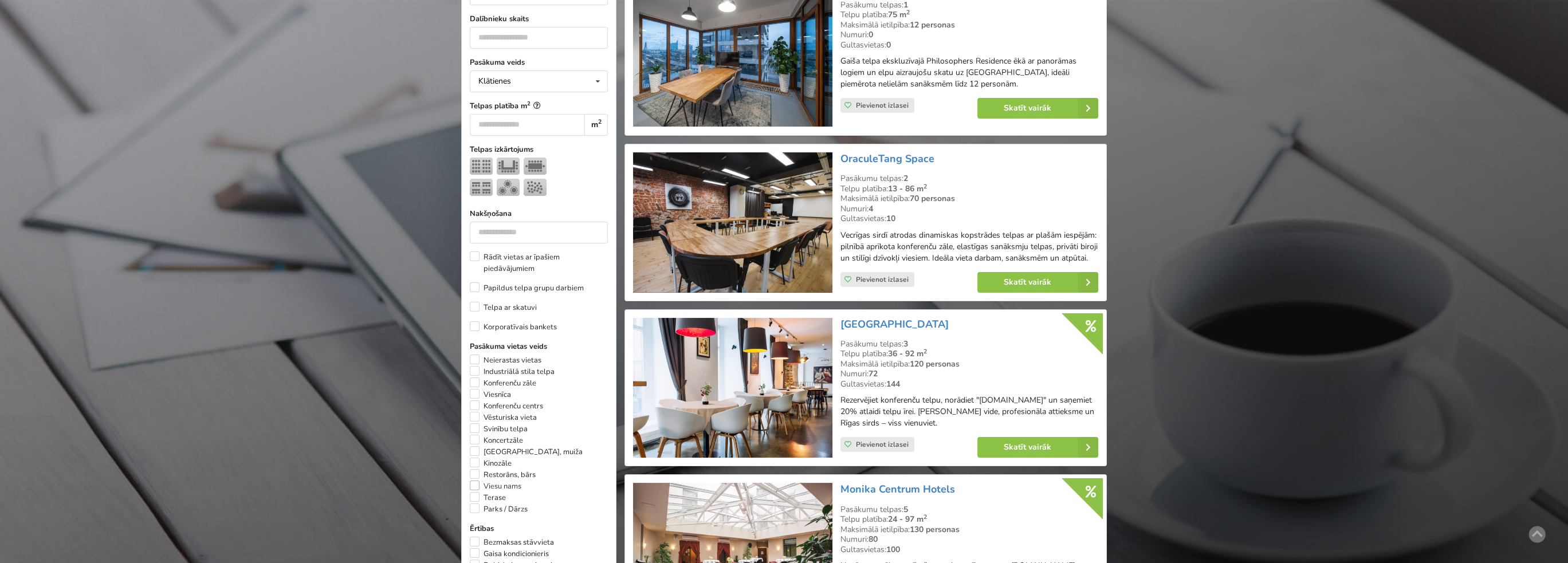
click at [472, 488] on label "Viesu nams" at bounding box center [495, 486] width 51 height 11
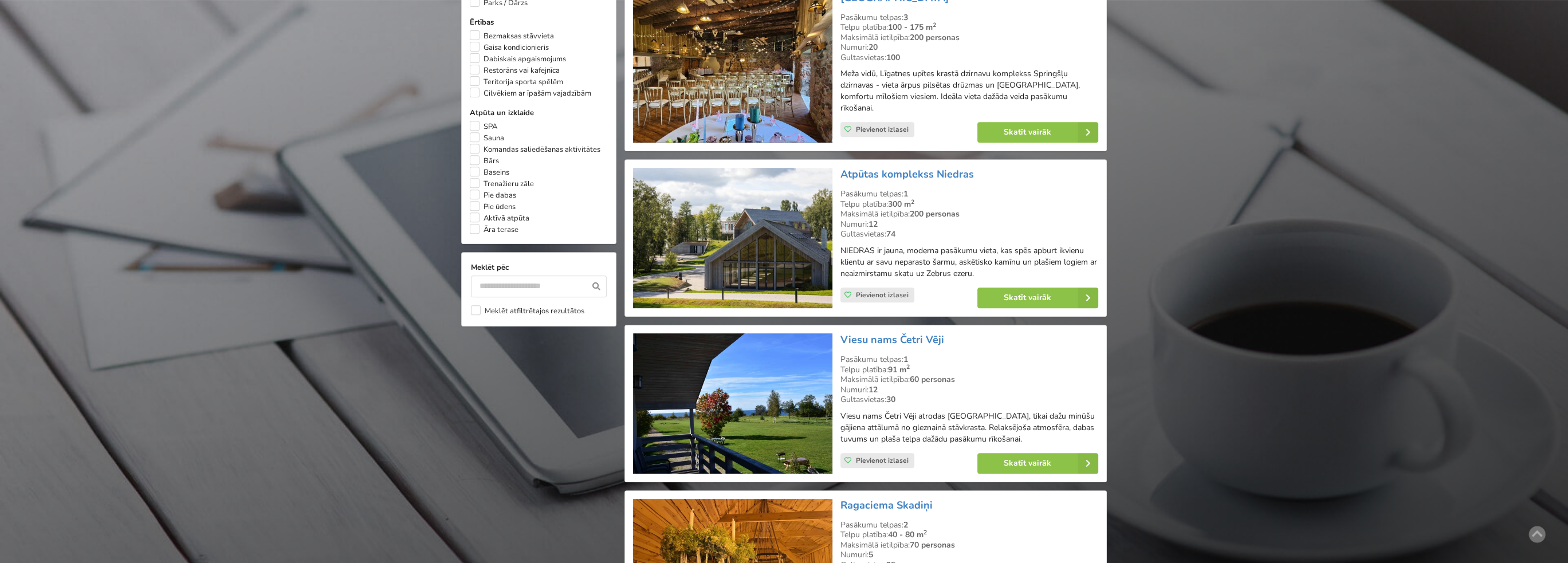
scroll to position [1001, 0]
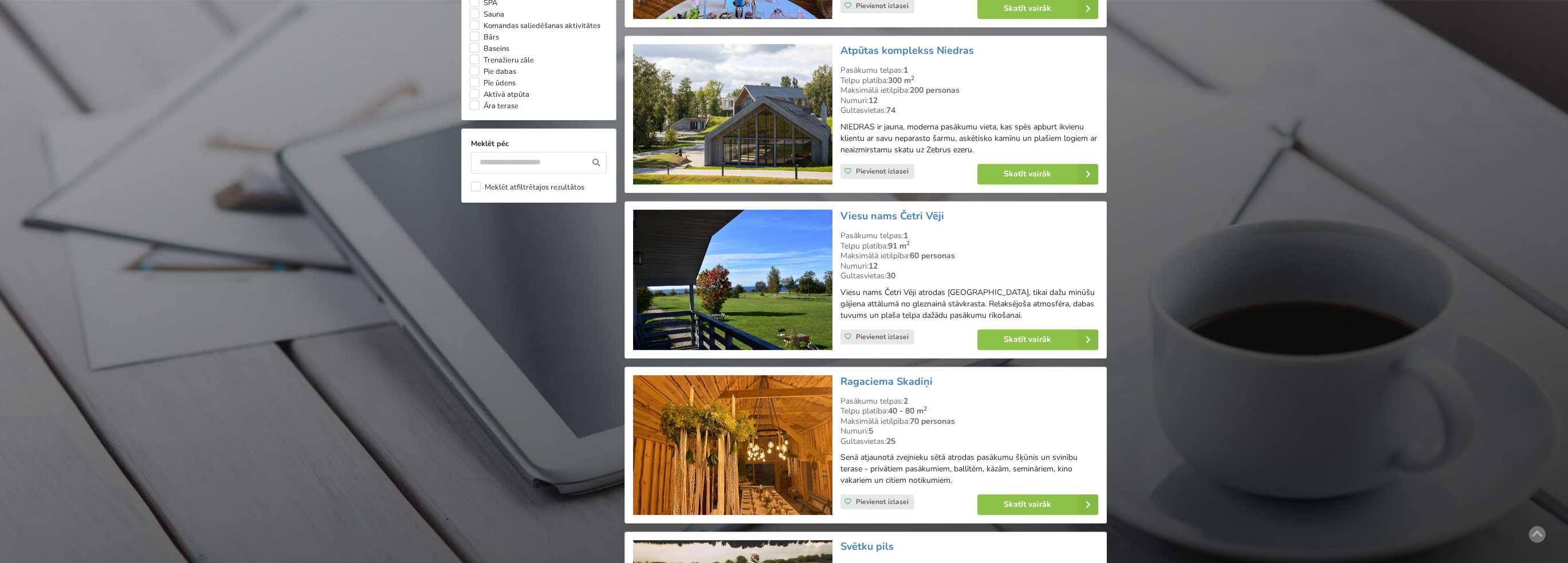
click at [791, 395] on img at bounding box center [732, 445] width 199 height 140
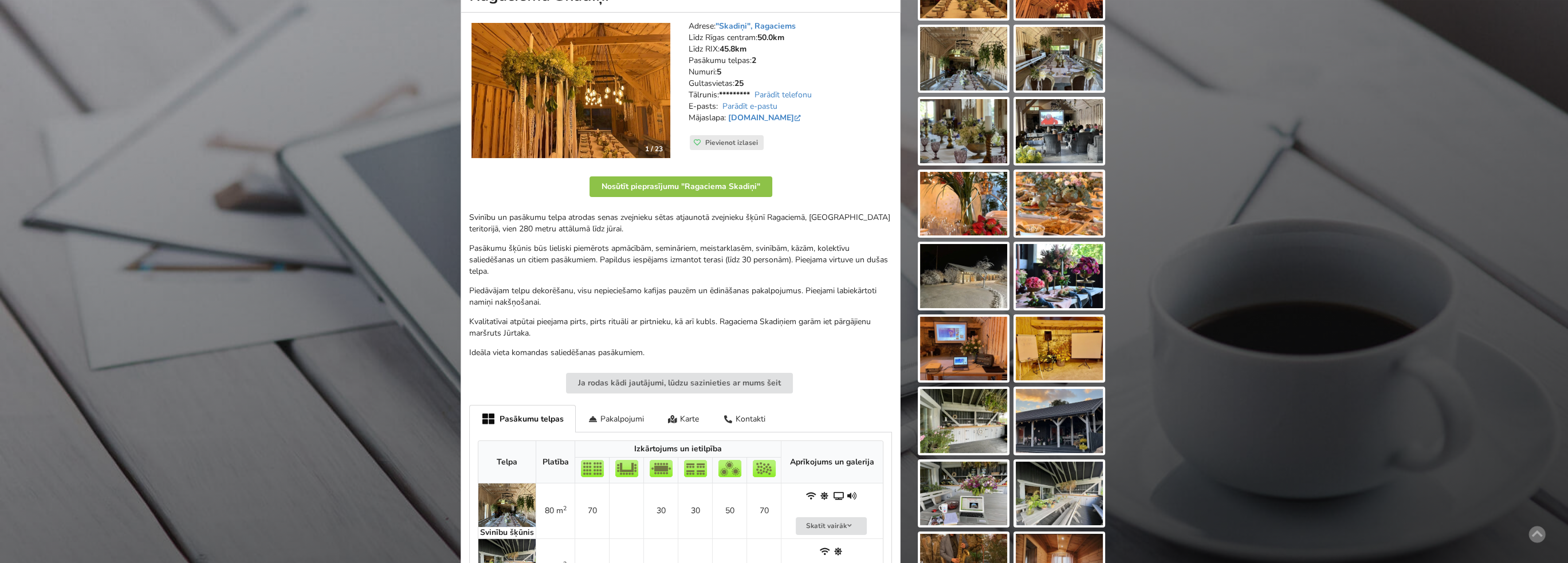
scroll to position [229, 0]
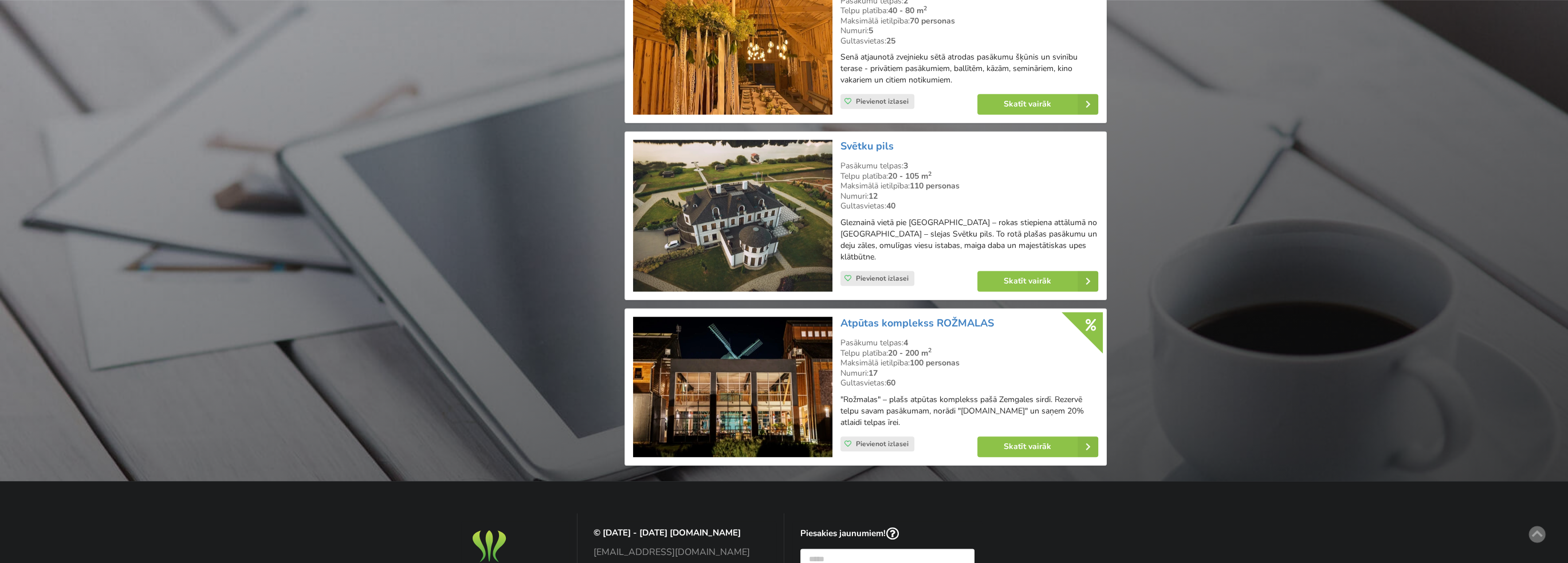
scroll to position [1515, 0]
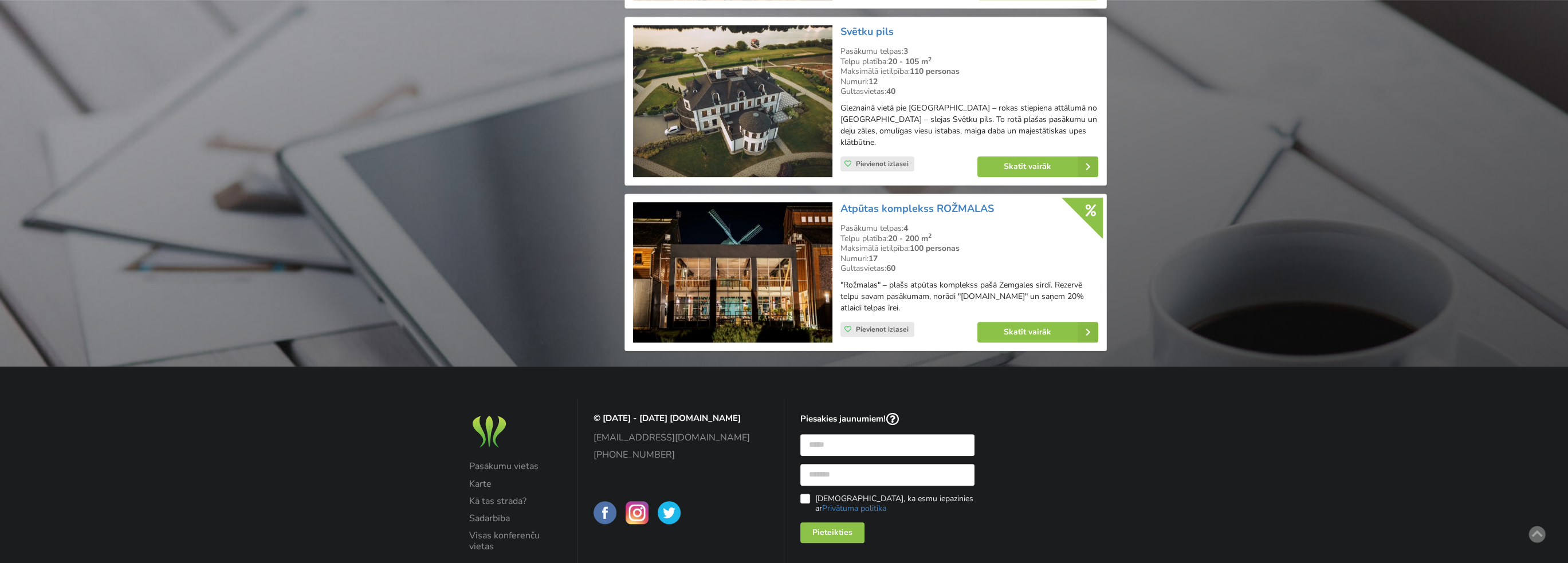
scroll to position [371, 0]
